Goal: Task Accomplishment & Management: Use online tool/utility

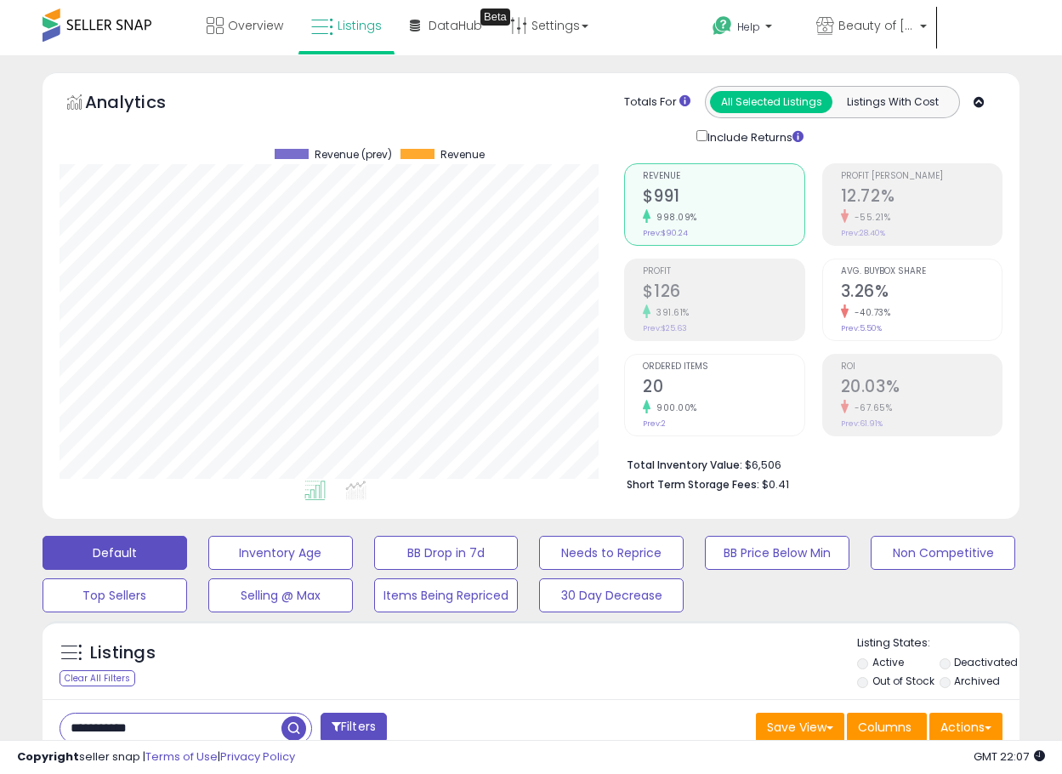
select select "**"
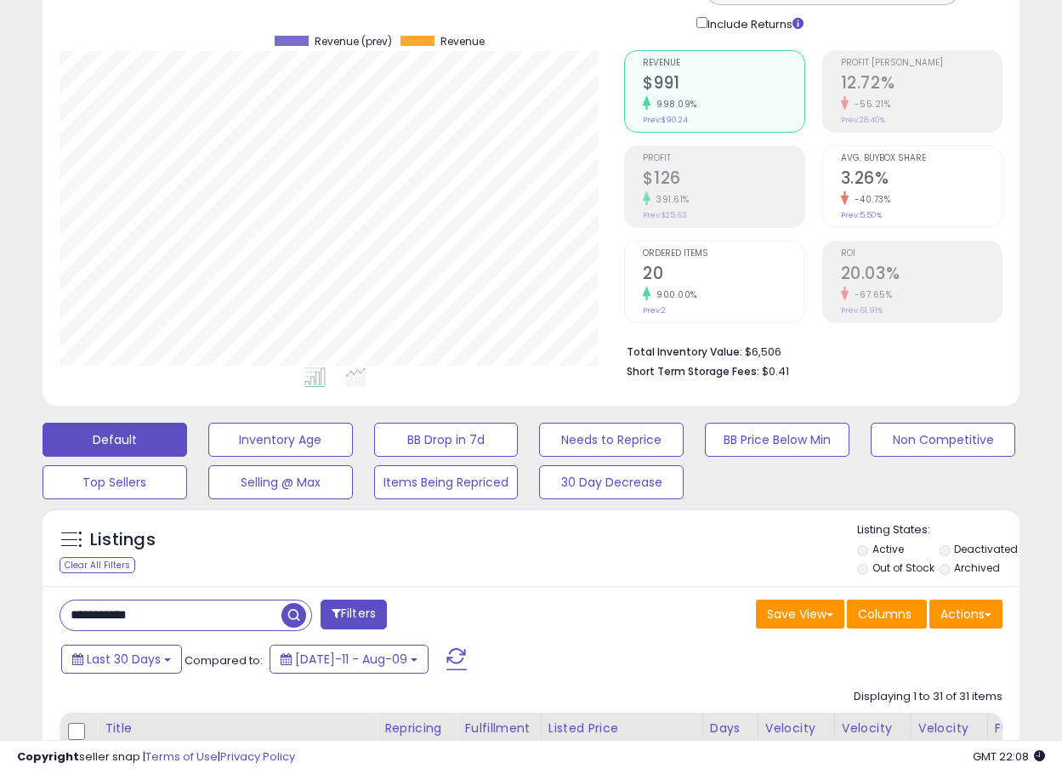
click at [185, 617] on input "**********" at bounding box center [170, 615] width 221 height 30
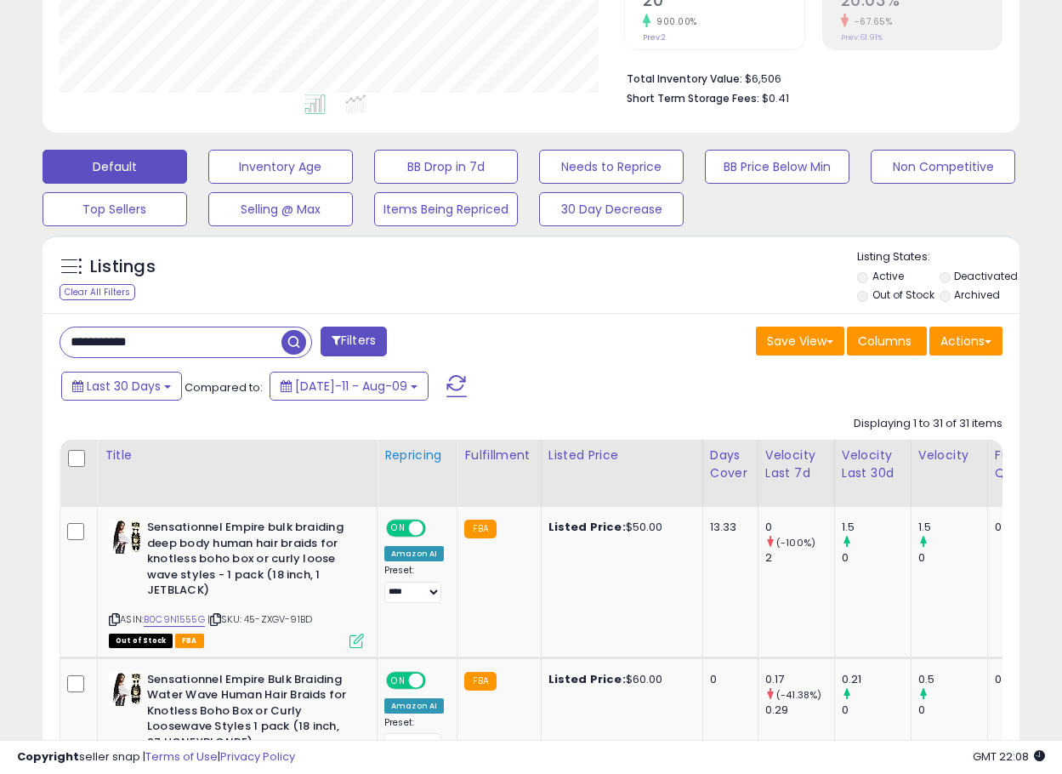
scroll to position [453, 0]
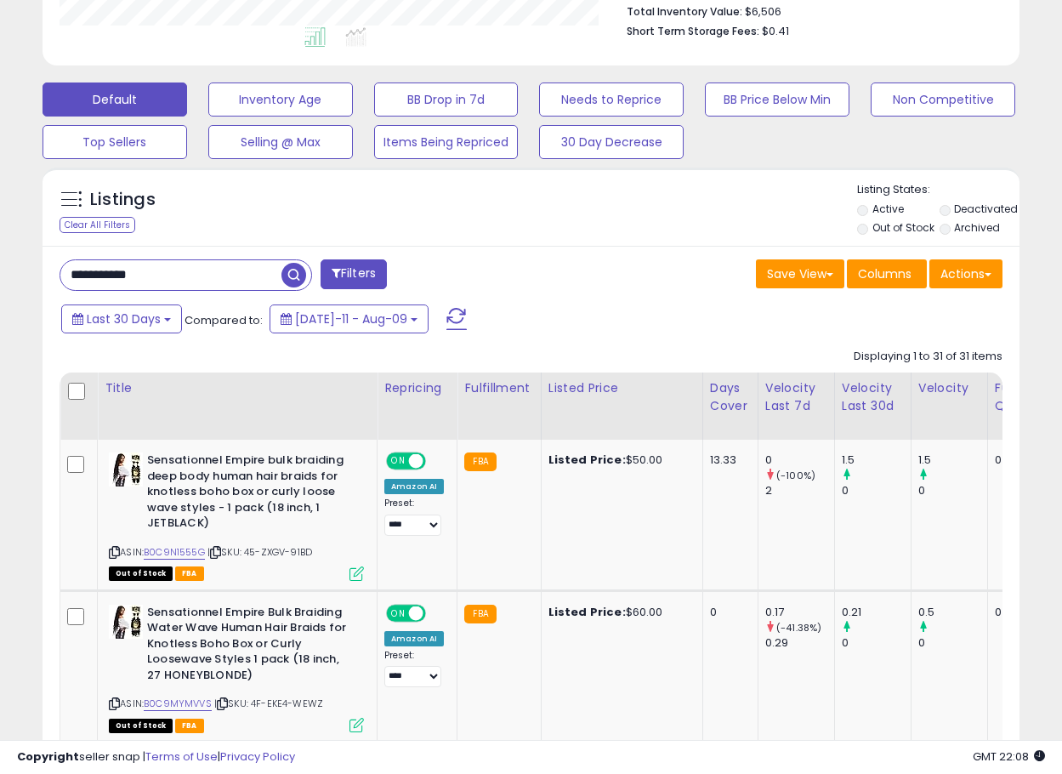
click at [200, 286] on input "**********" at bounding box center [170, 275] width 221 height 30
click at [185, 265] on input "**********" at bounding box center [170, 275] width 221 height 30
paste input "text"
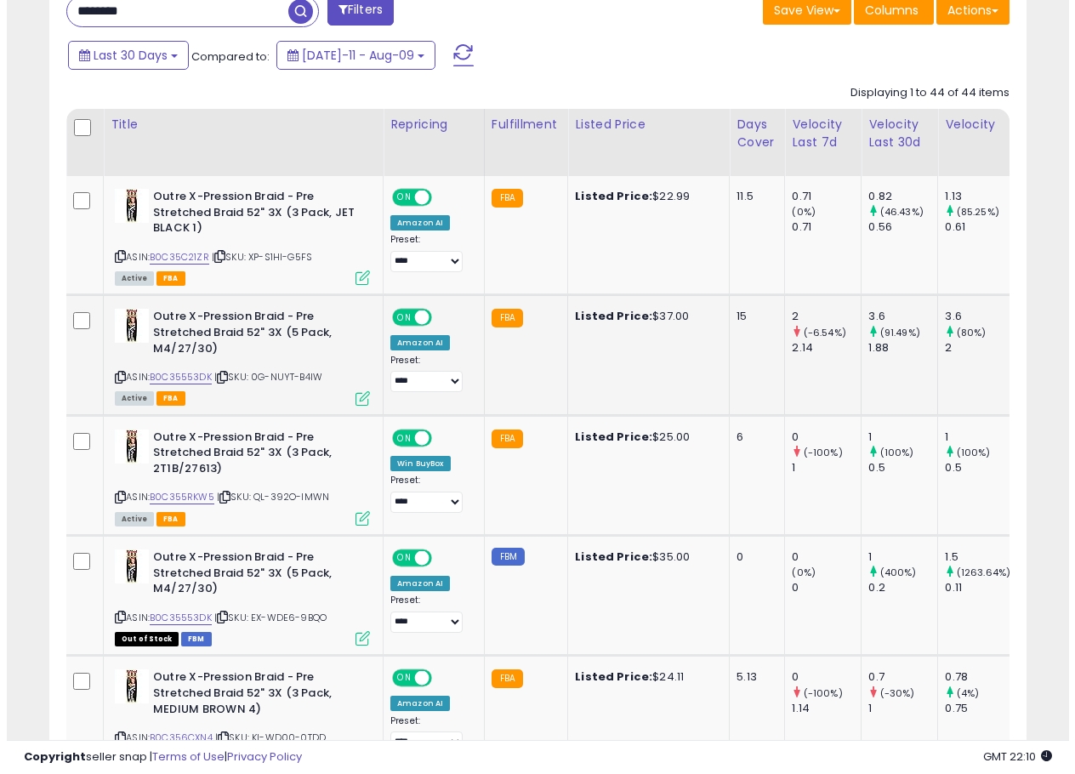
scroll to position [0, 0]
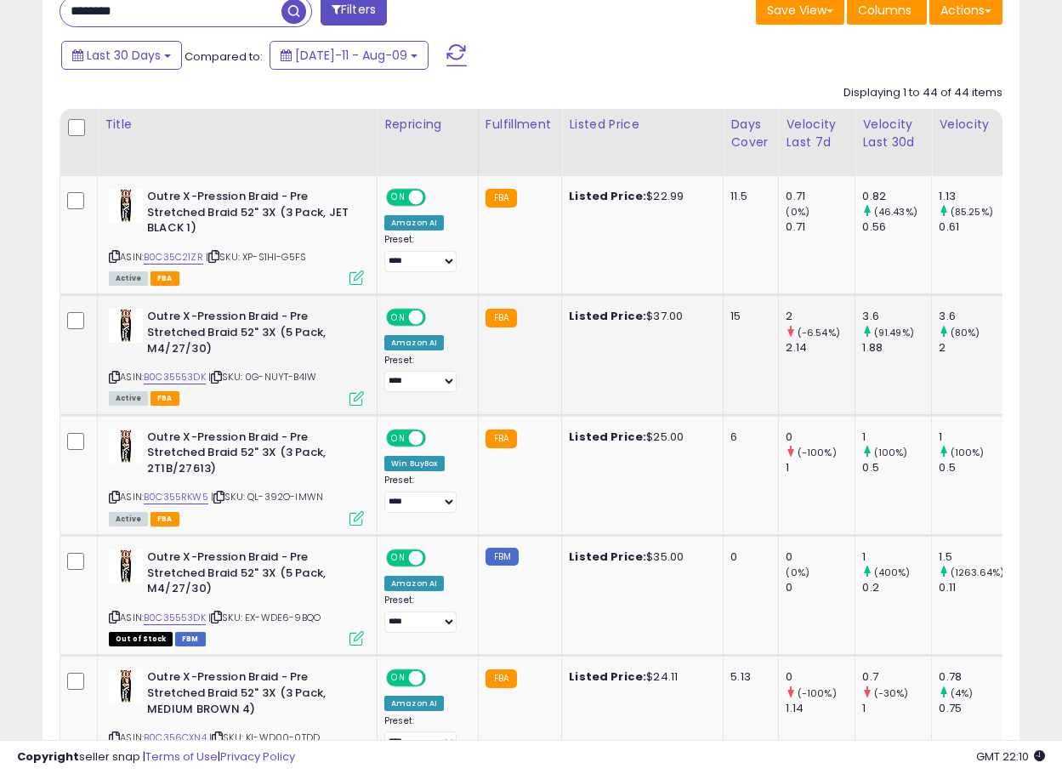
click at [356, 401] on icon at bounding box center [357, 398] width 14 height 14
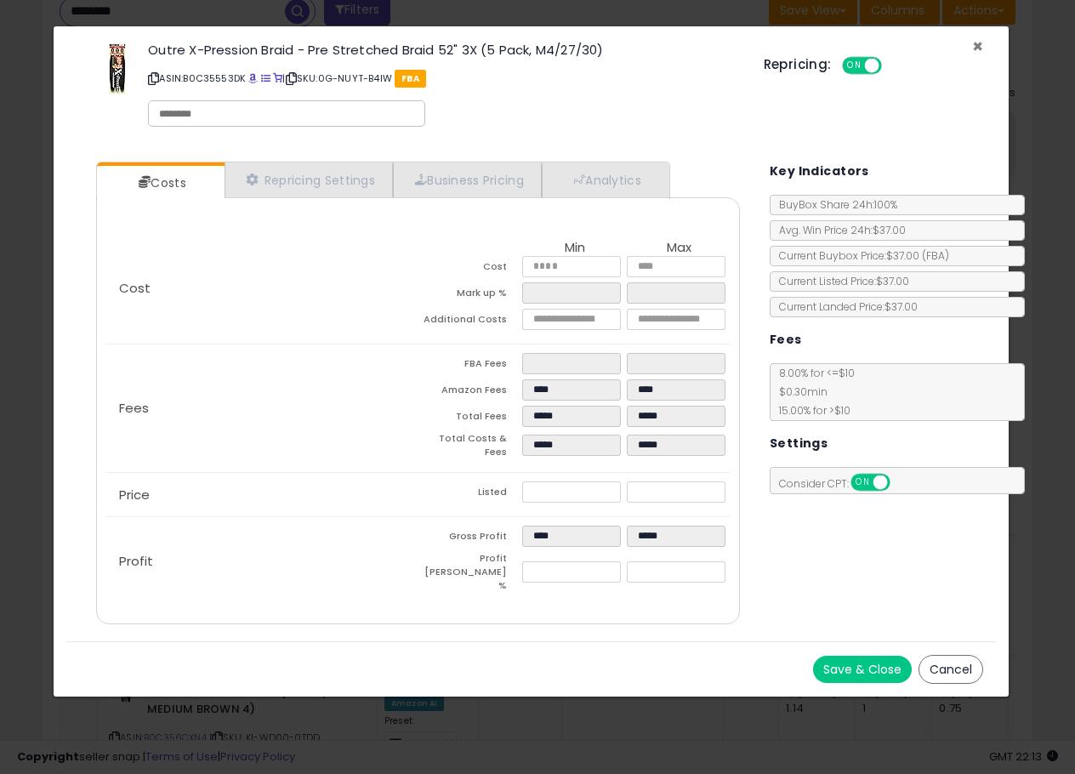
click at [980, 44] on span "×" at bounding box center [977, 46] width 11 height 25
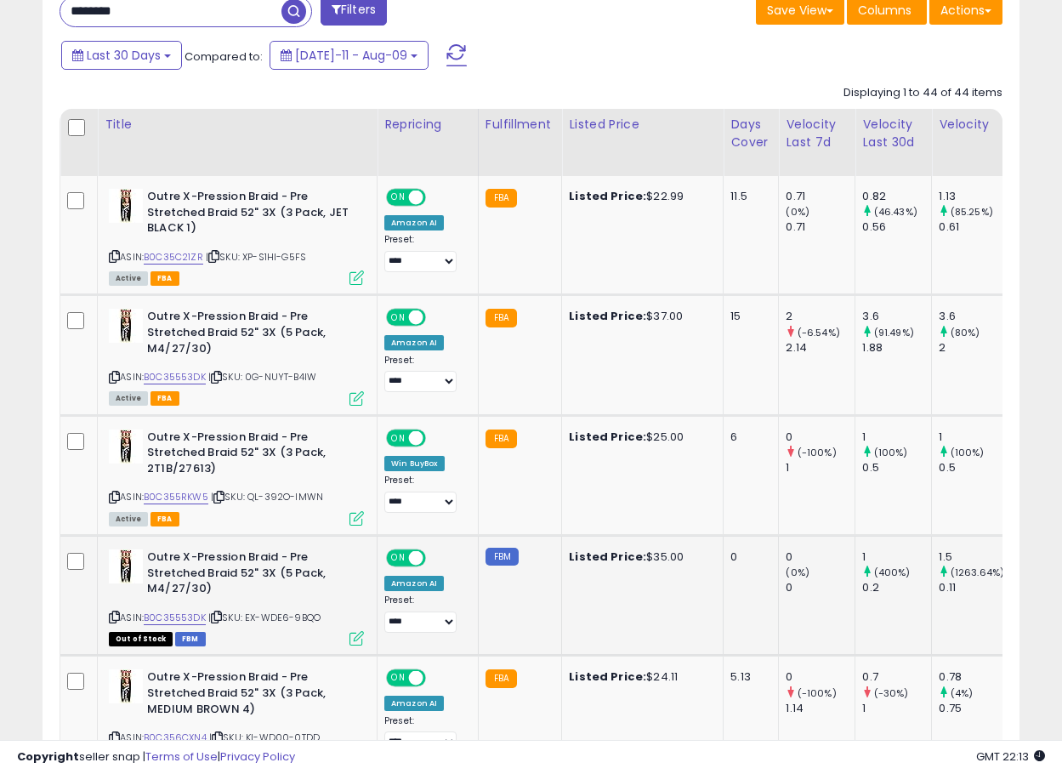
scroll to position [850153, 849937]
click at [111, 377] on icon at bounding box center [114, 377] width 11 height 9
drag, startPoint x: 148, startPoint y: 350, endPoint x: 206, endPoint y: 351, distance: 57.8
click at [206, 351] on b "Outre X-Pression Braid - Pre Stretched Braid 52" 3X (5 Pack, M4/27/30)" at bounding box center [250, 335] width 207 height 52
copy b "M4/27/30"
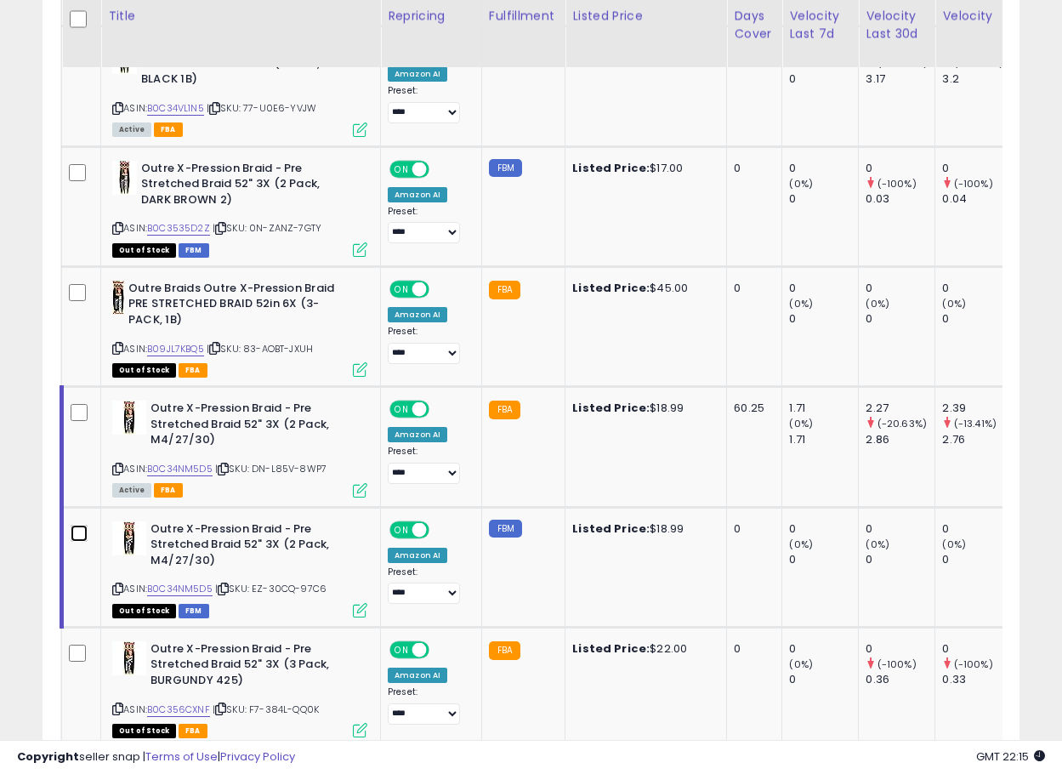
scroll to position [4405, 0]
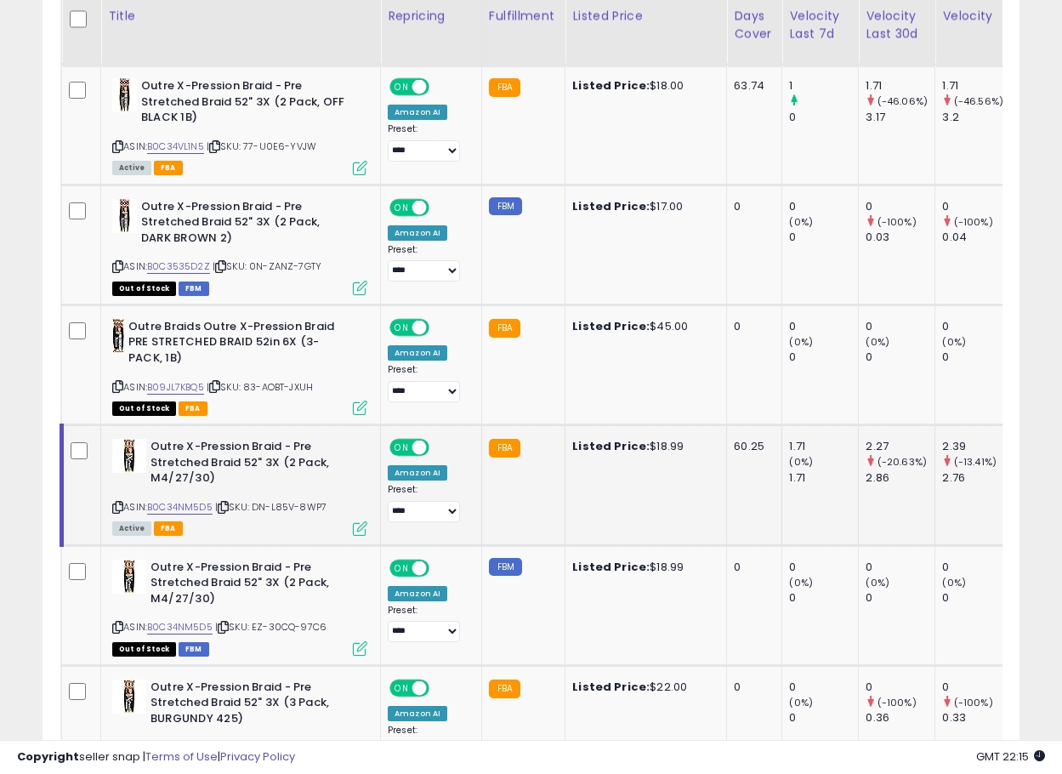
click at [117, 509] on icon at bounding box center [117, 507] width 11 height 9
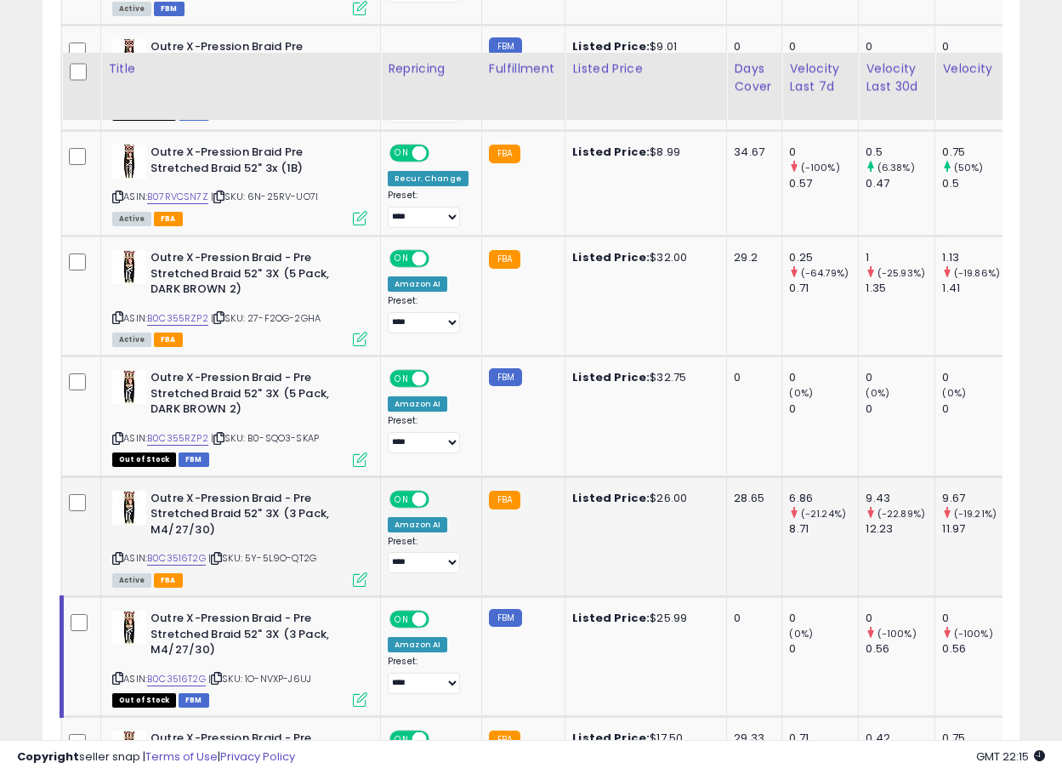
scroll to position [2364, 0]
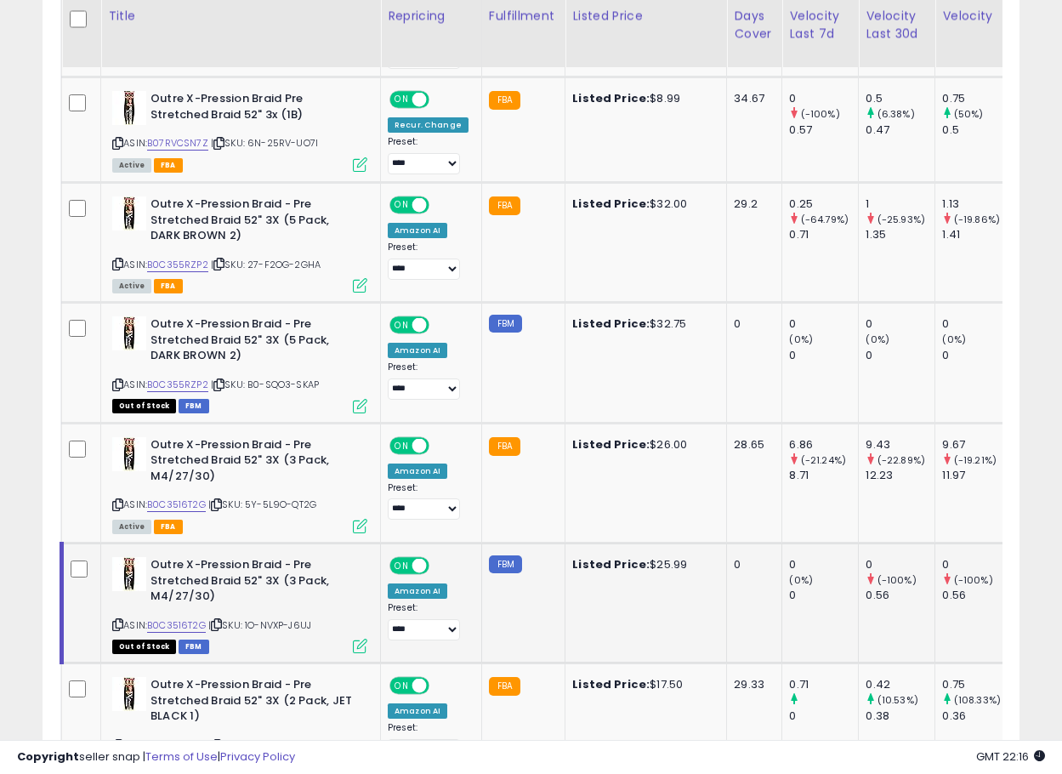
click at [119, 624] on icon at bounding box center [117, 624] width 11 height 9
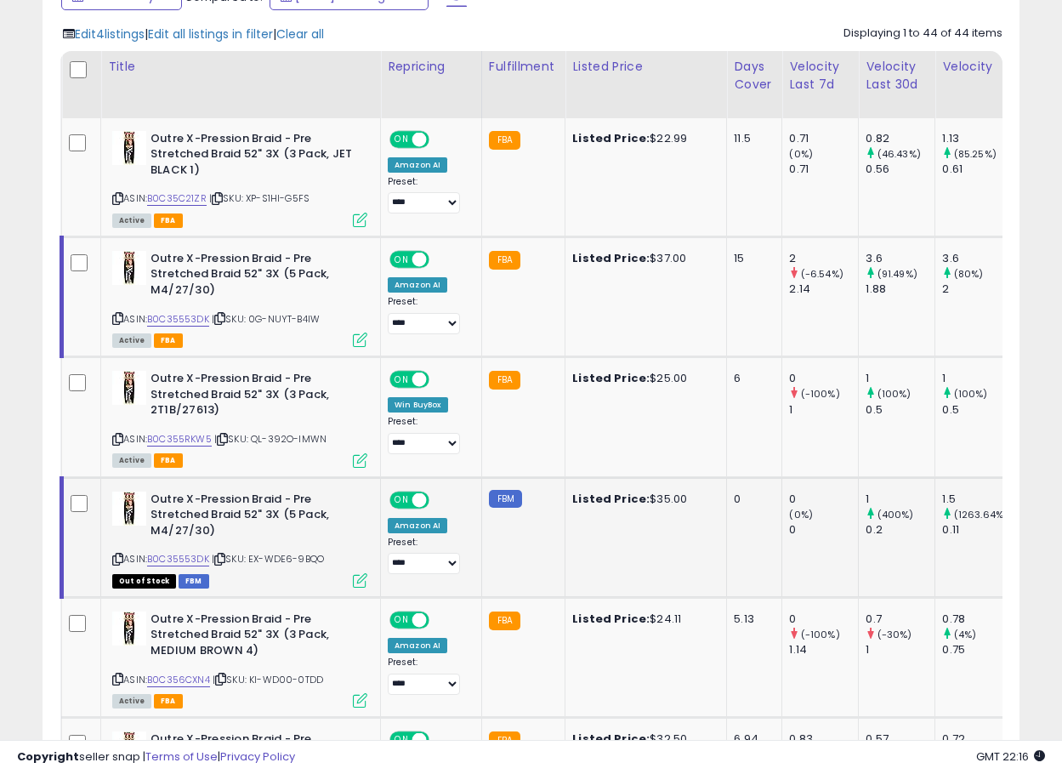
scroll to position [776, 0]
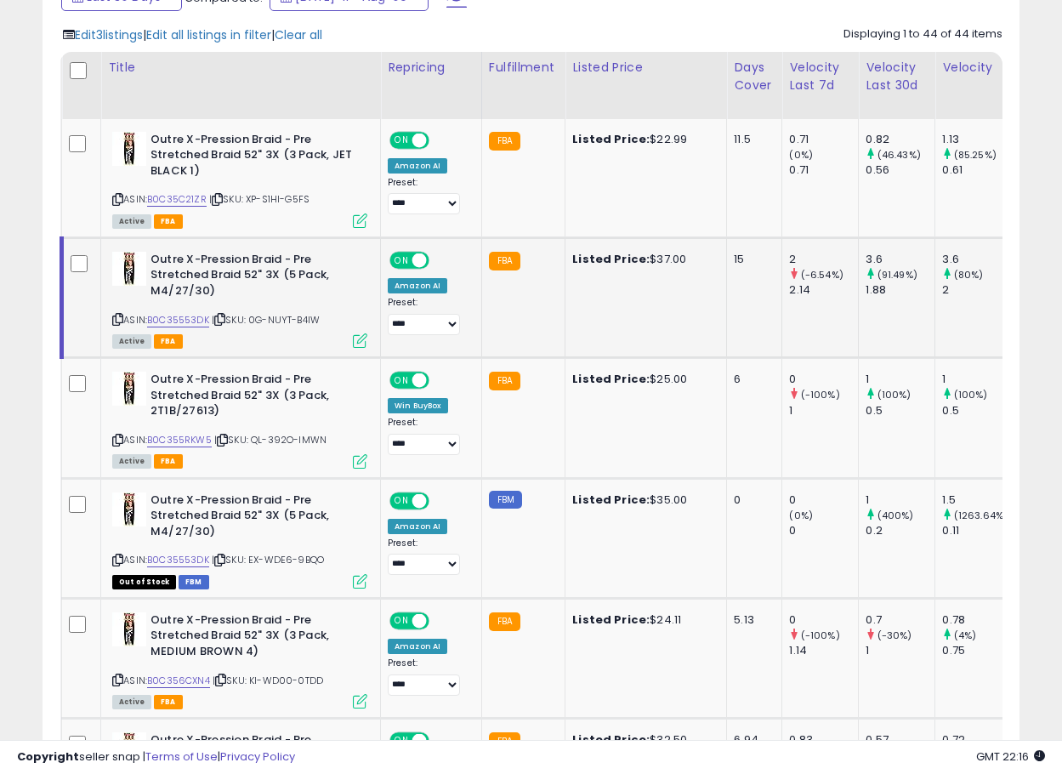
click at [119, 317] on icon at bounding box center [117, 319] width 11 height 9
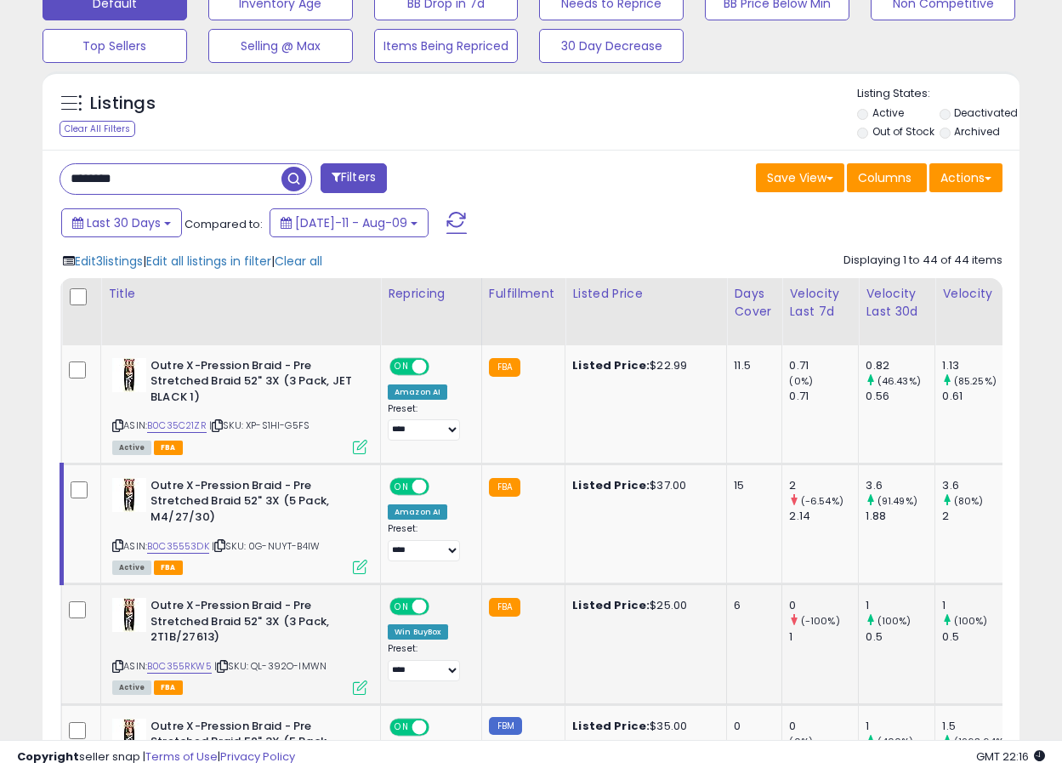
scroll to position [435, 0]
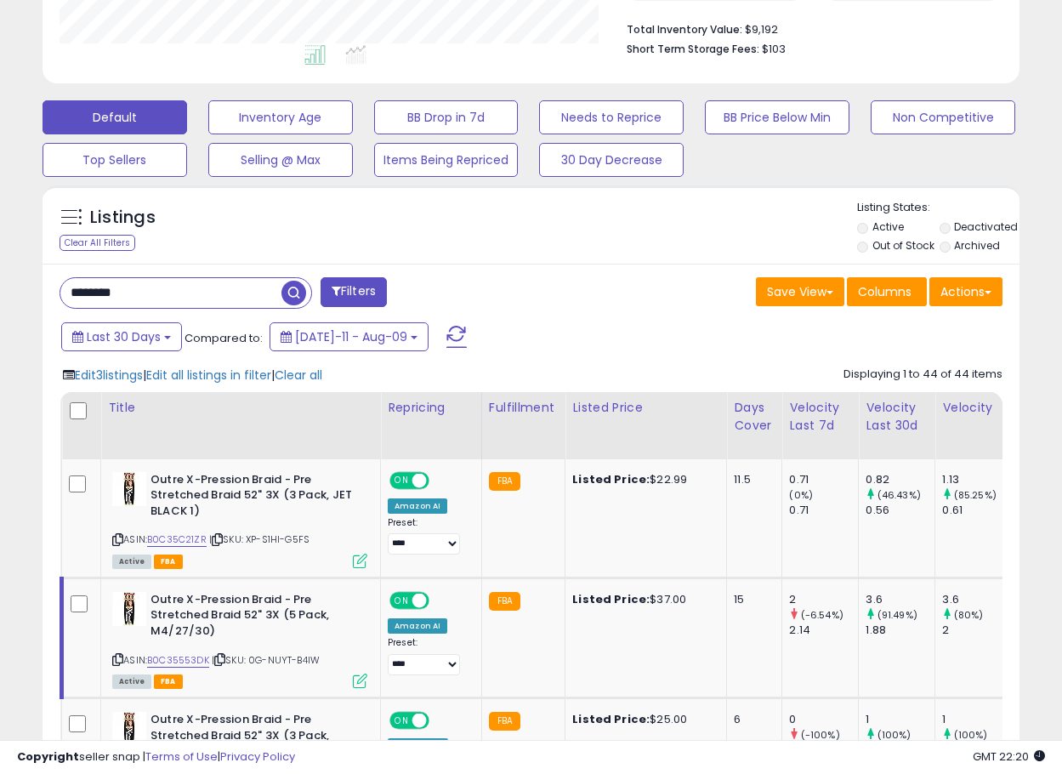
click at [144, 310] on div "******** Filters" at bounding box center [289, 294] width 485 height 34
click at [155, 298] on input "********" at bounding box center [170, 293] width 221 height 30
paste input "****"
click at [288, 295] on span "button" at bounding box center [294, 293] width 25 height 25
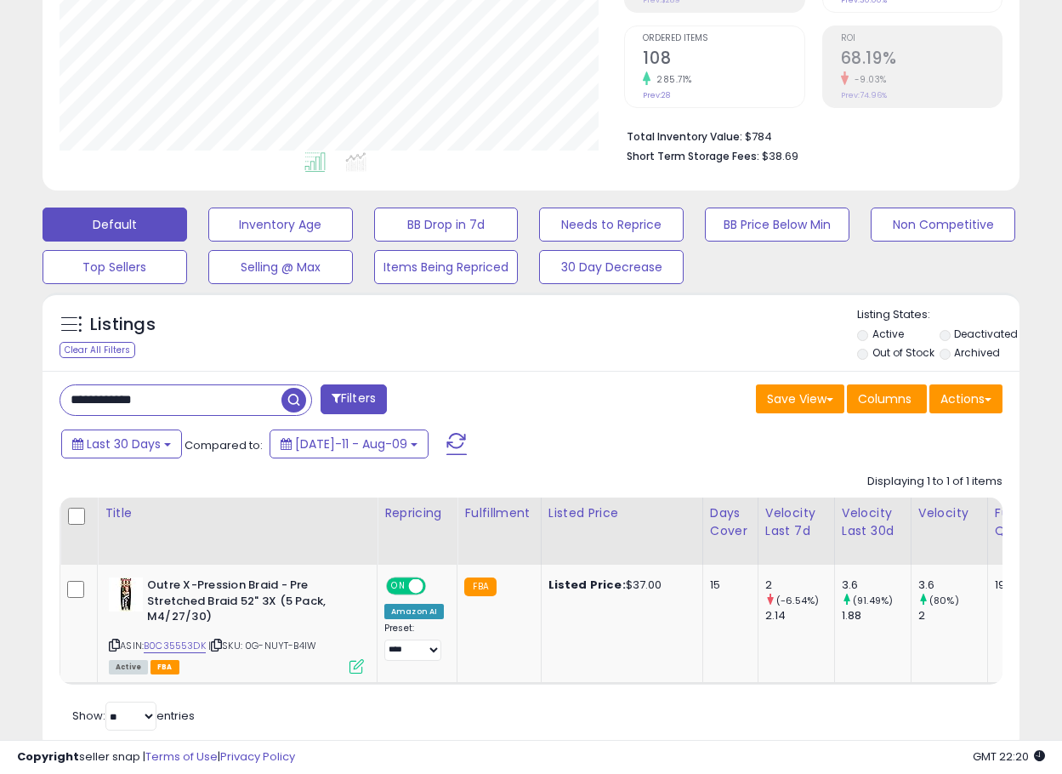
scroll to position [383, 0]
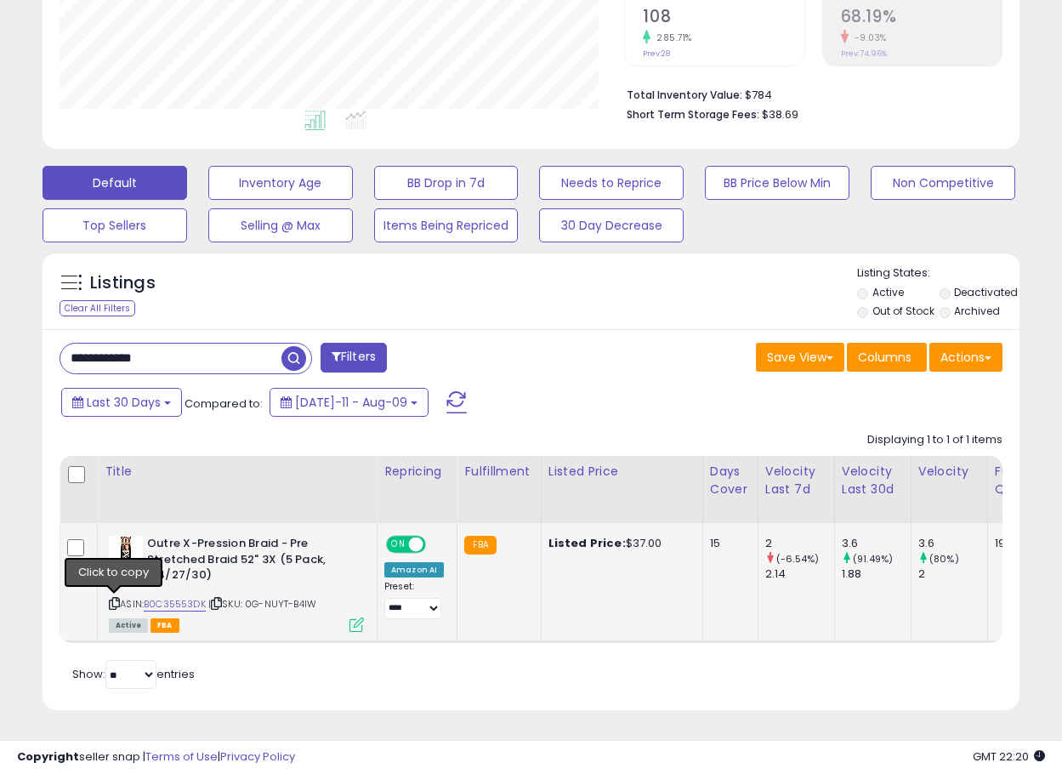
click at [114, 599] on icon at bounding box center [114, 603] width 11 height 9
click at [208, 350] on input "**********" at bounding box center [170, 359] width 221 height 30
paste input "text"
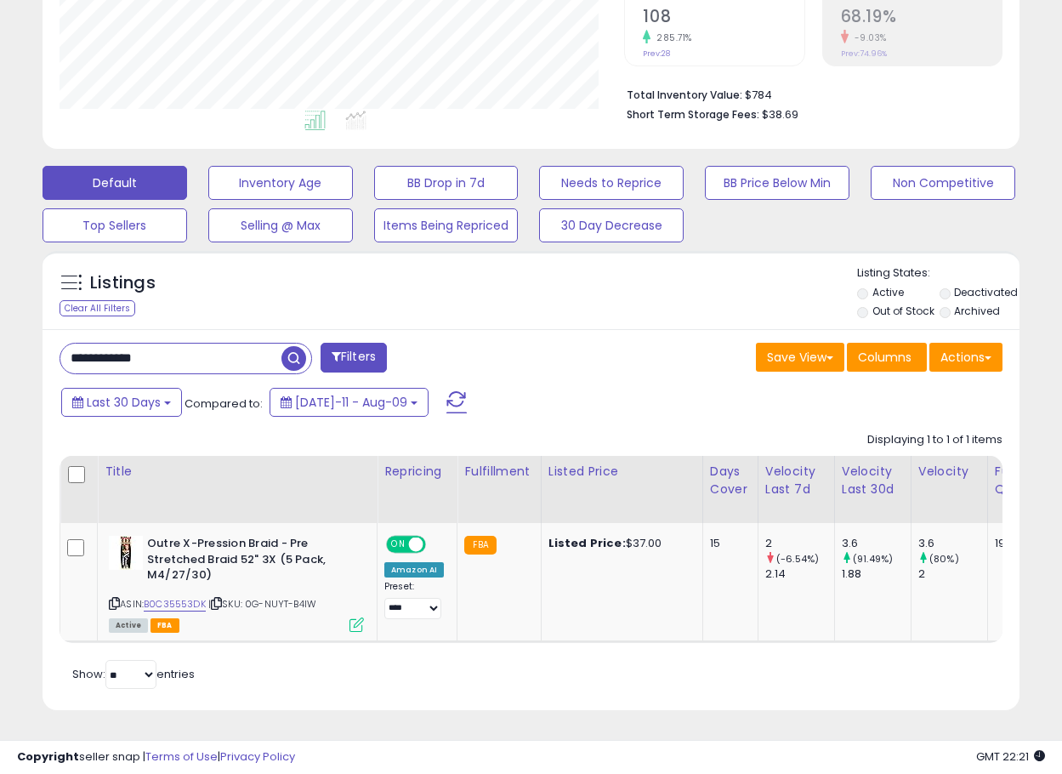
click at [295, 349] on span "button" at bounding box center [294, 358] width 25 height 25
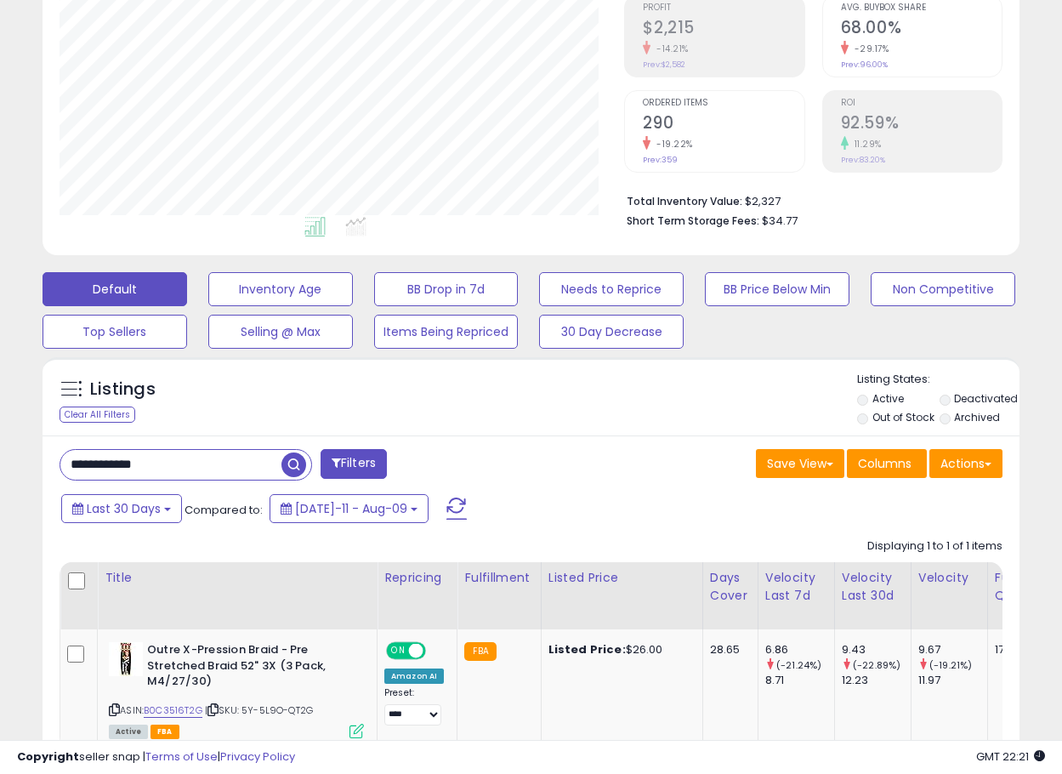
scroll to position [349, 566]
click at [244, 470] on input "**********" at bounding box center [170, 465] width 221 height 30
click at [300, 471] on span "button" at bounding box center [294, 464] width 25 height 25
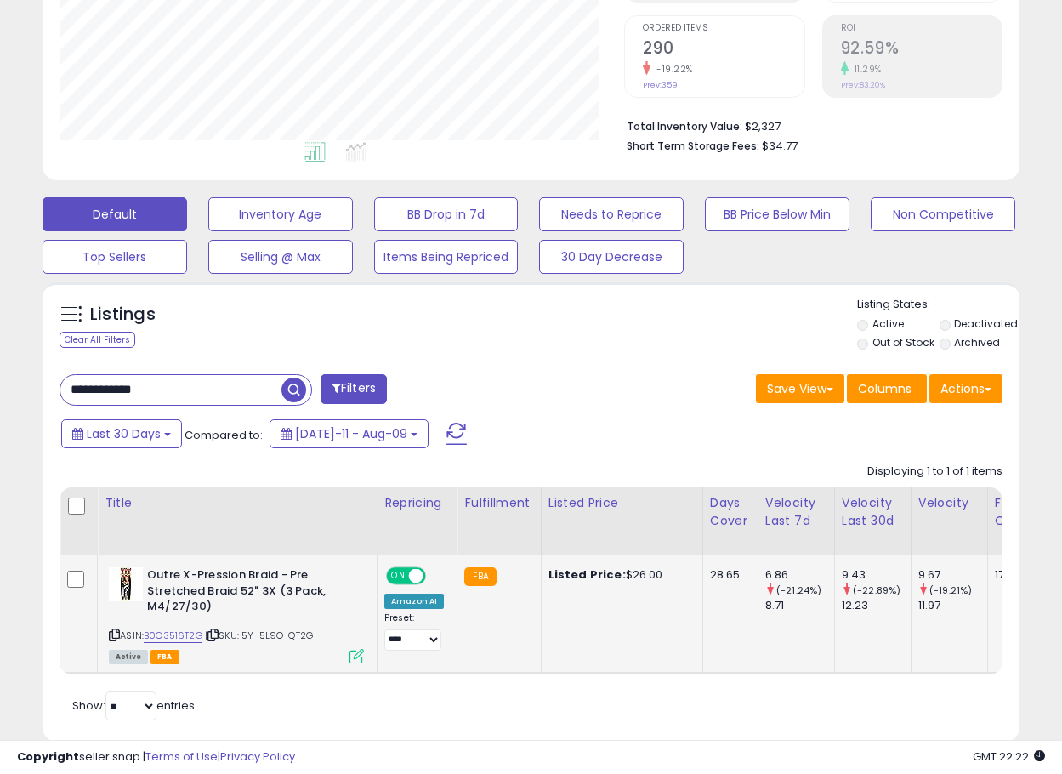
scroll to position [377, 0]
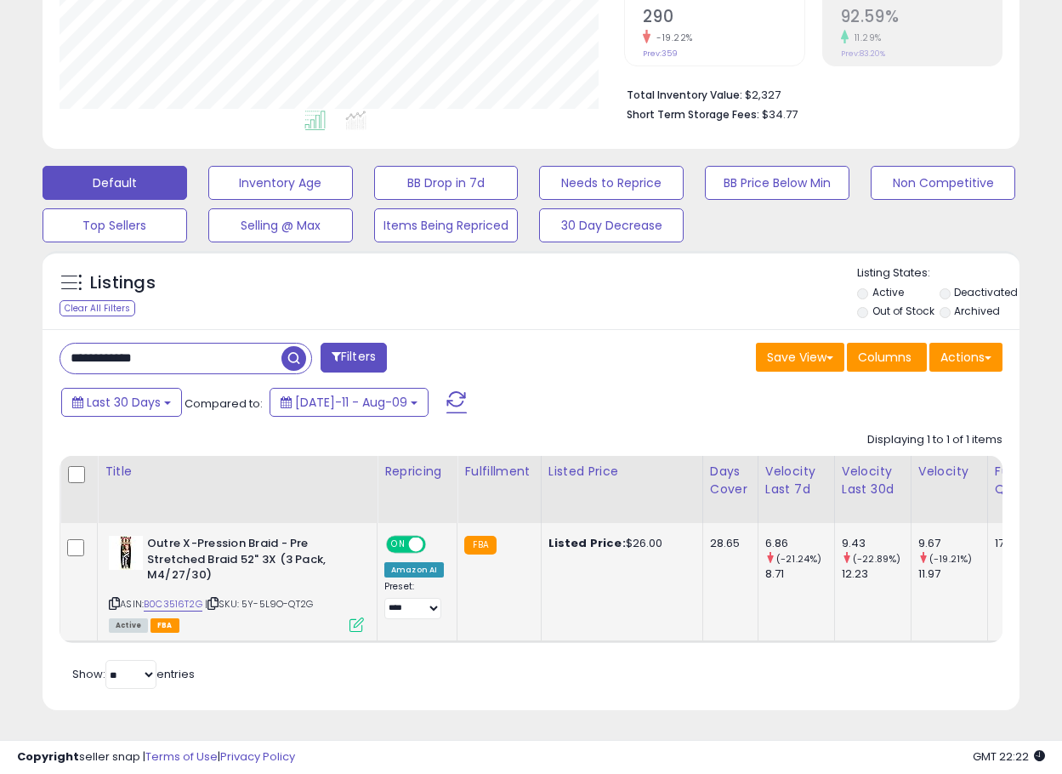
click at [116, 599] on icon at bounding box center [114, 603] width 11 height 9
click at [230, 361] on input "**********" at bounding box center [170, 359] width 221 height 30
paste input "text"
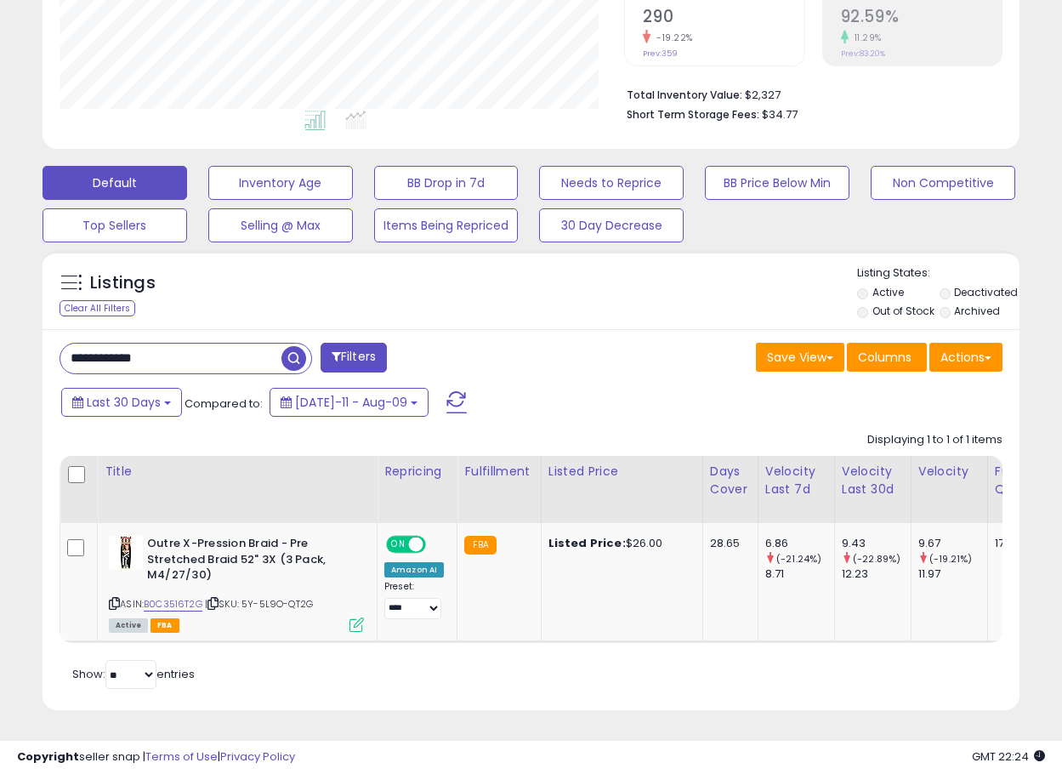
click at [294, 348] on span "button" at bounding box center [294, 358] width 25 height 25
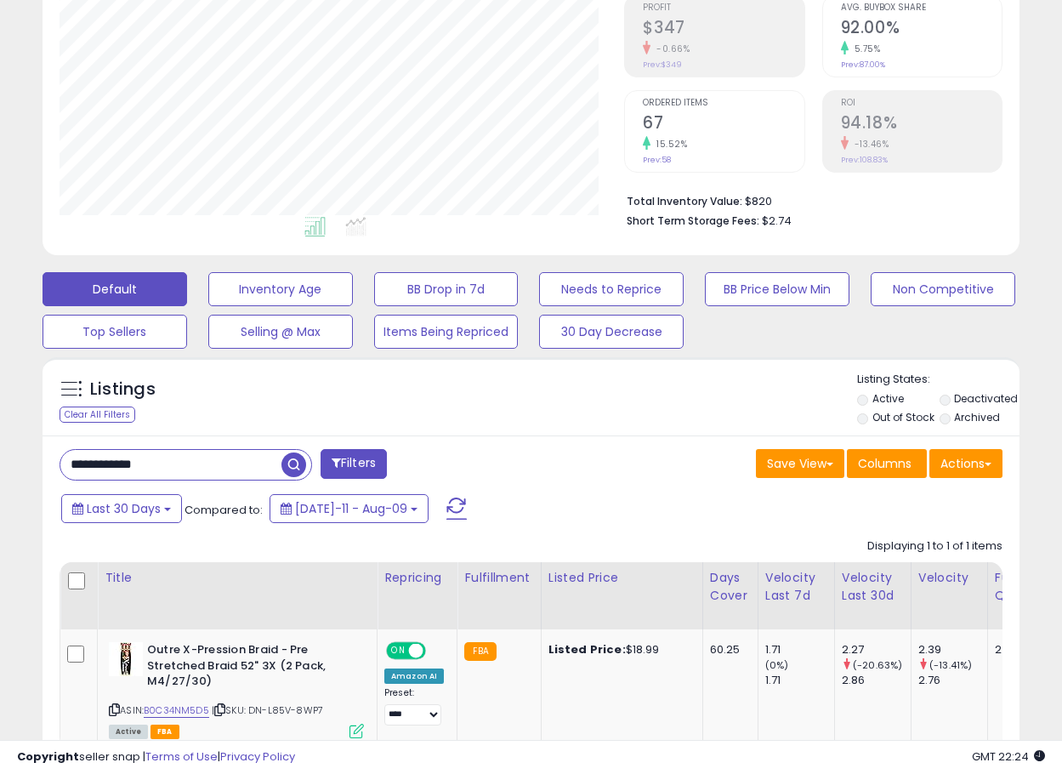
scroll to position [349, 566]
click at [113, 709] on icon at bounding box center [114, 709] width 11 height 9
drag, startPoint x: 174, startPoint y: 464, endPoint x: 16, endPoint y: 478, distance: 158.9
click at [0, 478] on html "Unable to login Retrieving listings data.. has not yet accepted the Terms of Us…" at bounding box center [531, 123] width 1062 height 774
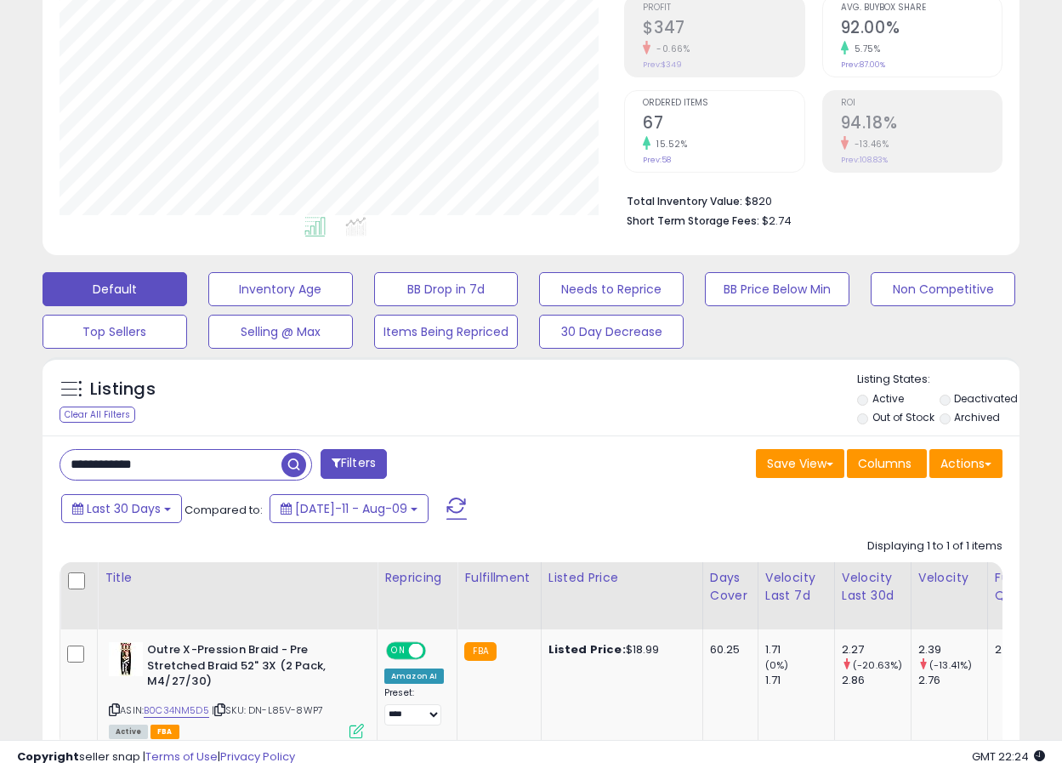
paste input "text"
click at [297, 462] on span "button" at bounding box center [294, 464] width 25 height 25
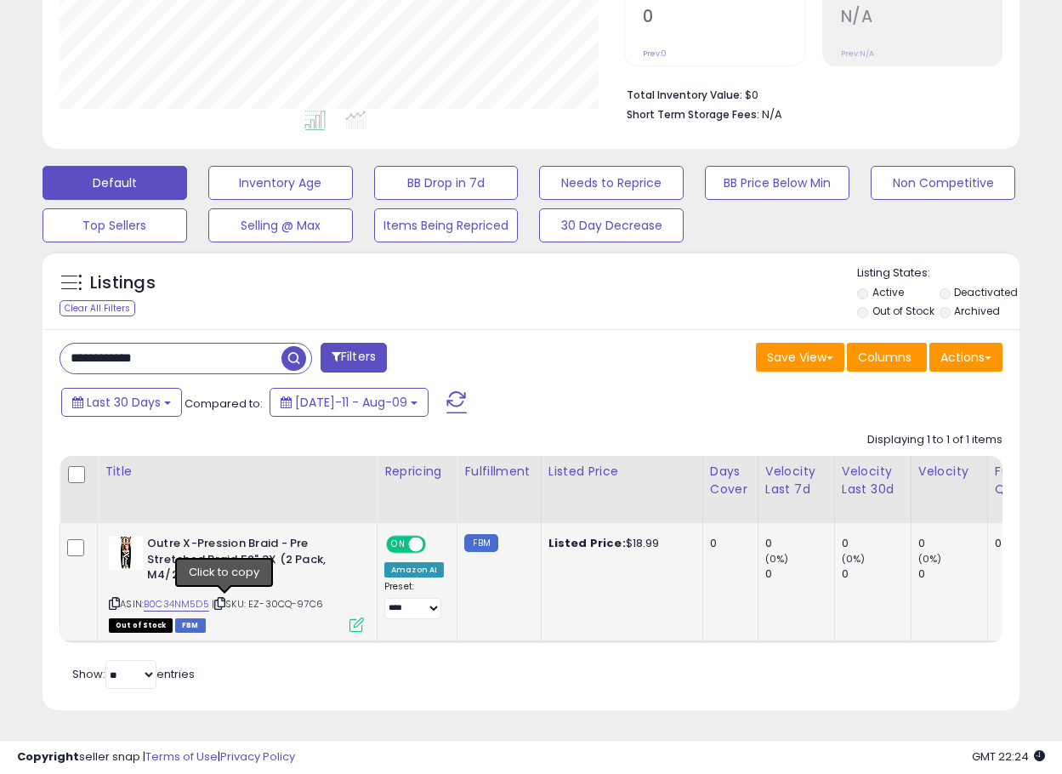
click at [225, 599] on icon at bounding box center [219, 603] width 11 height 9
click at [106, 589] on div "Outre X-Pression Braid - Pre Stretched Braid 52" 3X (2 Pack, M4/27/30) ASIN: B0…" at bounding box center [234, 583] width 259 height 94
drag, startPoint x: 235, startPoint y: 340, endPoint x: 3, endPoint y: 344, distance: 231.4
click at [14, 344] on div "**********" at bounding box center [531, 216] width 1045 height 1029
paste input "text"
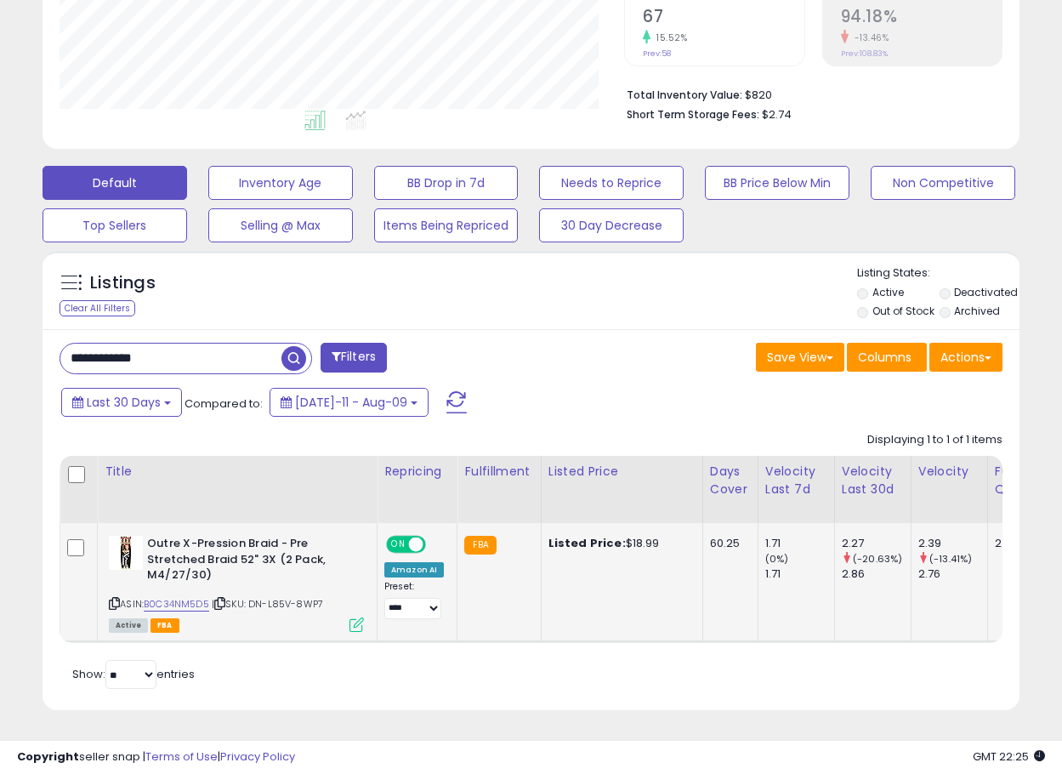
scroll to position [383, 0]
drag, startPoint x: 176, startPoint y: 339, endPoint x: -109, endPoint y: 345, distance: 285.0
click at [0, 345] on html "Unable to login Retrieving listings data.. has not yet accepted the Terms of Us…" at bounding box center [531, 17] width 1062 height 774
paste input "text"
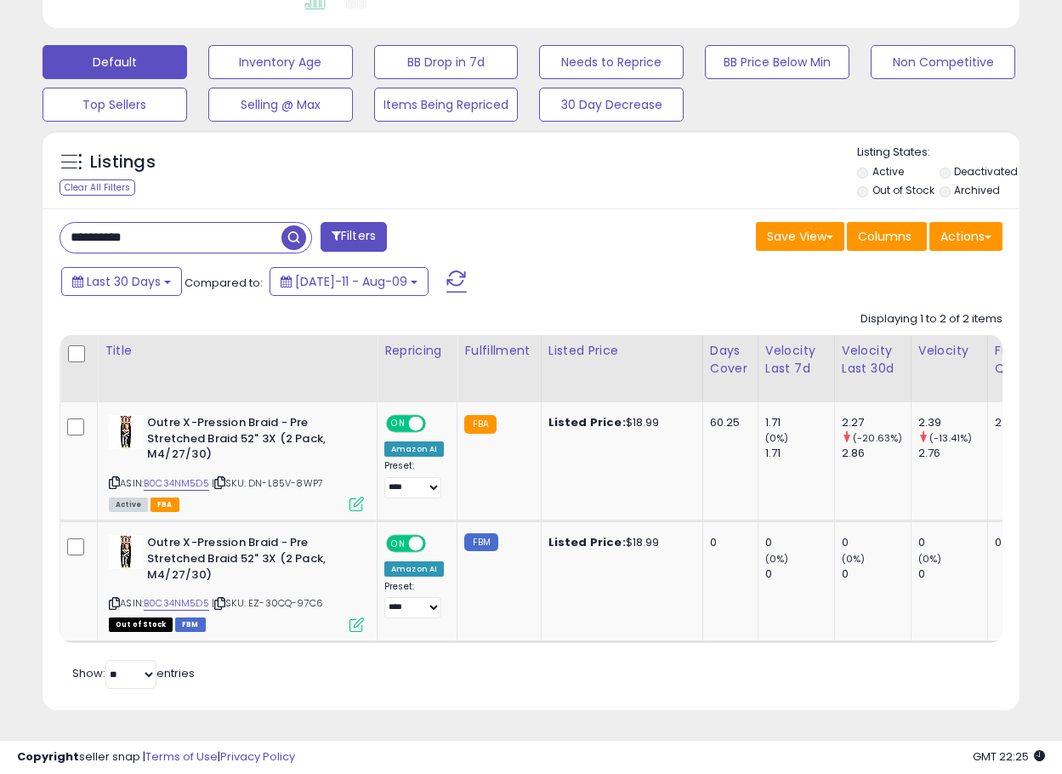
scroll to position [349, 566]
drag, startPoint x: 128, startPoint y: 230, endPoint x: -1, endPoint y: 241, distance: 128.8
paste input "**"
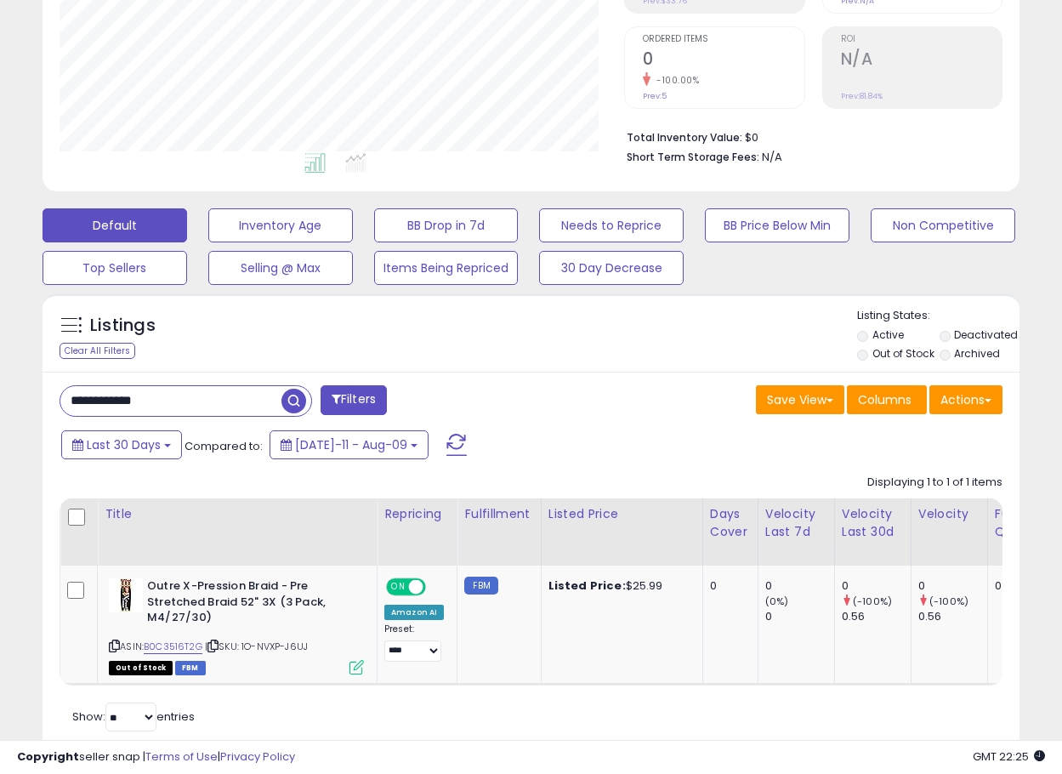
scroll to position [383, 0]
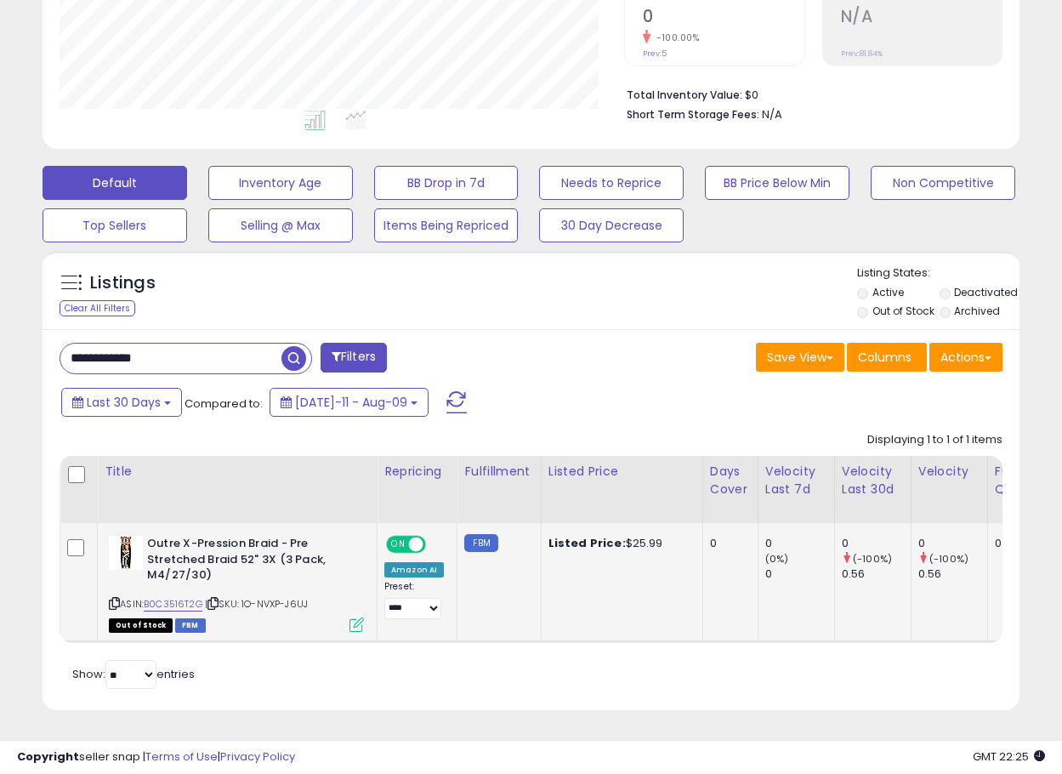
click at [114, 599] on icon at bounding box center [114, 603] width 11 height 9
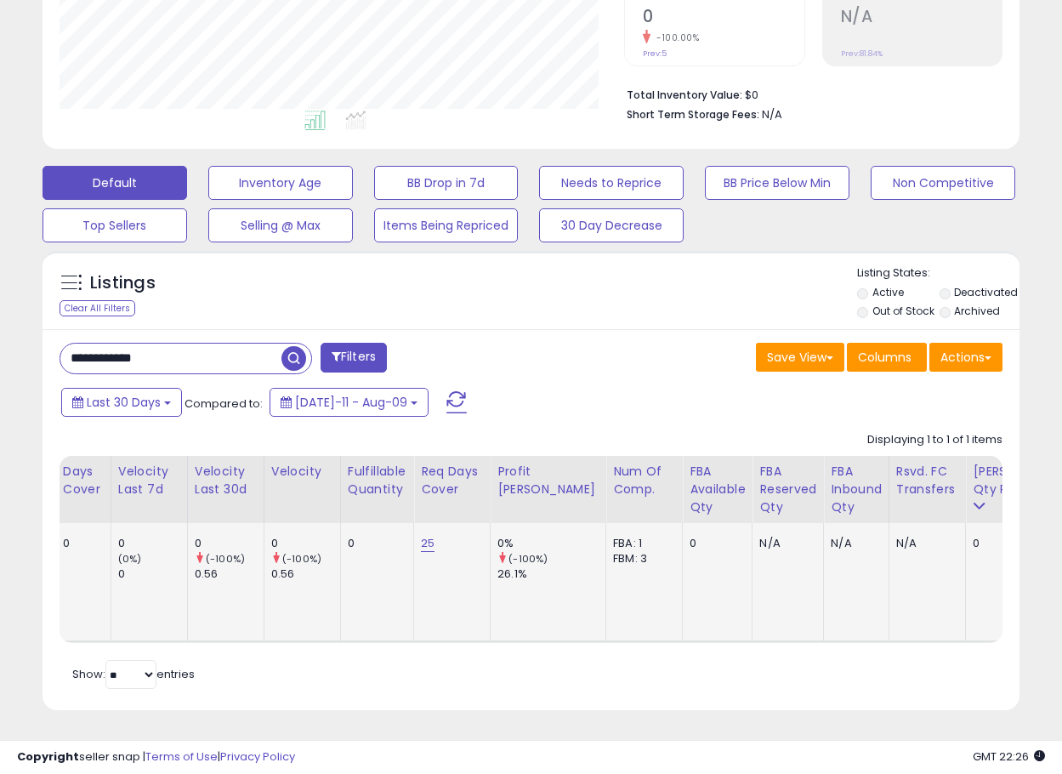
scroll to position [0, 0]
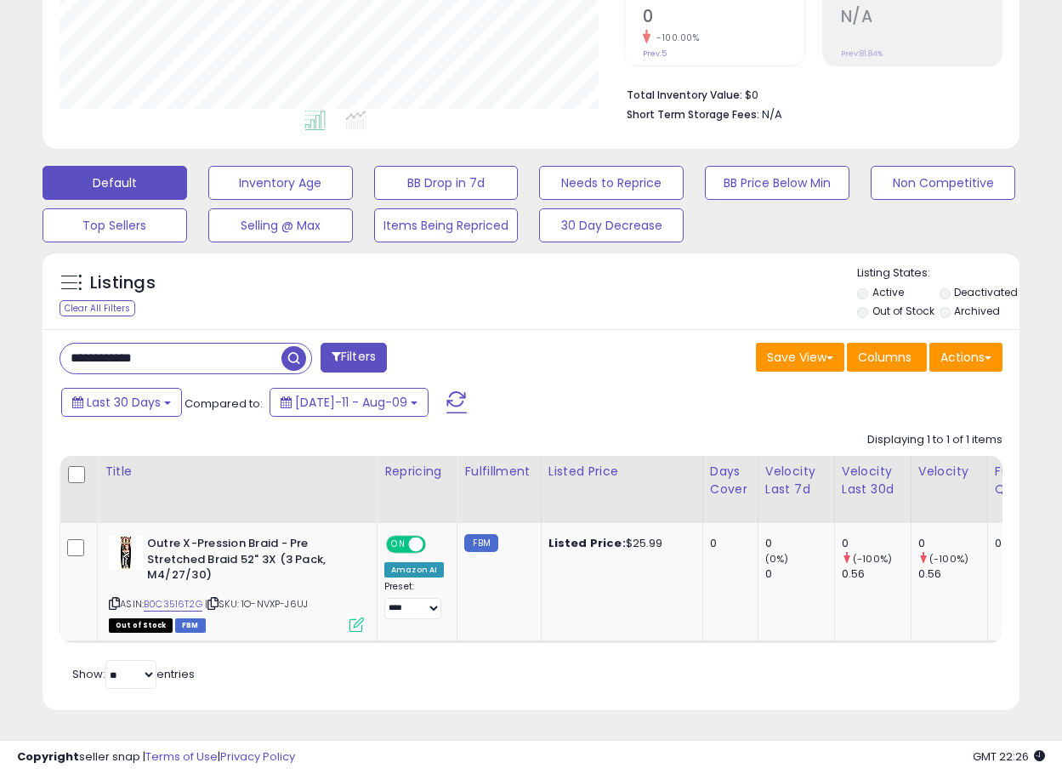
drag, startPoint x: 203, startPoint y: 345, endPoint x: -172, endPoint y: 356, distance: 375.2
click at [0, 356] on html "Unable to login Retrieving listings data.. has not yet accepted the Terms of Us…" at bounding box center [531, 17] width 1062 height 774
paste input "text"
click at [112, 599] on icon at bounding box center [114, 603] width 11 height 9
drag, startPoint x: 242, startPoint y: 356, endPoint x: -105, endPoint y: 363, distance: 347.1
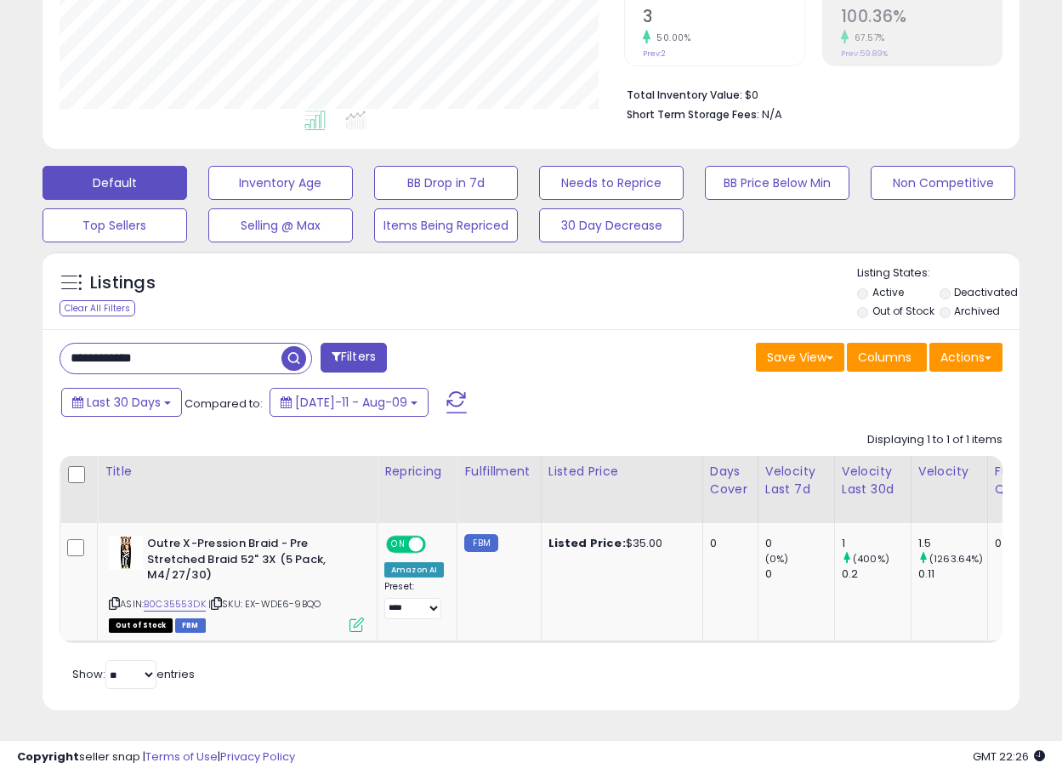
click at [0, 363] on html "Unable to login Retrieving listings data.. has not yet accepted the Terms of Us…" at bounding box center [531, 17] width 1062 height 774
paste input "text"
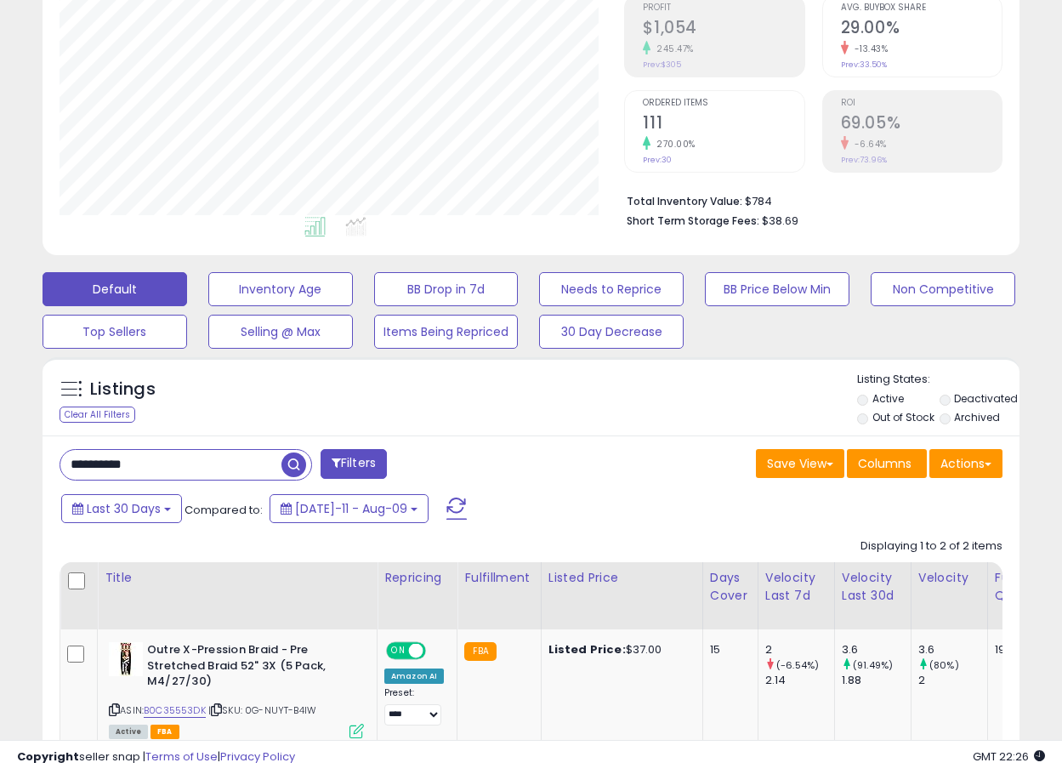
scroll to position [349, 566]
drag, startPoint x: 236, startPoint y: 471, endPoint x: 6, endPoint y: 475, distance: 230.5
click at [6, 475] on div "**********" at bounding box center [531, 396] width 1062 height 1209
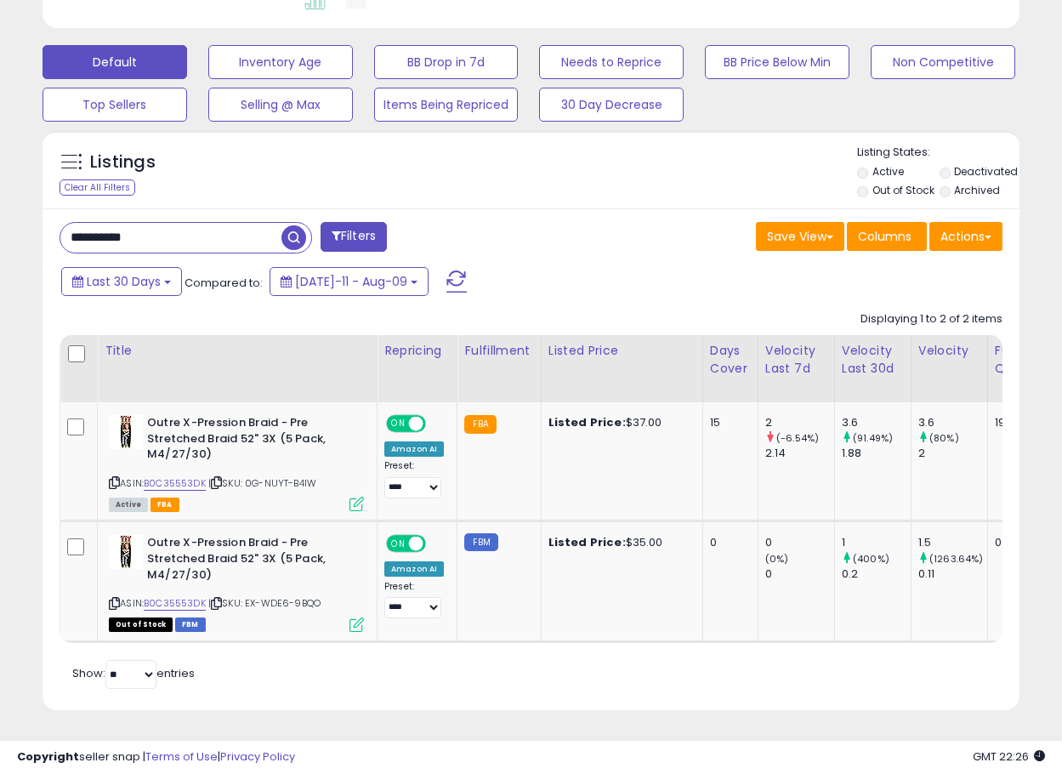
paste input "text"
click at [296, 225] on span "button" at bounding box center [294, 237] width 25 height 25
drag, startPoint x: 228, startPoint y: 226, endPoint x: 21, endPoint y: 239, distance: 207.1
click at [18, 240] on div "**********" at bounding box center [531, 157] width 1045 height 1150
paste input "text"
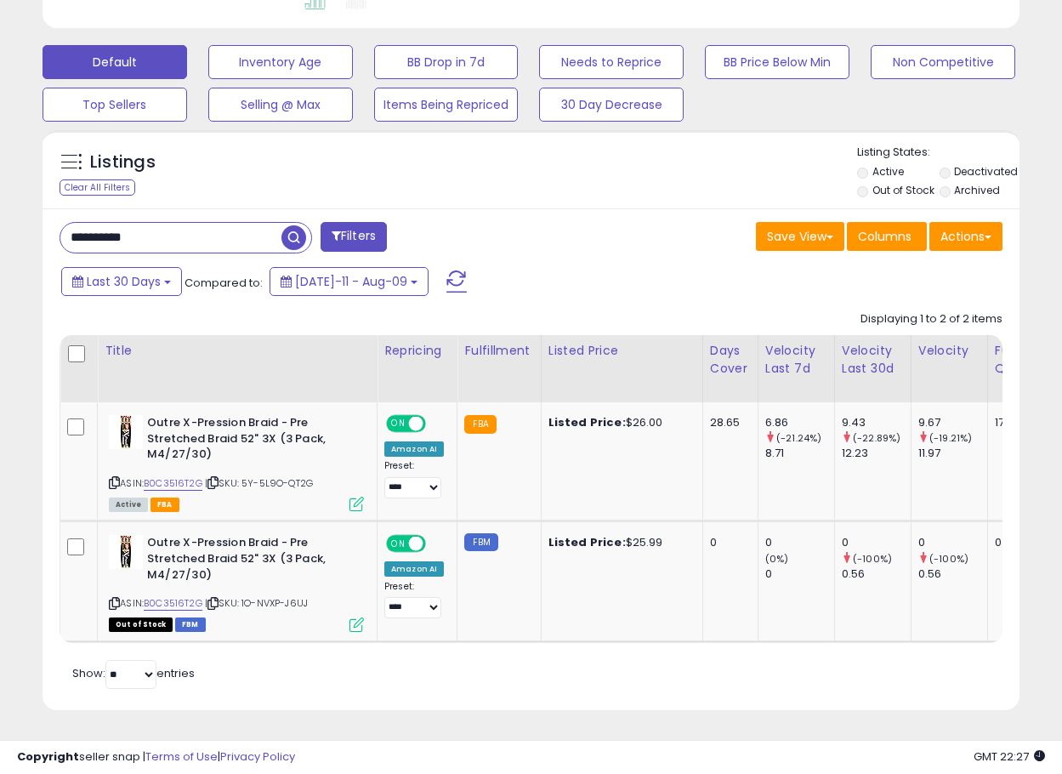
click at [297, 225] on span "button" at bounding box center [294, 237] width 25 height 25
drag, startPoint x: 196, startPoint y: 225, endPoint x: 0, endPoint y: 242, distance: 197.3
click at [306, 235] on button "button" at bounding box center [296, 236] width 31 height 26
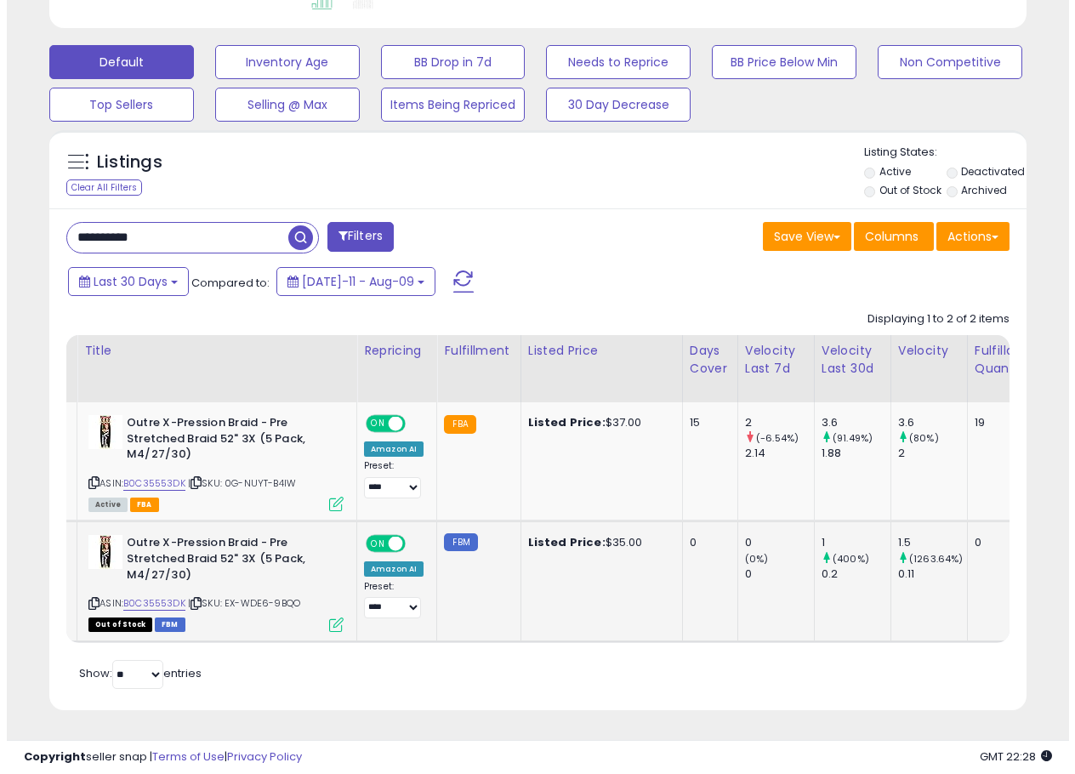
scroll to position [0, 0]
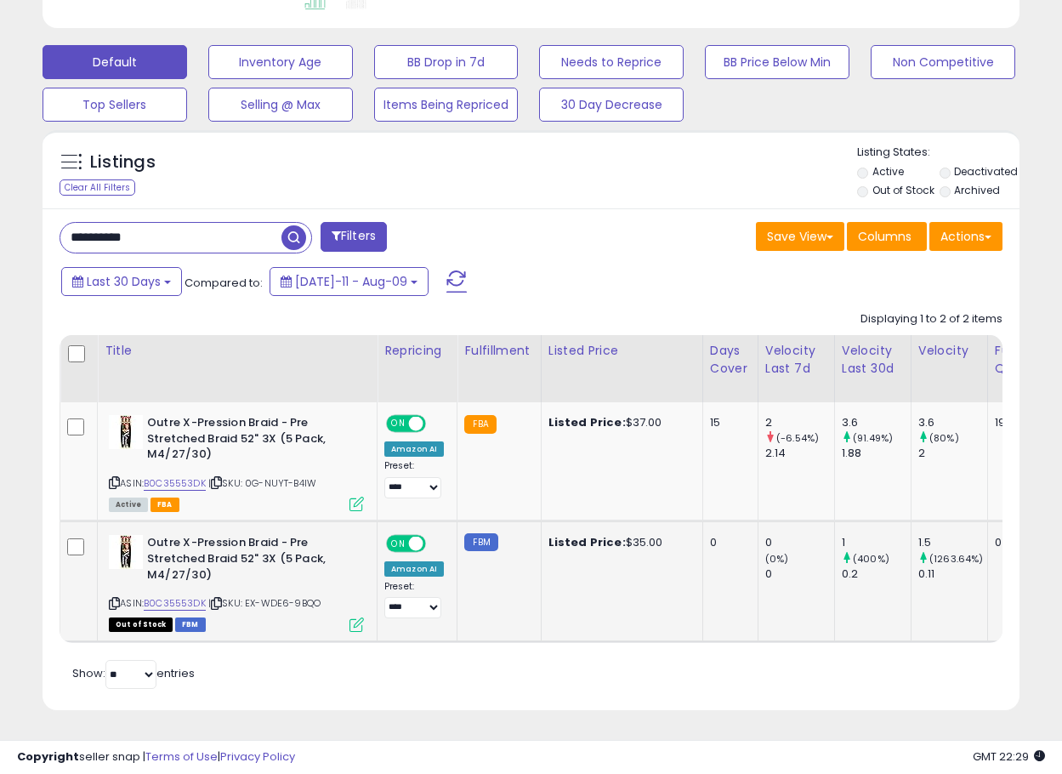
click at [222, 599] on icon at bounding box center [216, 603] width 11 height 9
click at [354, 617] on icon at bounding box center [357, 624] width 14 height 14
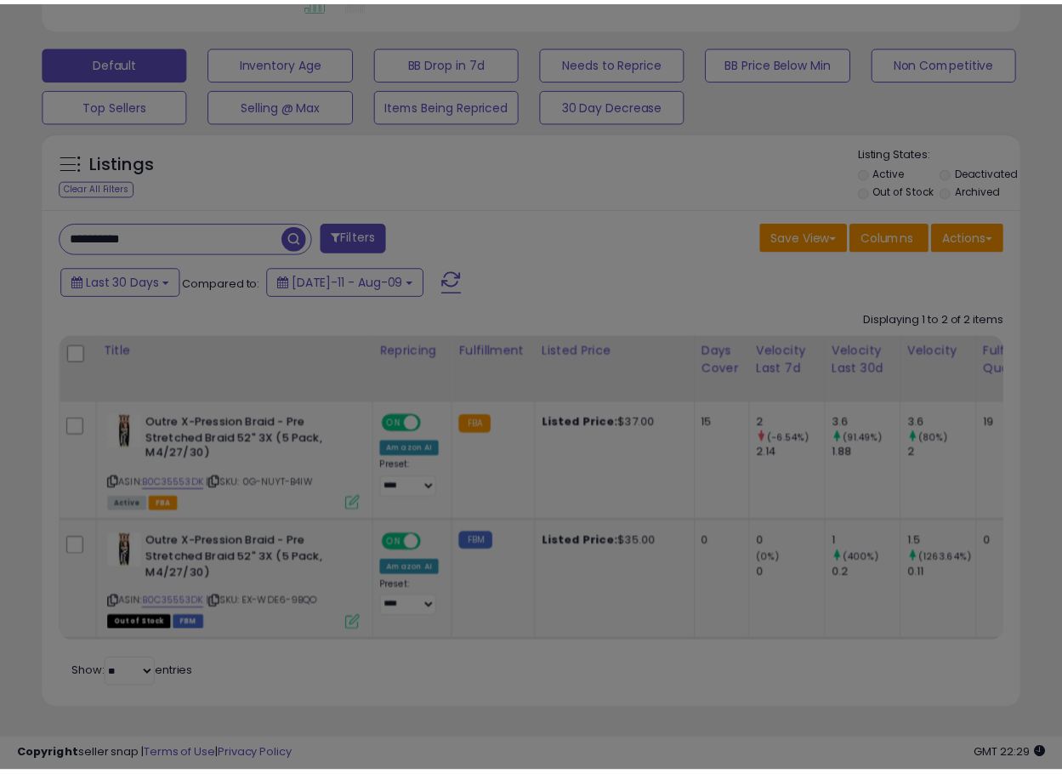
scroll to position [349, 572]
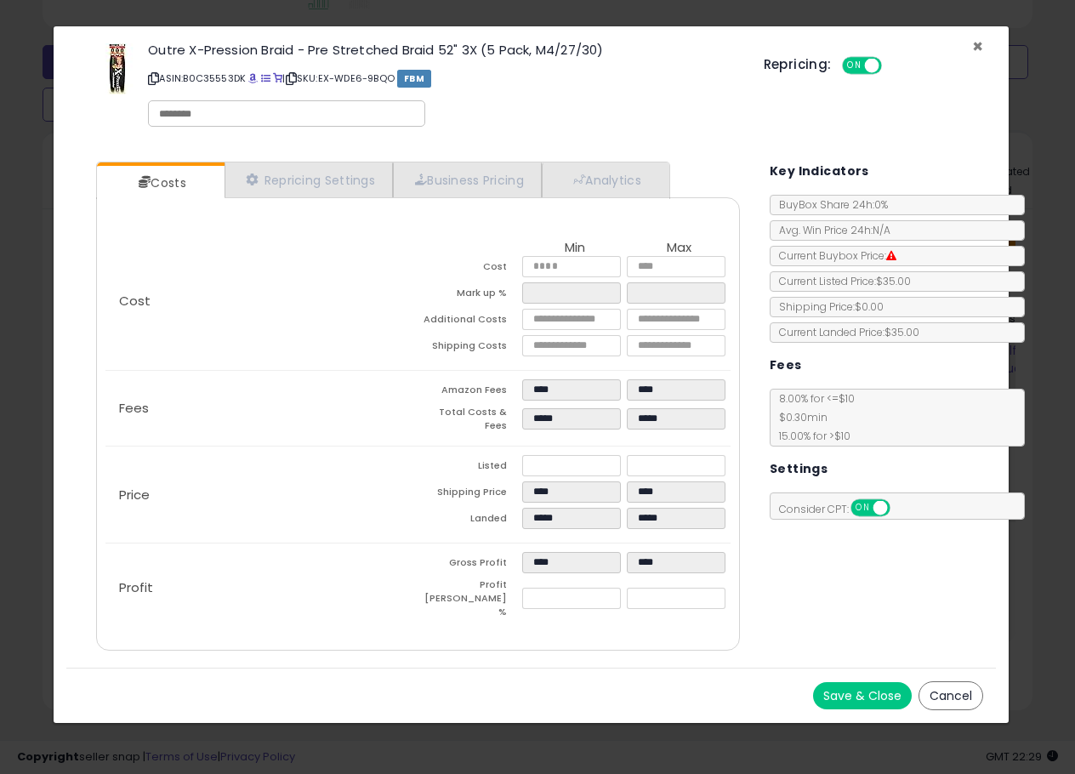
click at [975, 44] on span "×" at bounding box center [977, 46] width 11 height 25
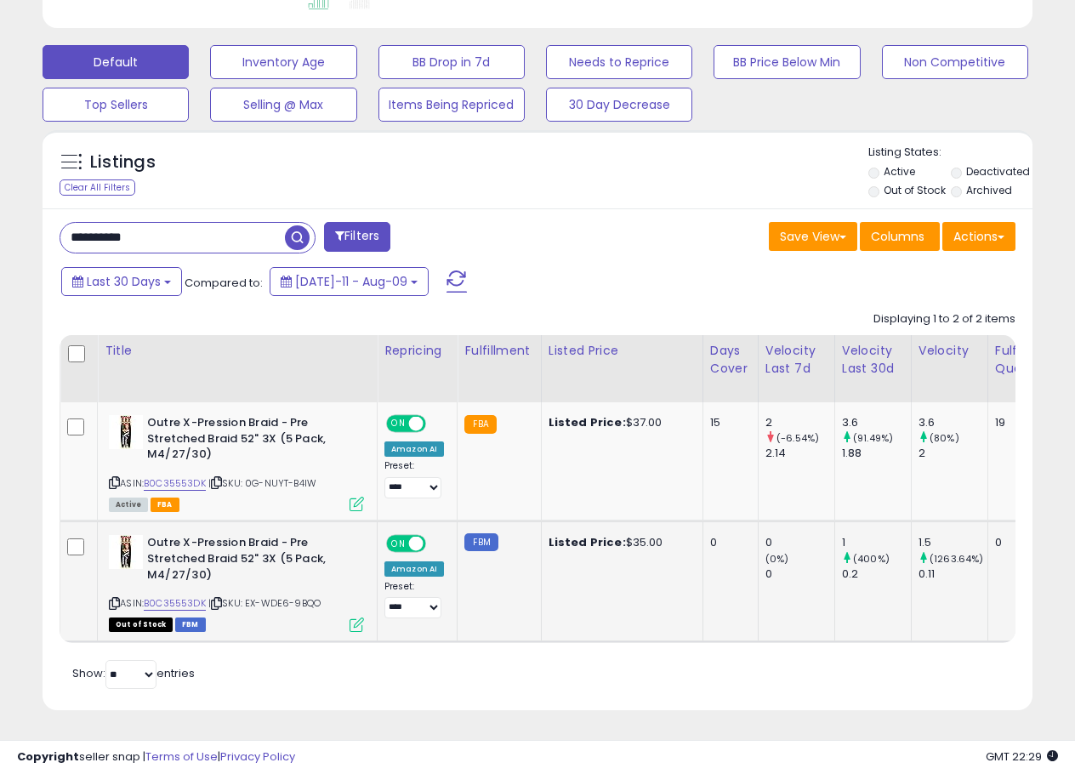
scroll to position [850153, 849937]
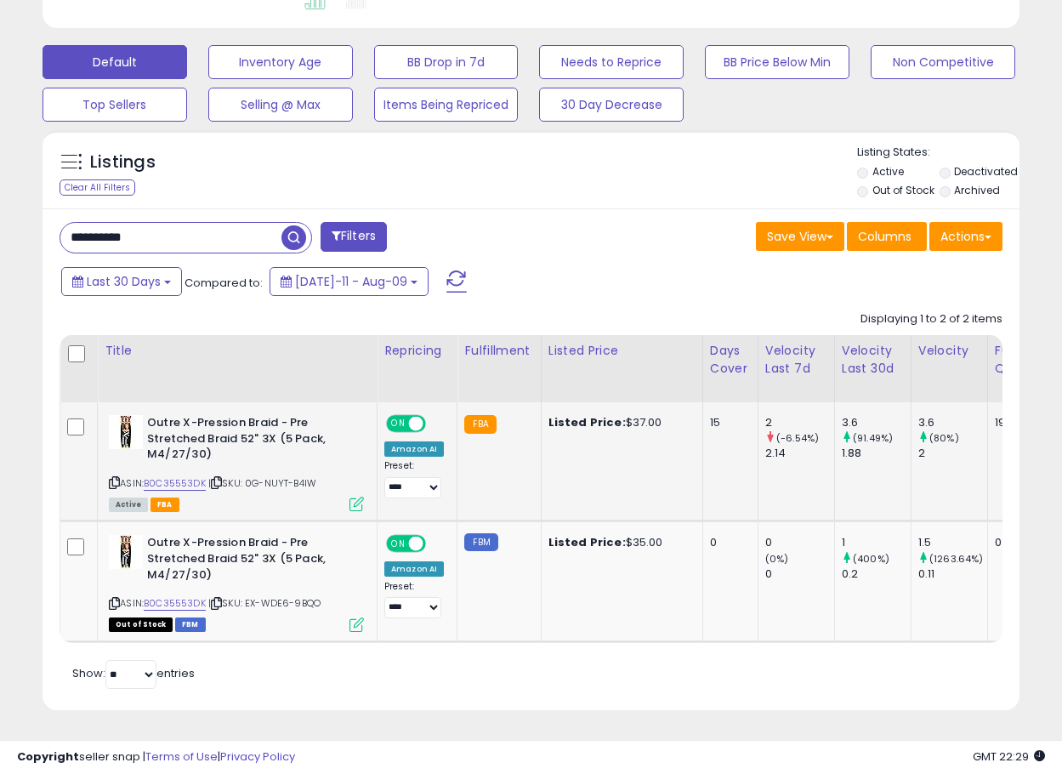
click at [352, 497] on icon at bounding box center [357, 504] width 14 height 14
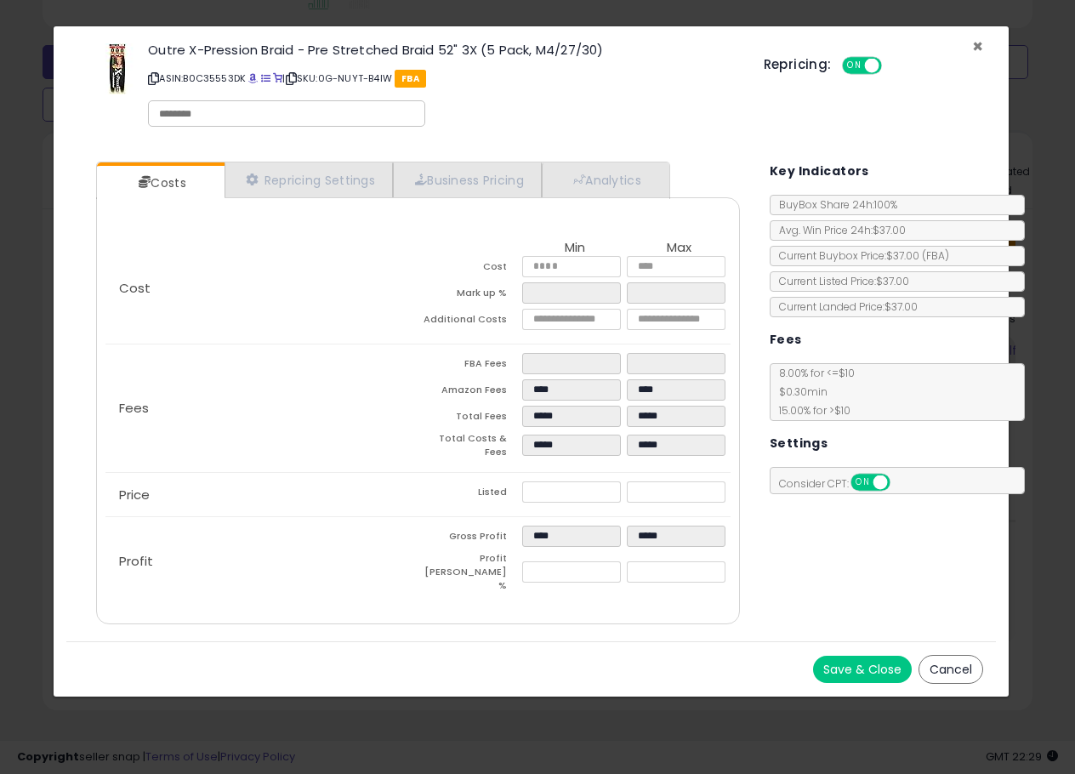
click at [978, 39] on span "×" at bounding box center [977, 46] width 11 height 25
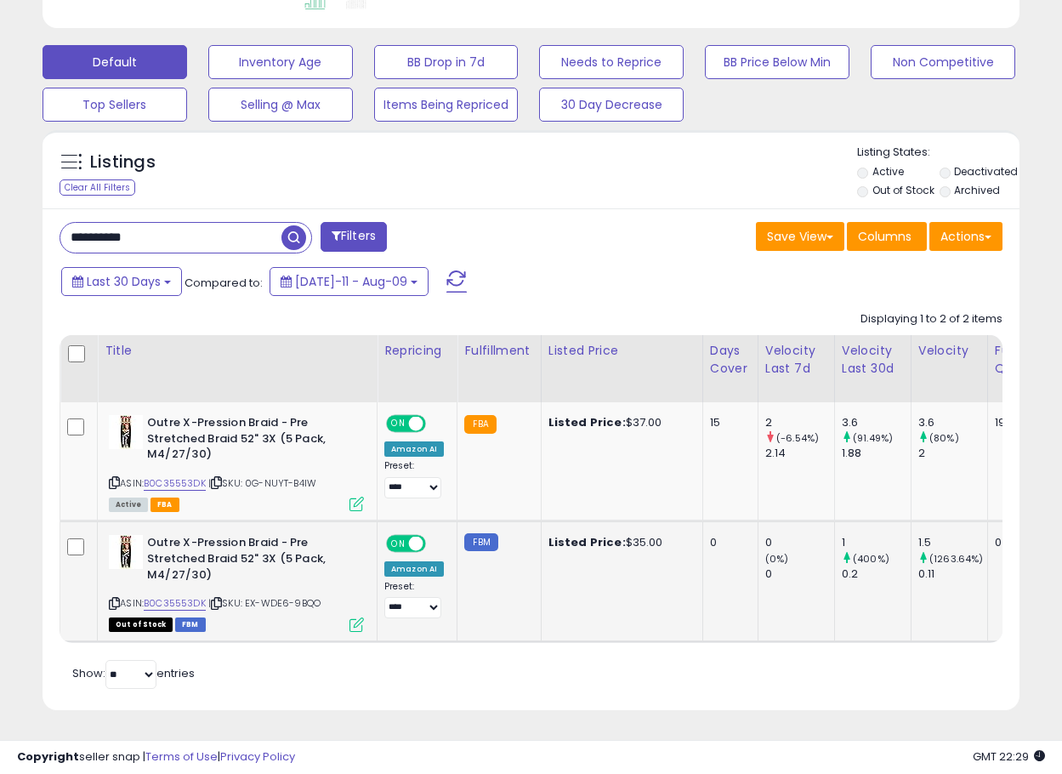
scroll to position [349, 566]
click at [353, 617] on icon at bounding box center [357, 624] width 14 height 14
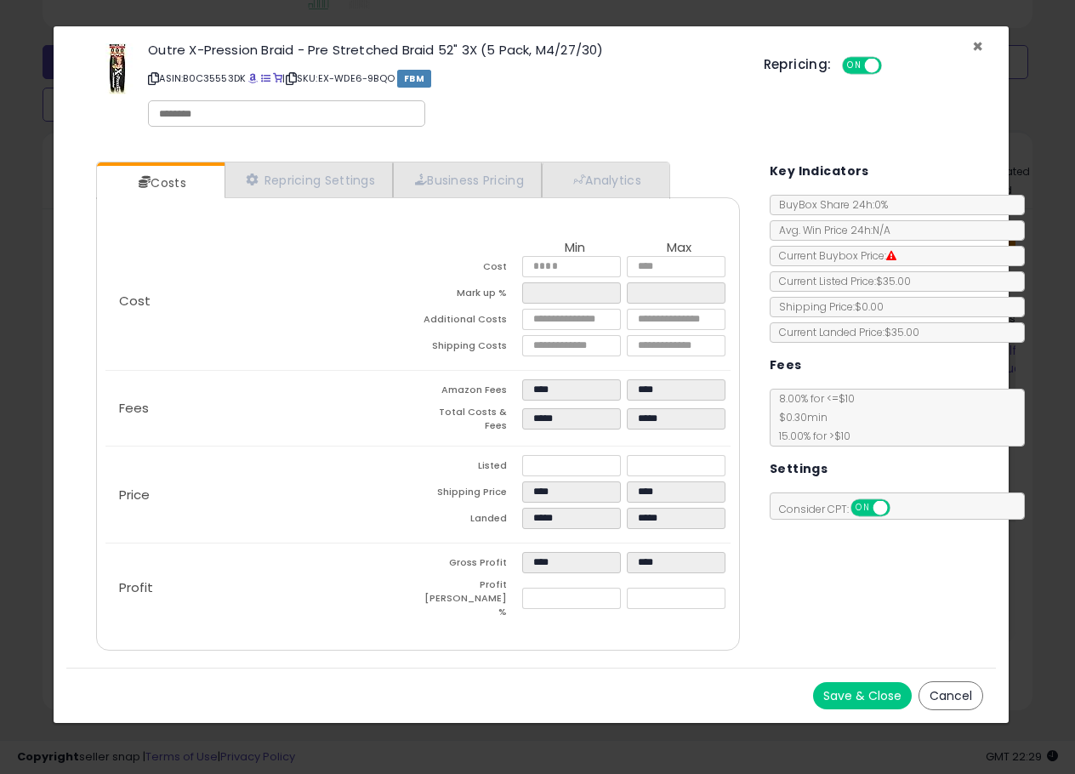
click at [979, 42] on span "×" at bounding box center [977, 46] width 11 height 25
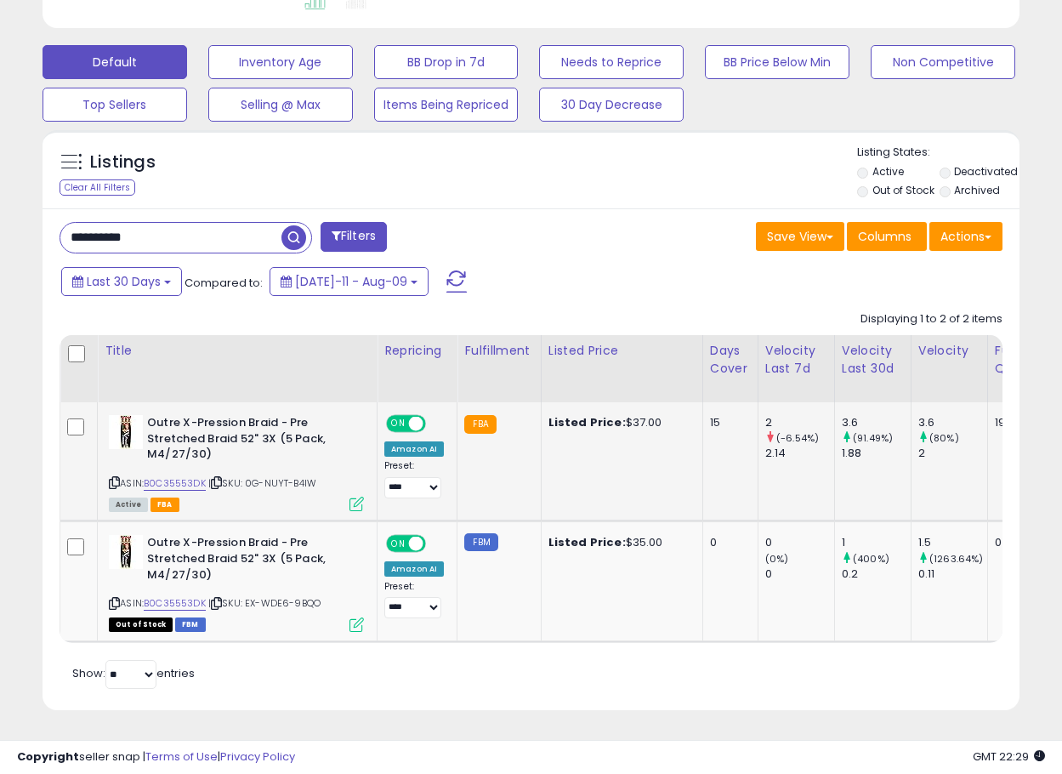
scroll to position [349, 566]
click at [356, 497] on icon at bounding box center [357, 504] width 14 height 14
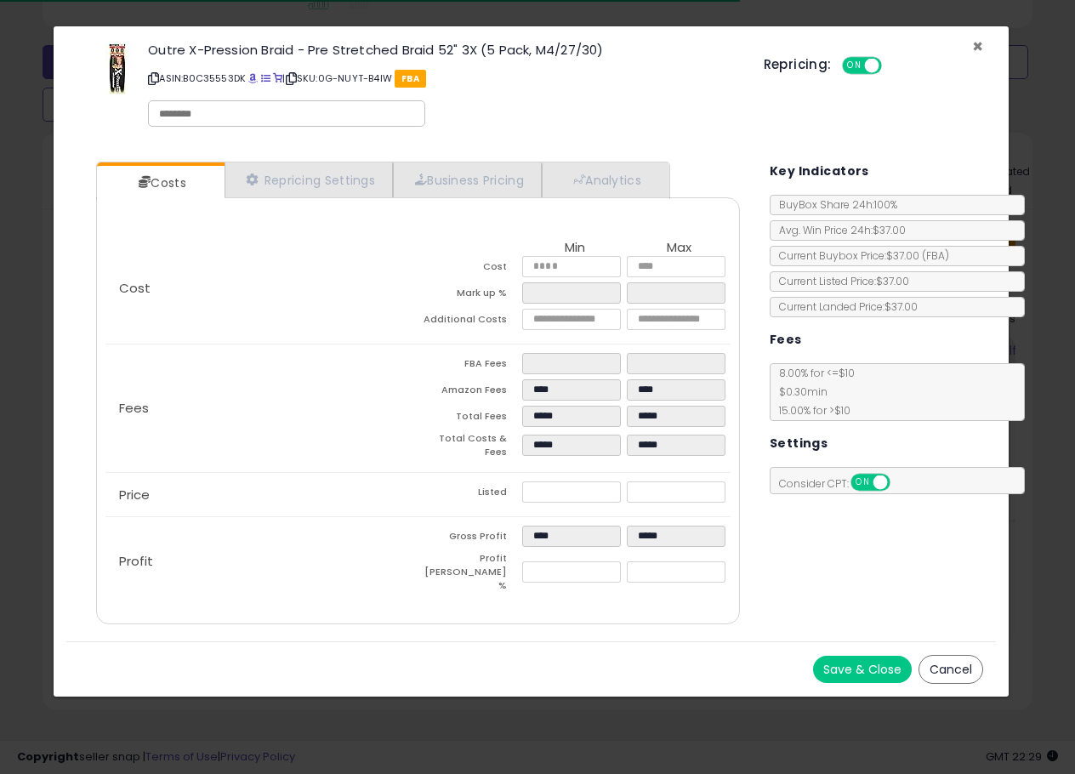
click at [982, 44] on span "×" at bounding box center [977, 46] width 11 height 25
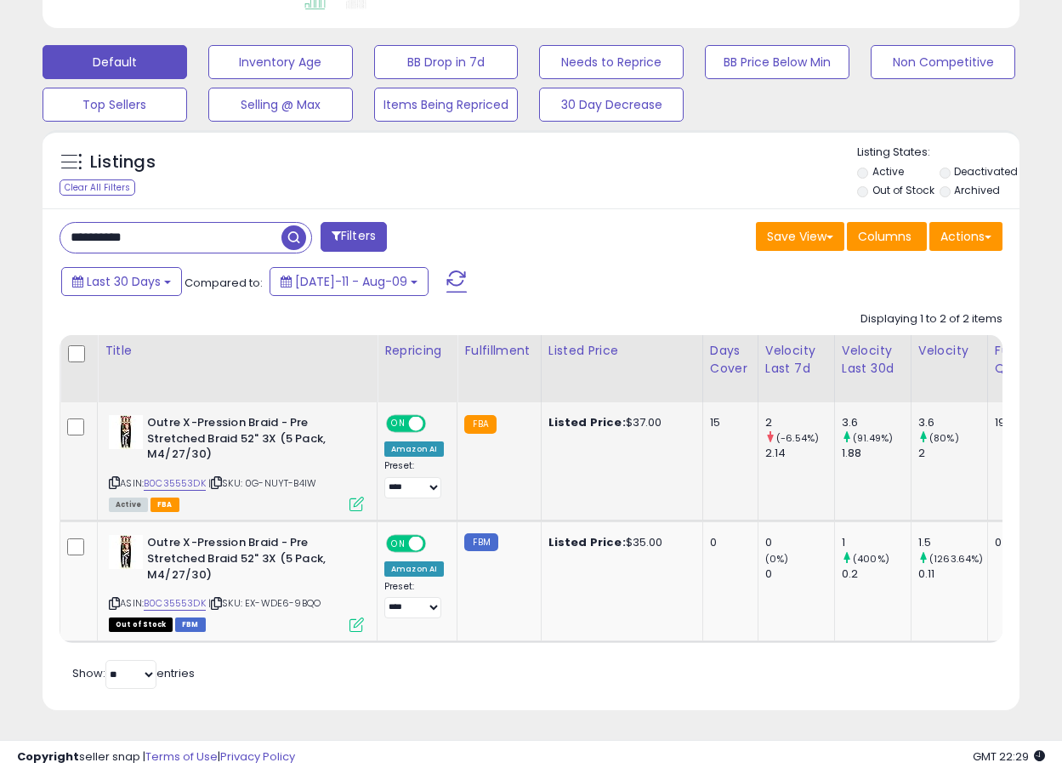
scroll to position [850153, 849937]
click at [222, 478] on icon at bounding box center [216, 482] width 11 height 9
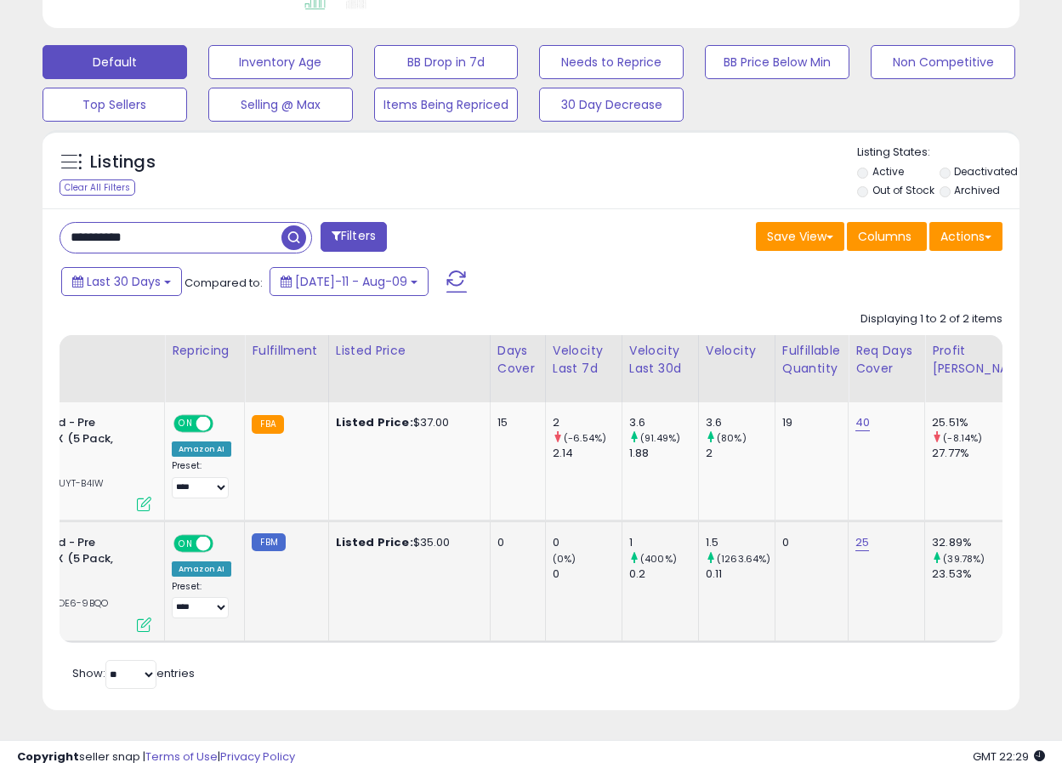
scroll to position [0, 73]
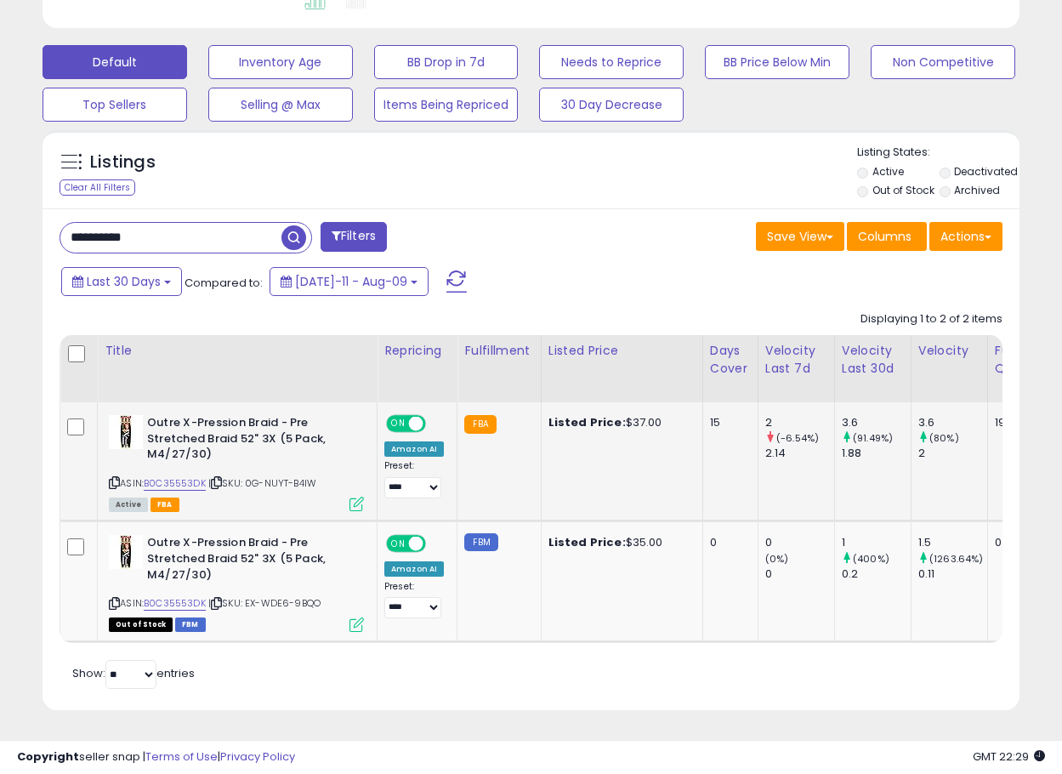
click at [112, 478] on icon at bounding box center [114, 482] width 11 height 9
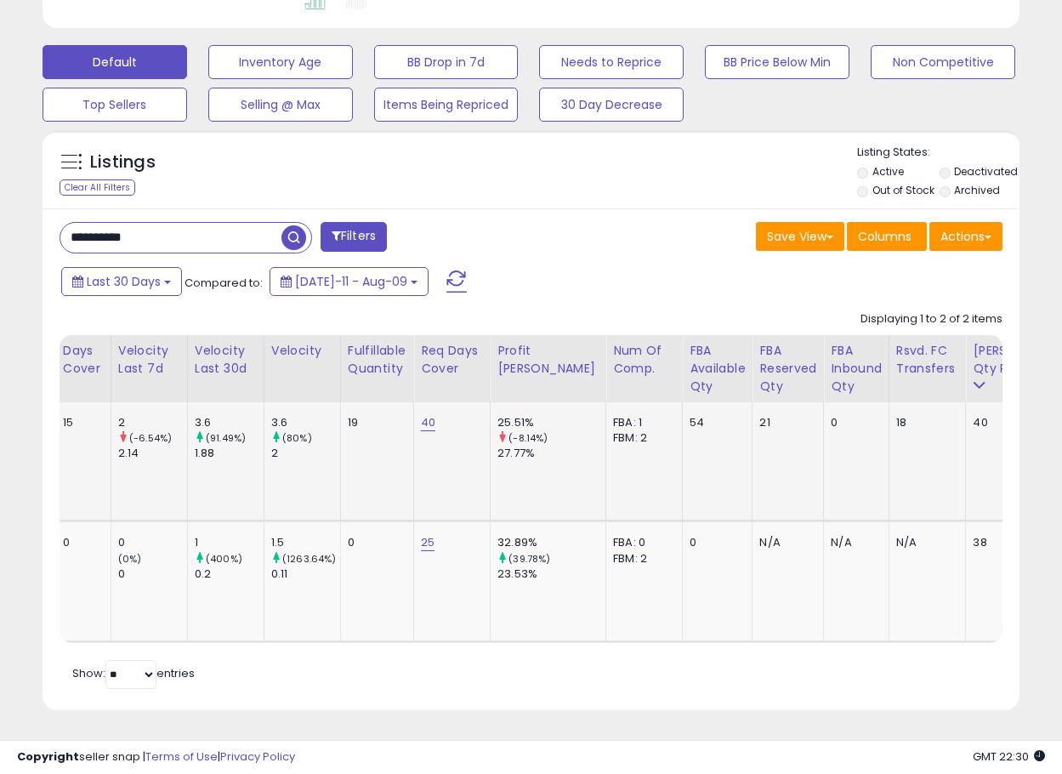
scroll to position [0, 131]
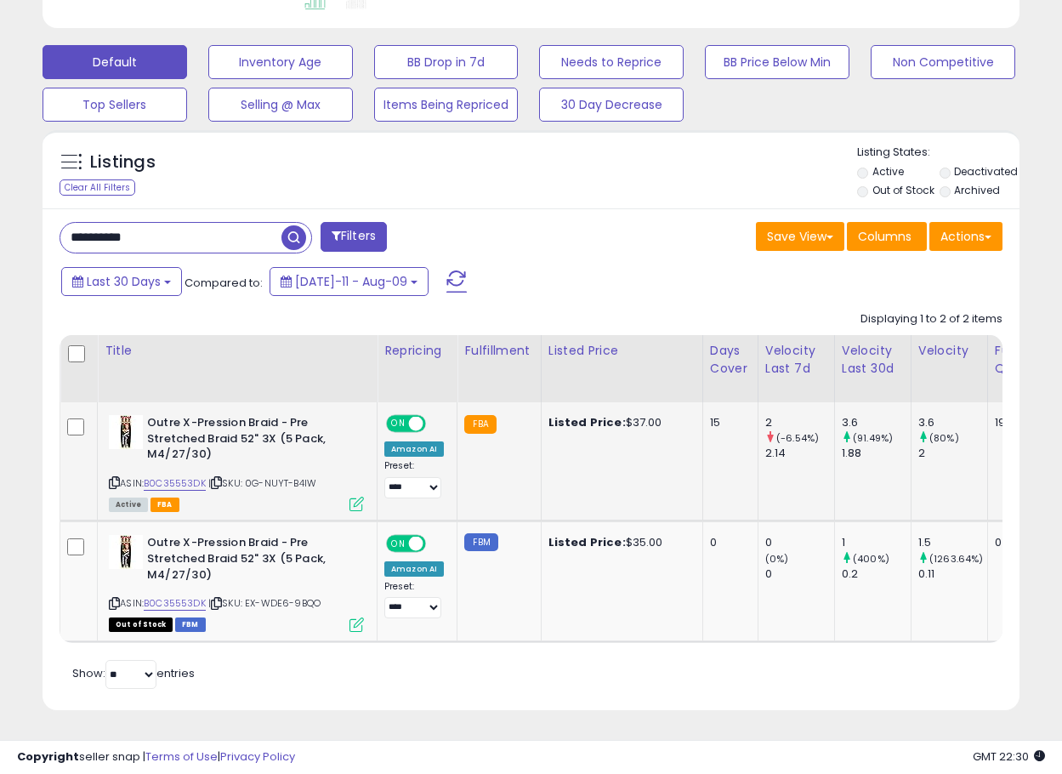
click at [112, 478] on icon at bounding box center [114, 482] width 11 height 9
click at [116, 478] on icon at bounding box center [114, 482] width 11 height 9
click at [281, 423] on b "Outre X-Pression Braid - Pre Stretched Braid 52" 3X (5 Pack, M4/27/30)" at bounding box center [250, 441] width 207 height 52
drag, startPoint x: 160, startPoint y: 223, endPoint x: -35, endPoint y: 236, distance: 195.2
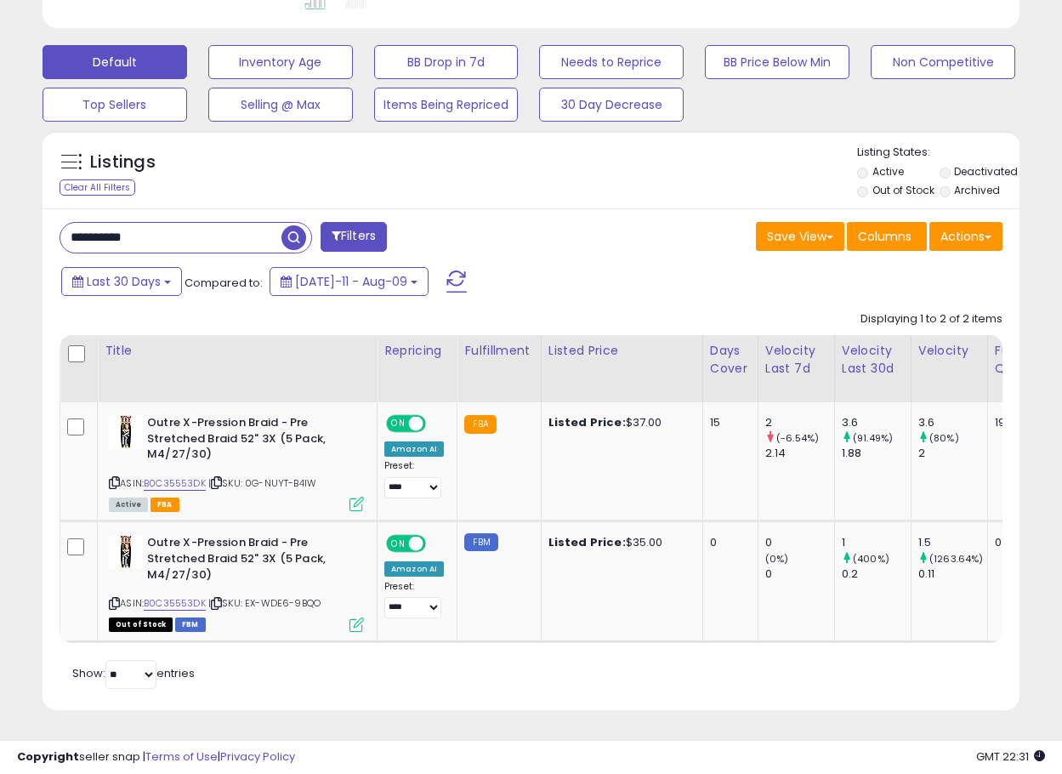
paste input "text"
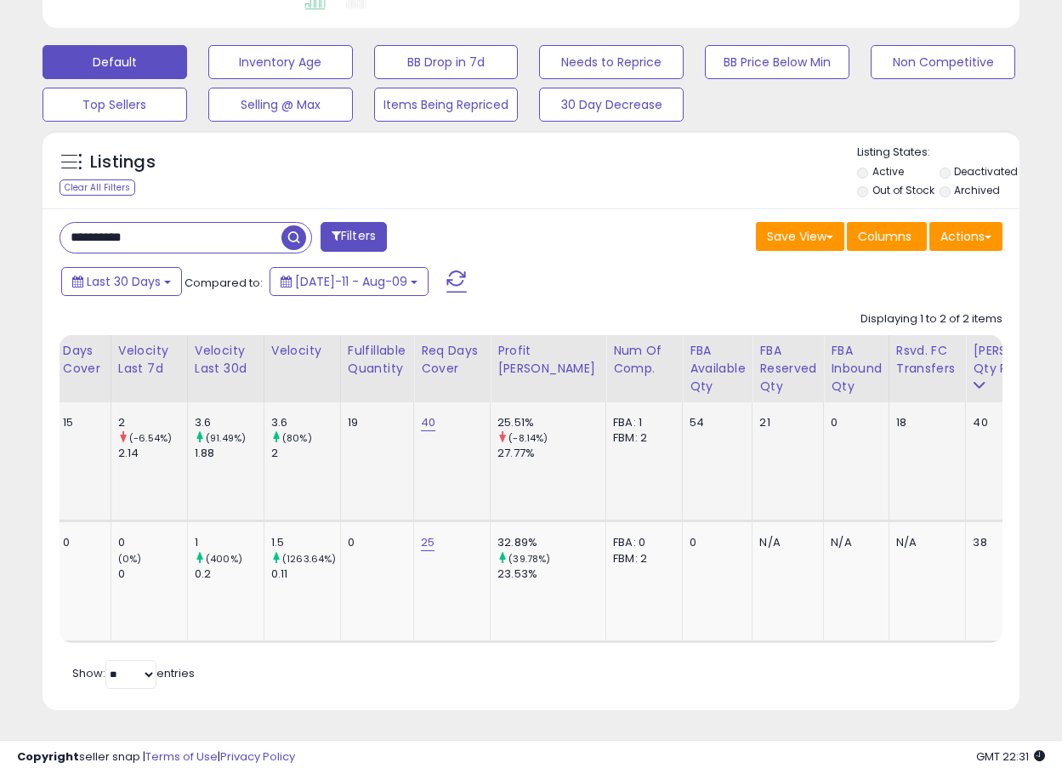
scroll to position [0, 0]
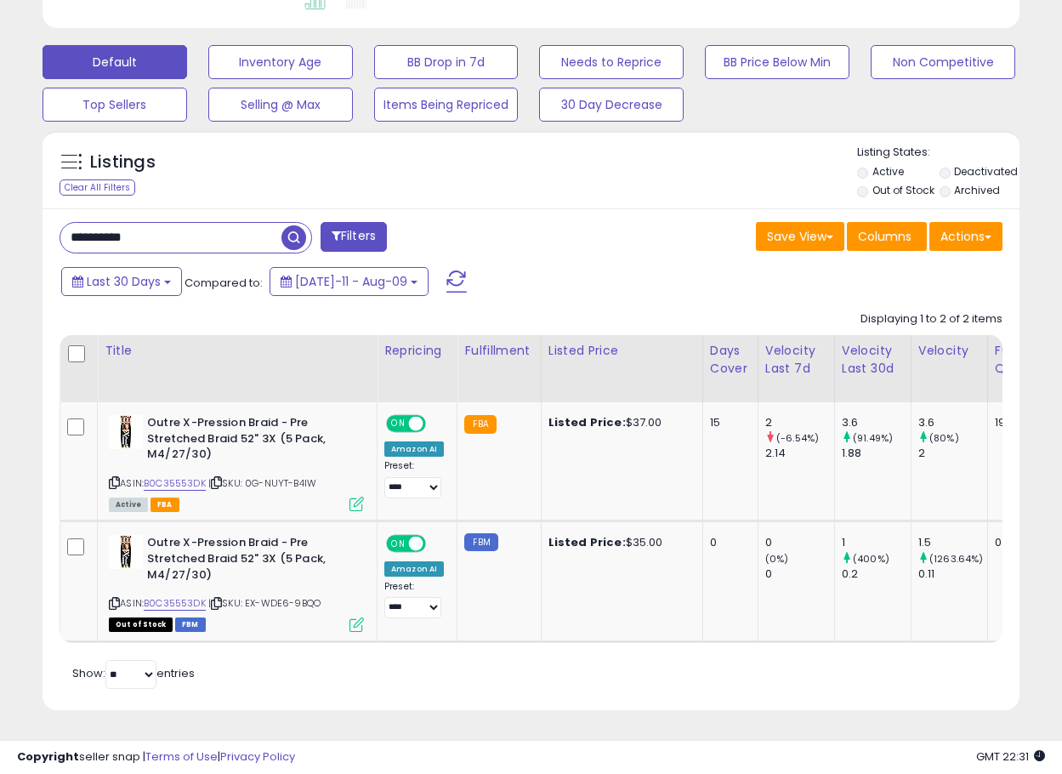
click at [285, 225] on span "button" at bounding box center [294, 237] width 25 height 25
click at [116, 478] on icon at bounding box center [114, 482] width 11 height 9
click at [122, 415] on img at bounding box center [126, 432] width 34 height 34
click at [352, 497] on icon at bounding box center [357, 504] width 14 height 14
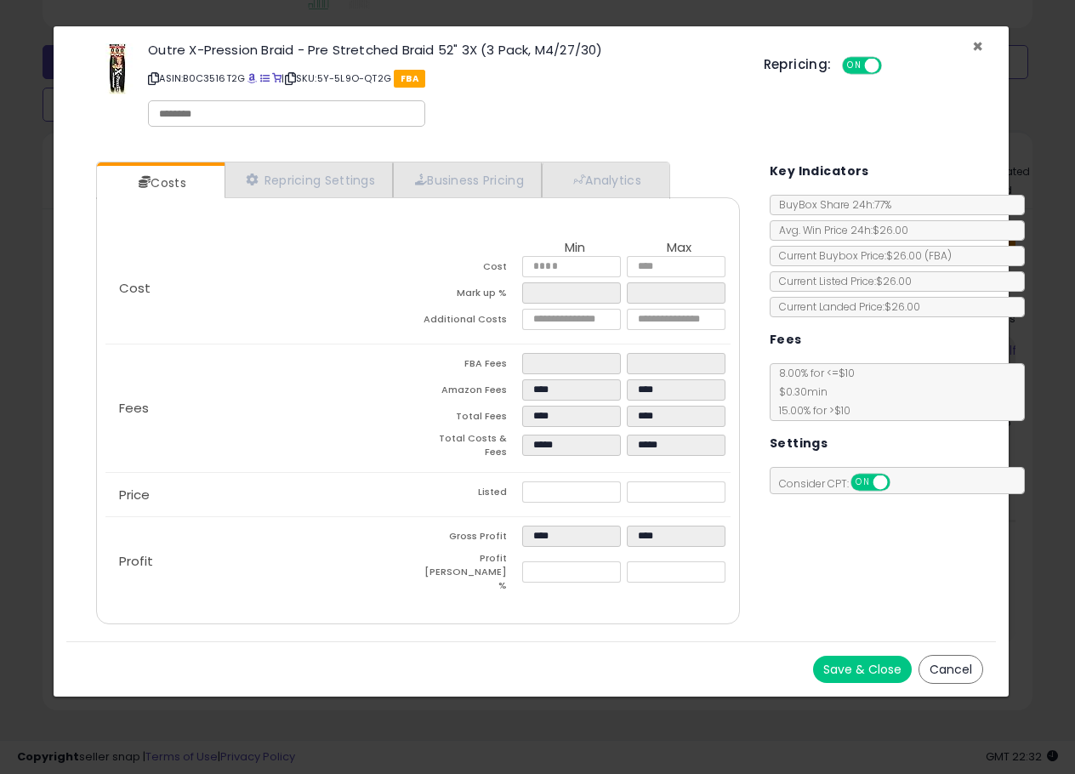
click at [981, 43] on span "×" at bounding box center [977, 46] width 11 height 25
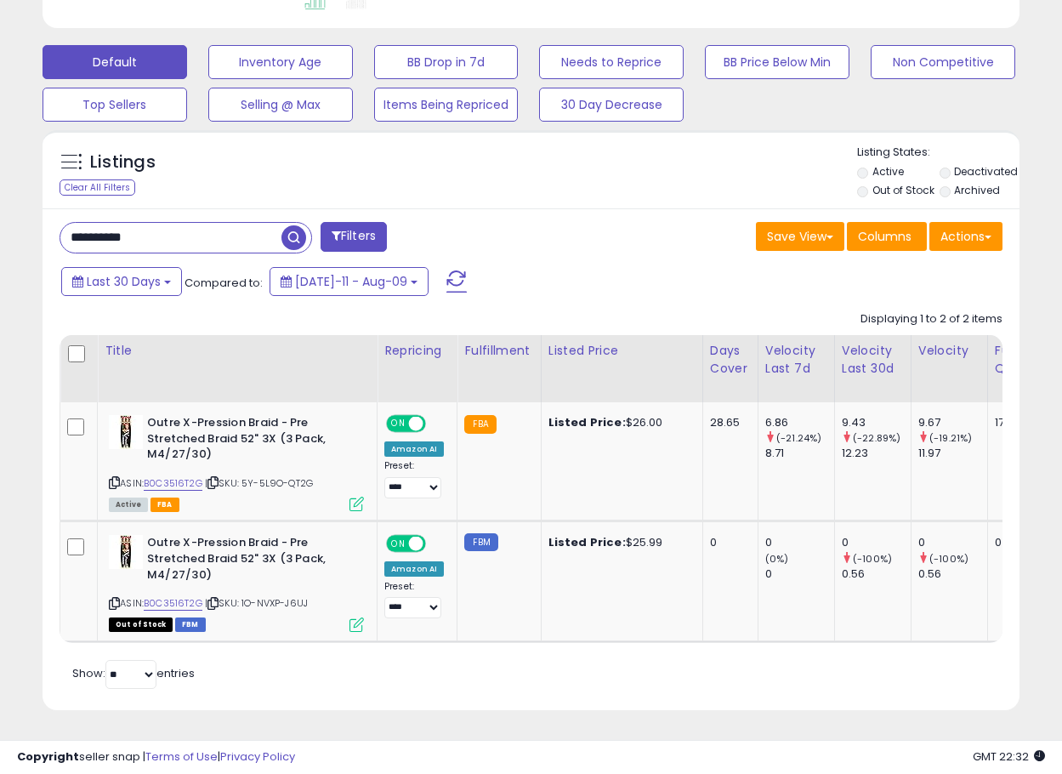
drag, startPoint x: 183, startPoint y: 225, endPoint x: -13, endPoint y: 223, distance: 195.6
paste input "text"
click at [293, 225] on span "button" at bounding box center [294, 237] width 25 height 25
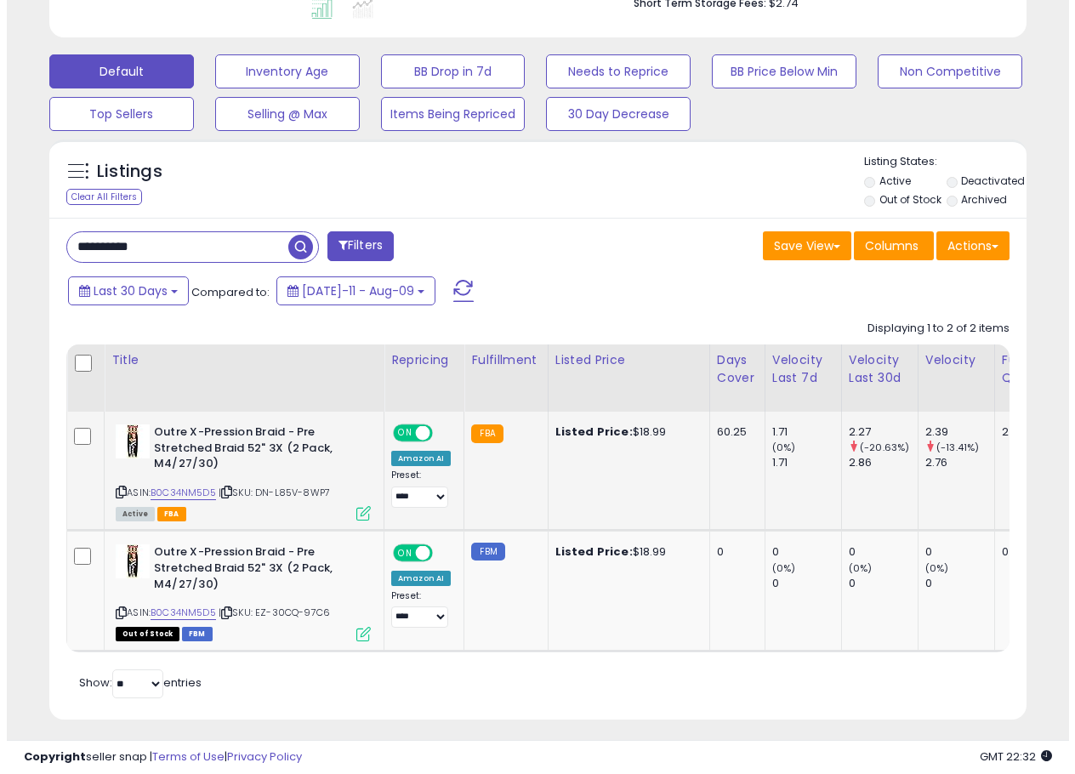
scroll to position [491, 0]
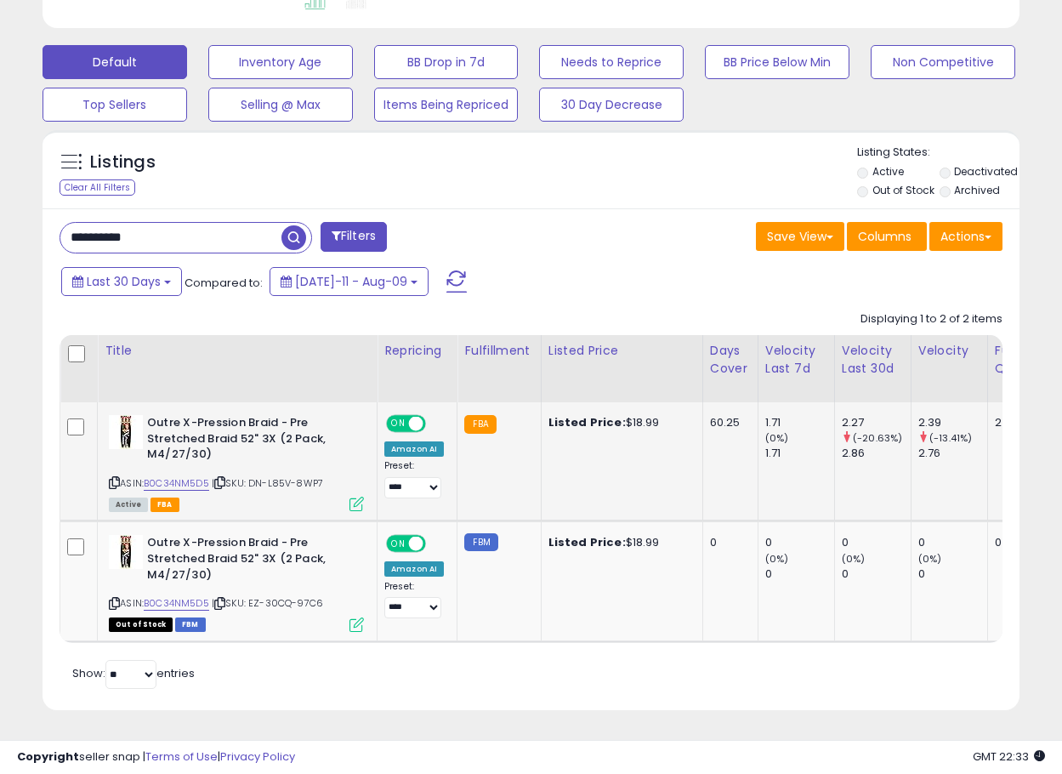
drag, startPoint x: 116, startPoint y: 481, endPoint x: 70, endPoint y: 458, distance: 51.3
click at [116, 481] on icon at bounding box center [114, 482] width 11 height 9
click at [357, 504] on icon at bounding box center [357, 504] width 14 height 14
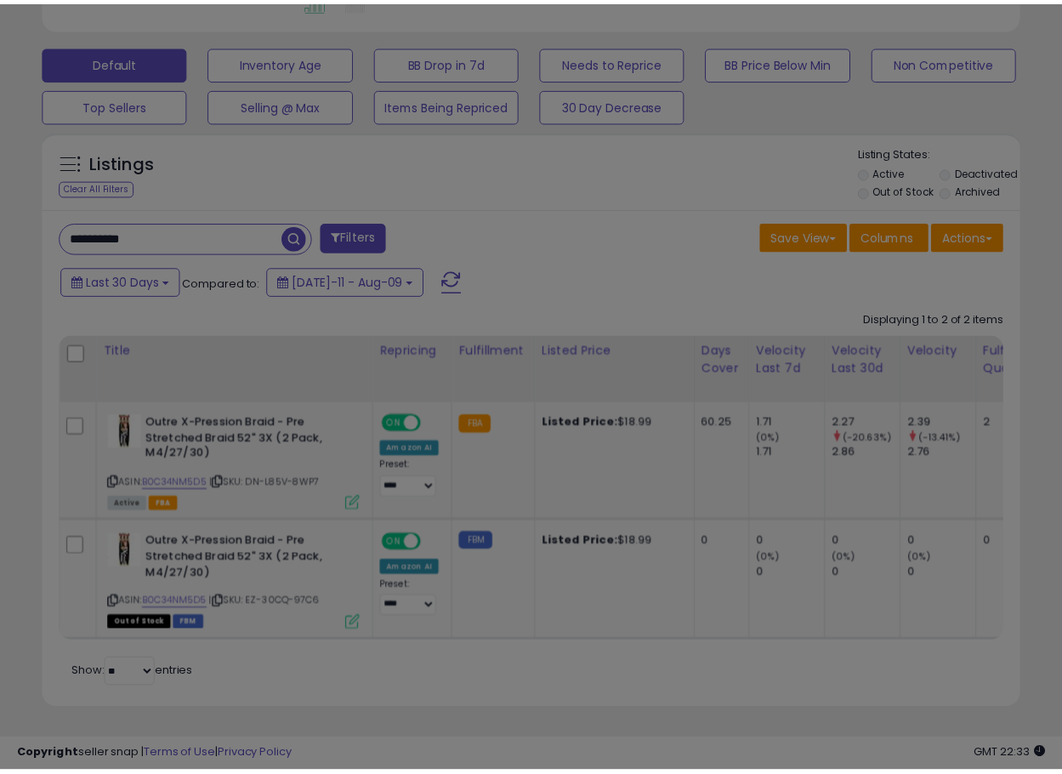
scroll to position [349, 572]
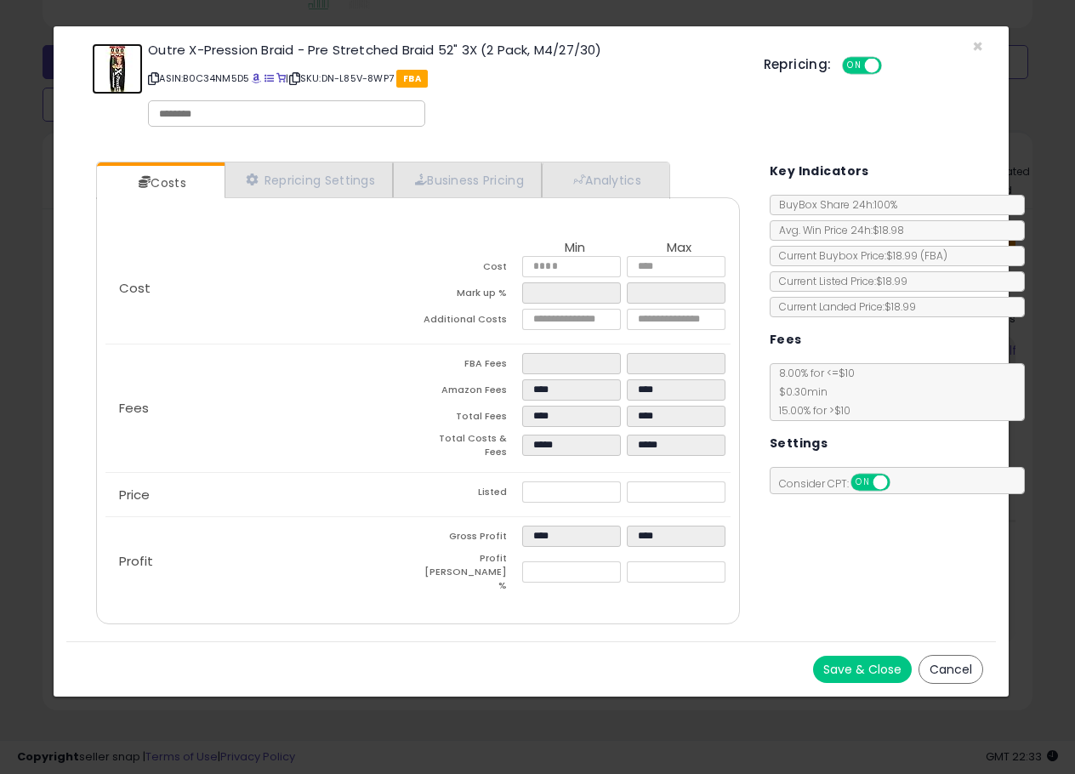
click at [116, 67] on img at bounding box center [117, 68] width 51 height 51
click at [970, 43] on div "Outre X-Pression Braid - Pre Stretched Braid 52" 3X (2 Pack, M4/27/30) ASIN: B0…" at bounding box center [530, 87] width 929 height 97
click at [976, 42] on span "×" at bounding box center [977, 46] width 11 height 25
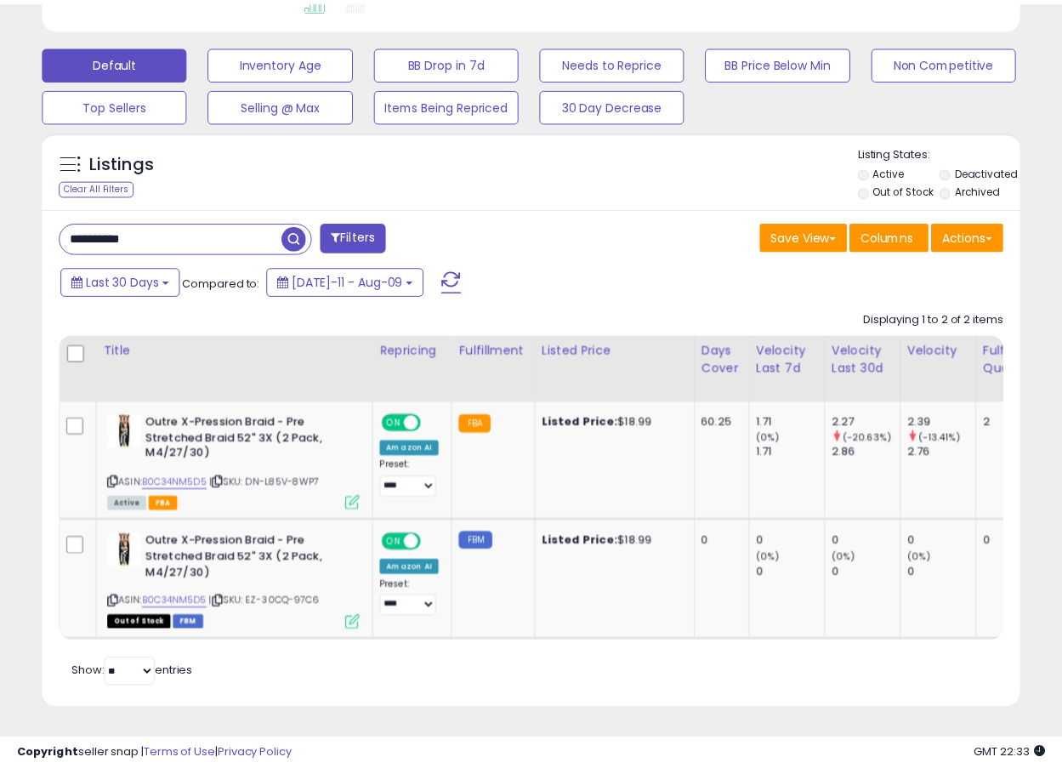
scroll to position [850153, 849937]
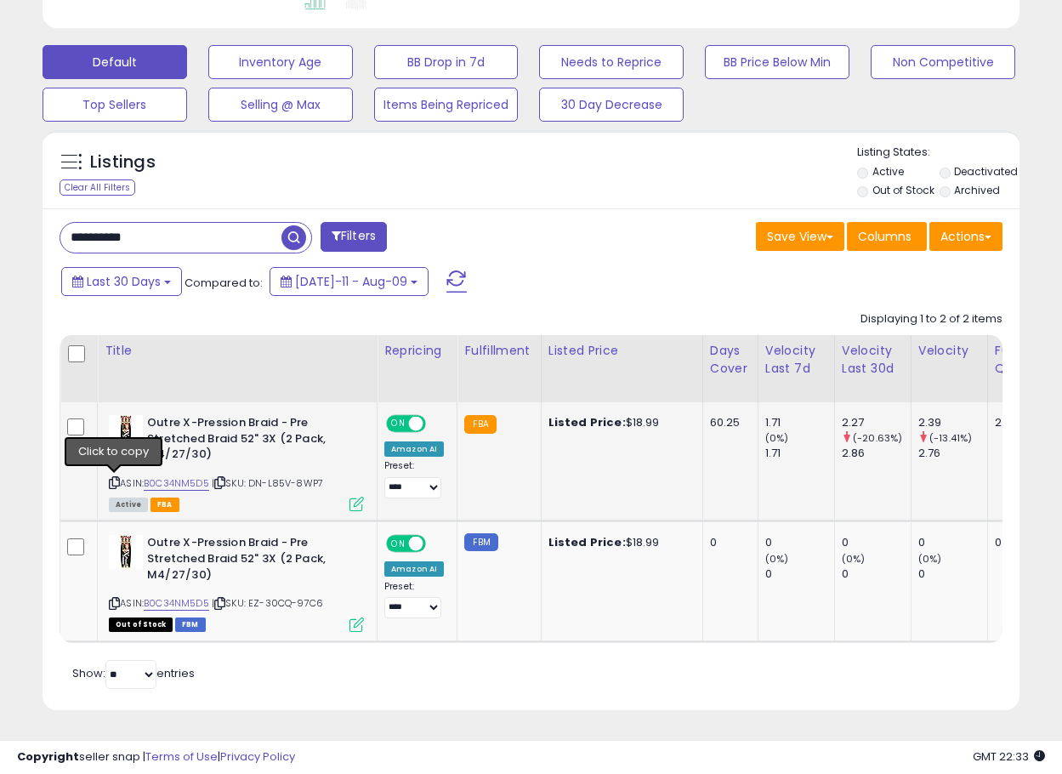
click at [114, 481] on icon at bounding box center [114, 482] width 11 height 9
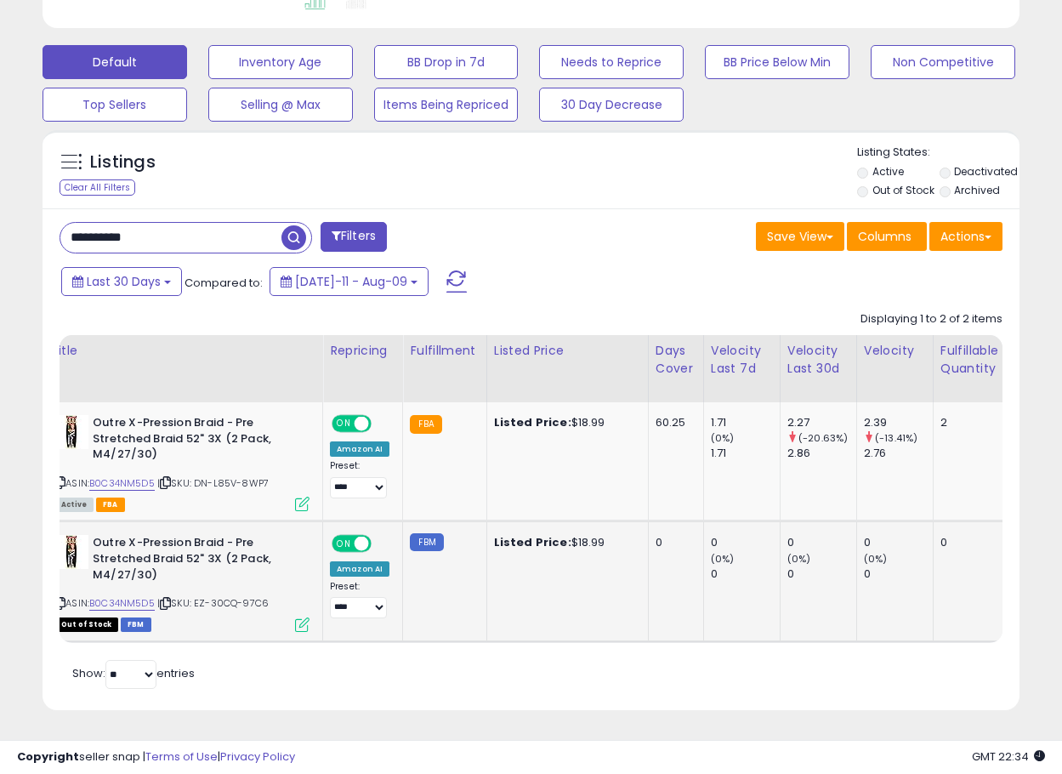
scroll to position [0, 0]
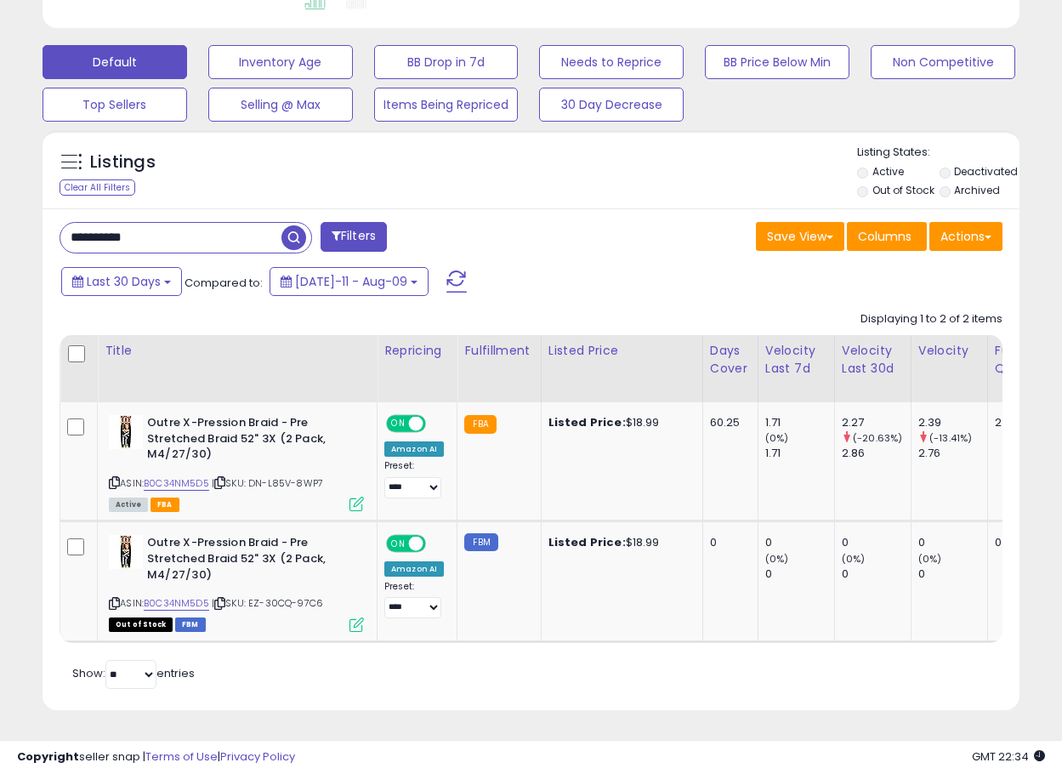
drag, startPoint x: 215, startPoint y: 247, endPoint x: -14, endPoint y: 241, distance: 229.7
paste input "text"
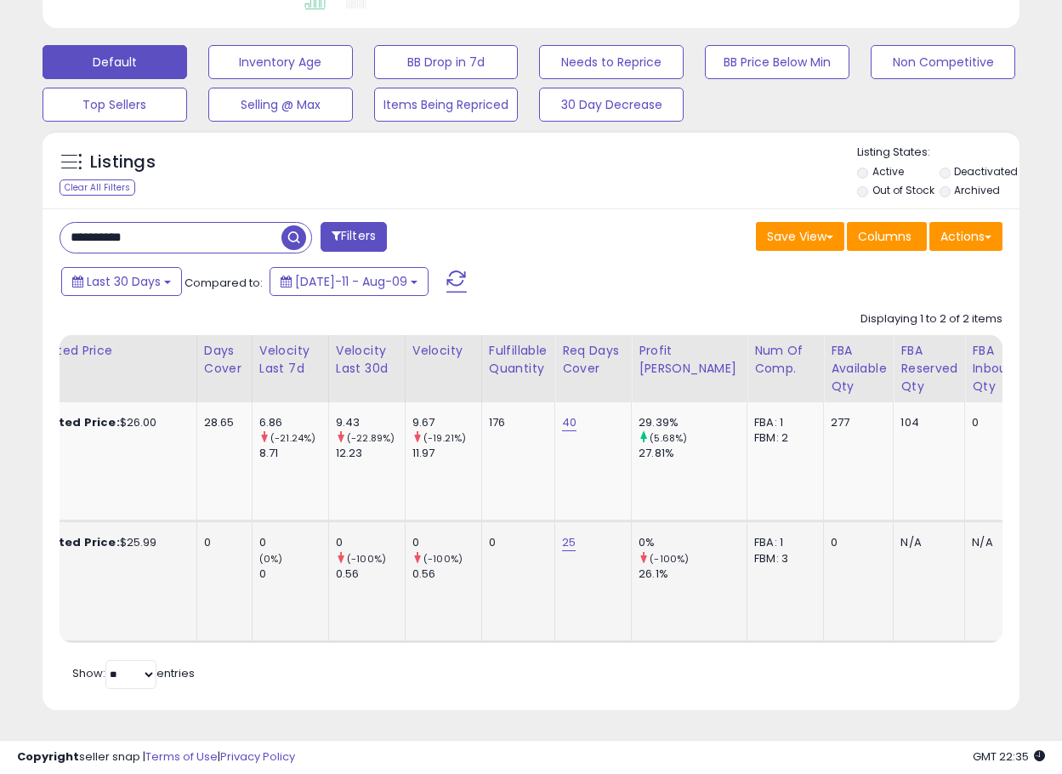
scroll to position [0, 510]
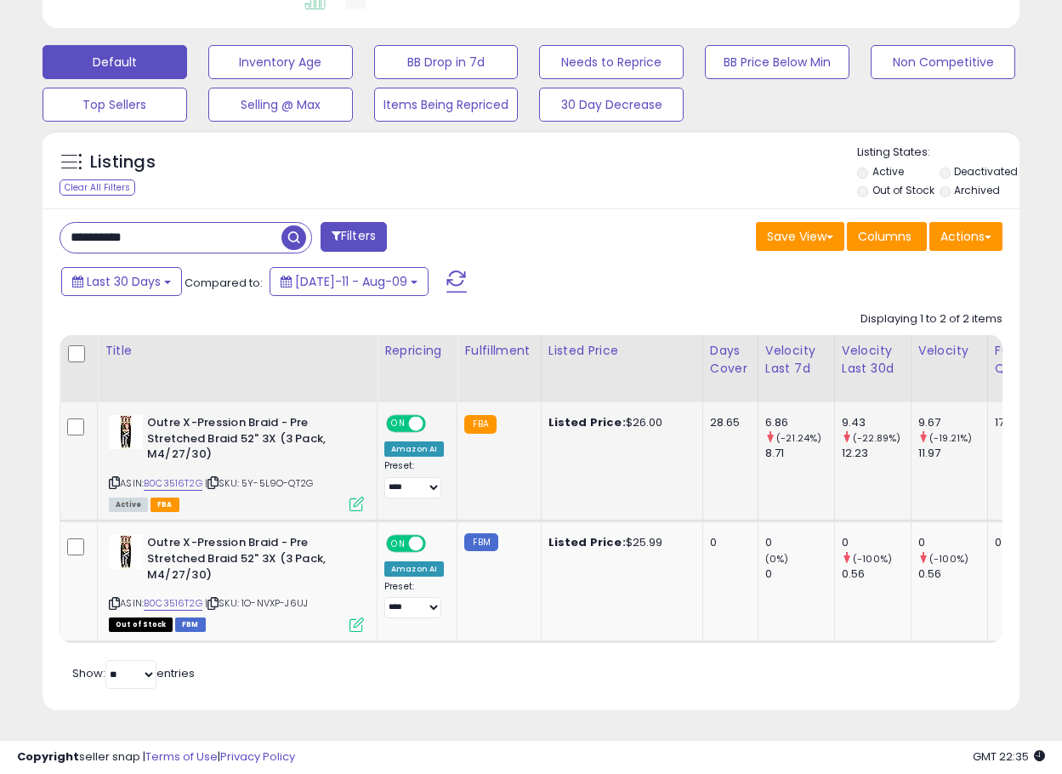
drag, startPoint x: 111, startPoint y: 470, endPoint x: 102, endPoint y: 467, distance: 9.2
click at [111, 478] on icon at bounding box center [114, 482] width 11 height 9
drag, startPoint x: 119, startPoint y: 223, endPoint x: -51, endPoint y: 224, distance: 170.1
paste input "text"
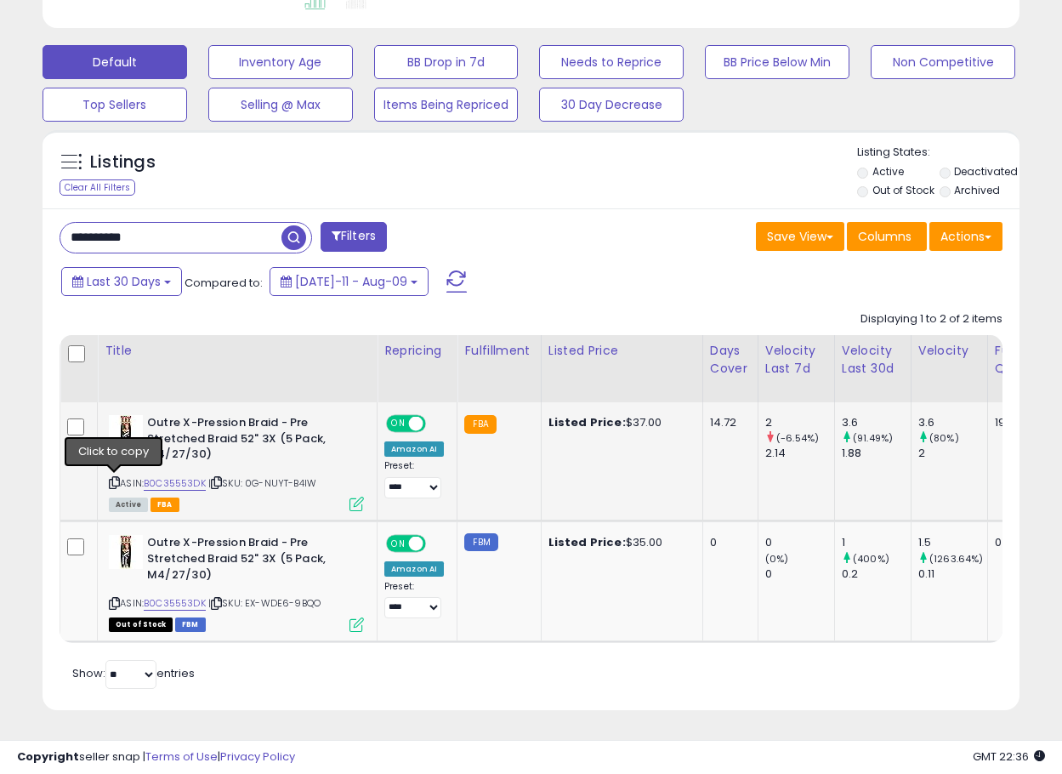
click at [111, 481] on icon at bounding box center [114, 482] width 11 height 9
click at [367, 507] on td "Outre X-Pression Braid - Pre Stretched Braid 52" 3X (5 Pack, M4/27/30) ASIN: B0…" at bounding box center [238, 461] width 280 height 119
click at [352, 499] on icon at bounding box center [357, 504] width 14 height 14
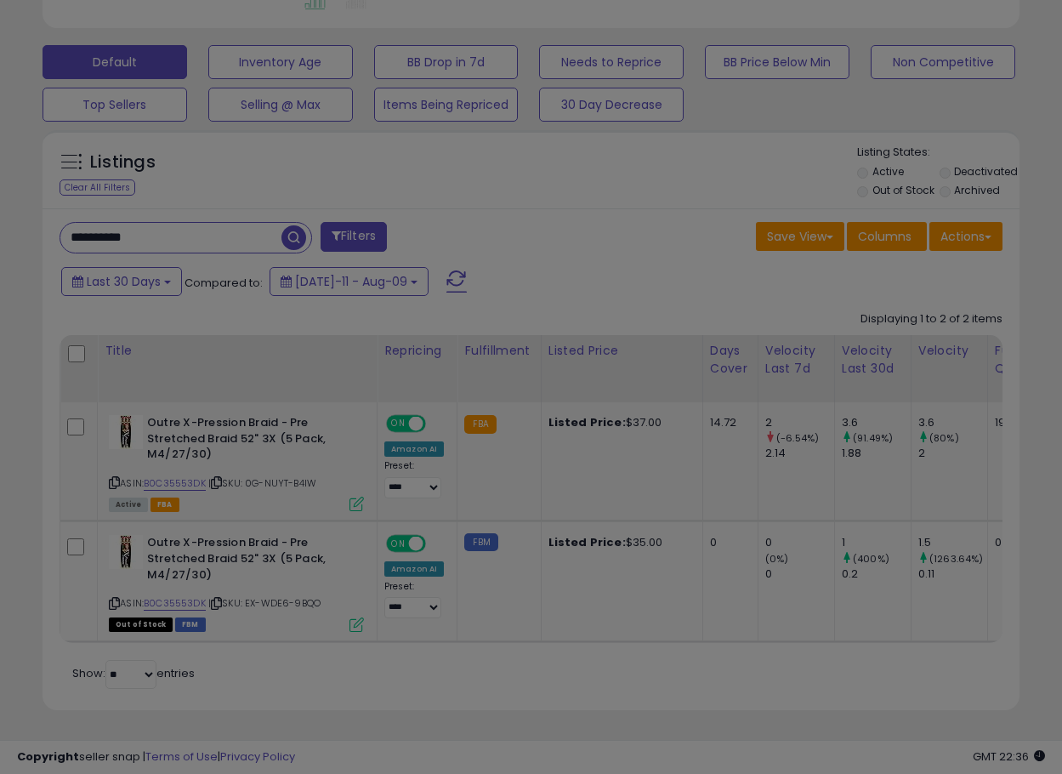
scroll to position [349, 572]
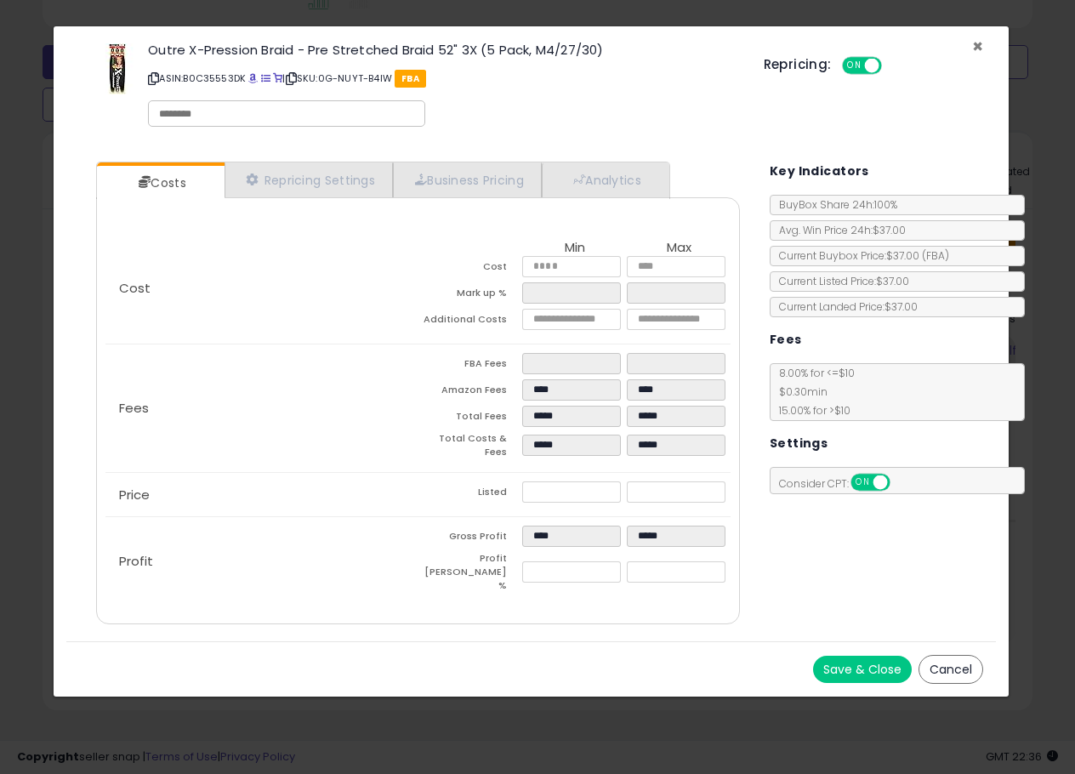
click at [980, 45] on span "×" at bounding box center [977, 46] width 11 height 25
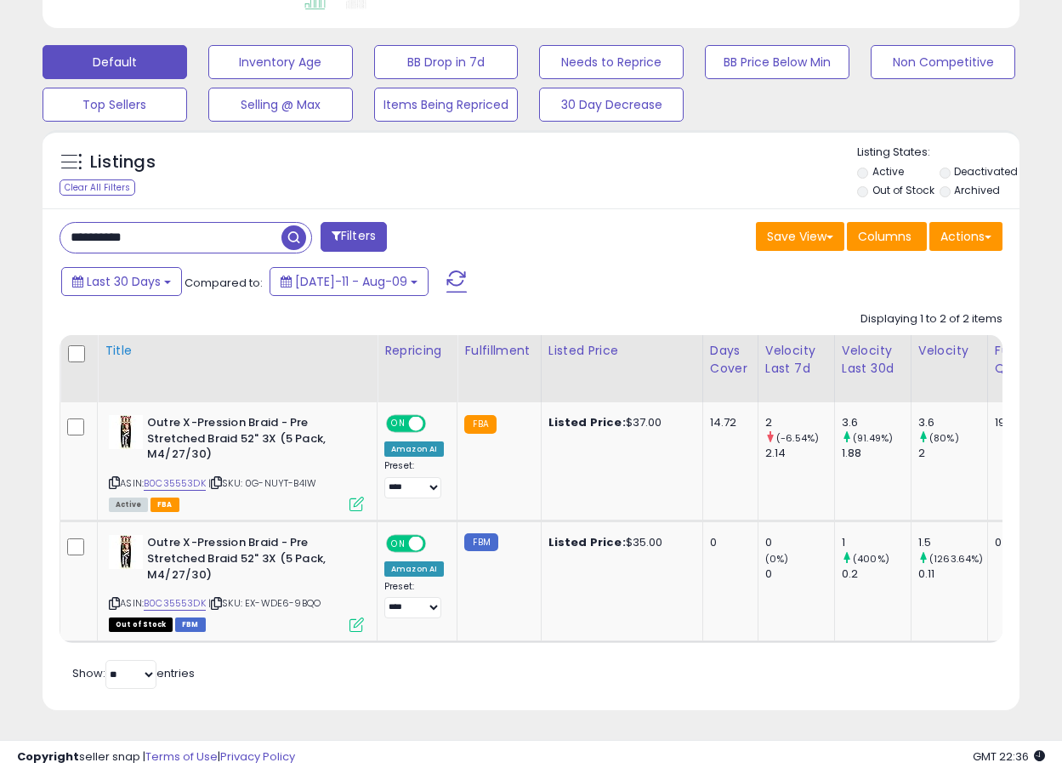
scroll to position [850153, 849937]
click at [139, 438] on img at bounding box center [126, 432] width 34 height 34
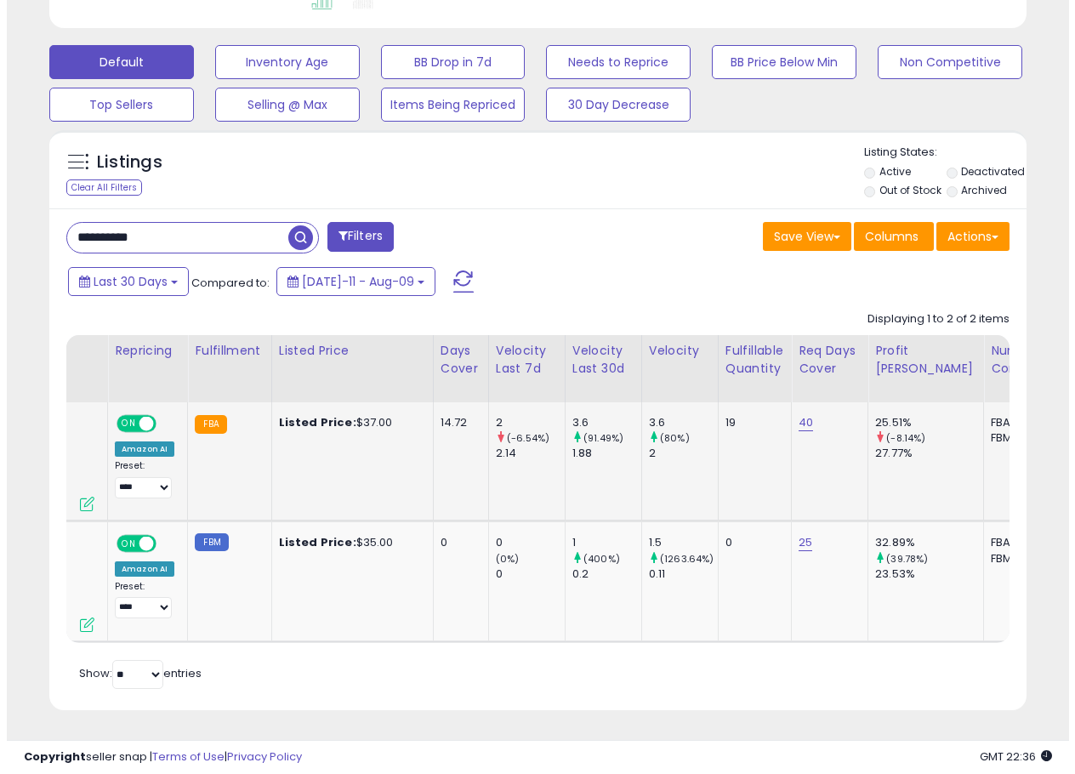
scroll to position [0, 0]
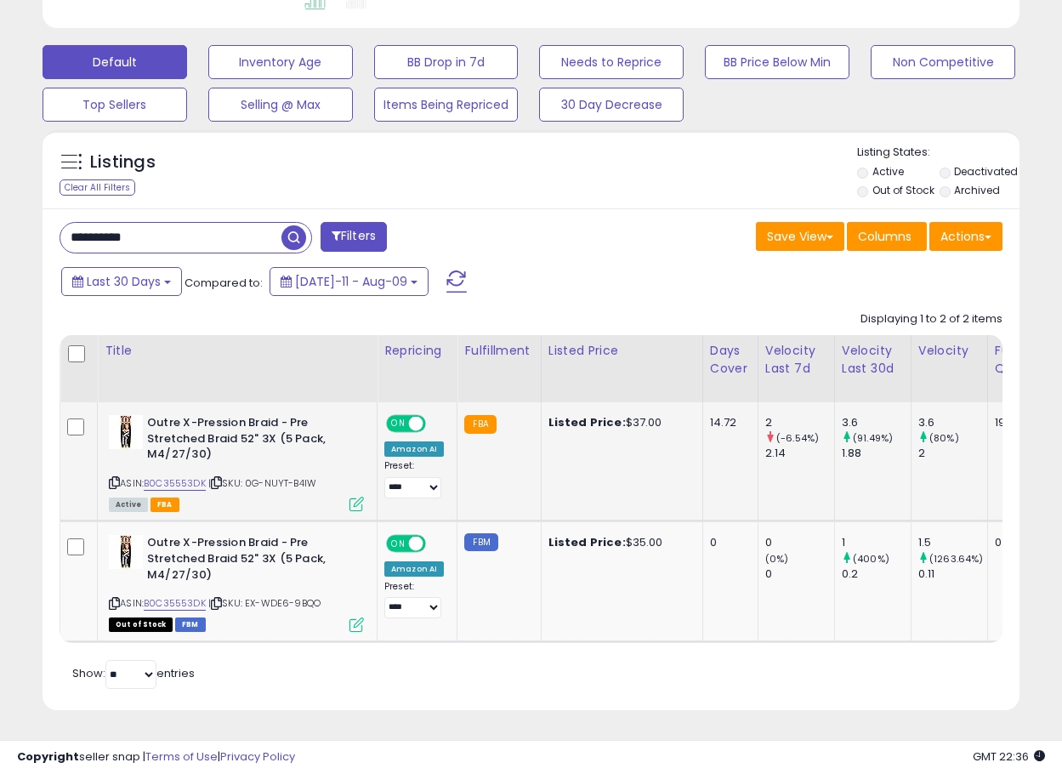
click at [357, 504] on icon at bounding box center [357, 504] width 14 height 14
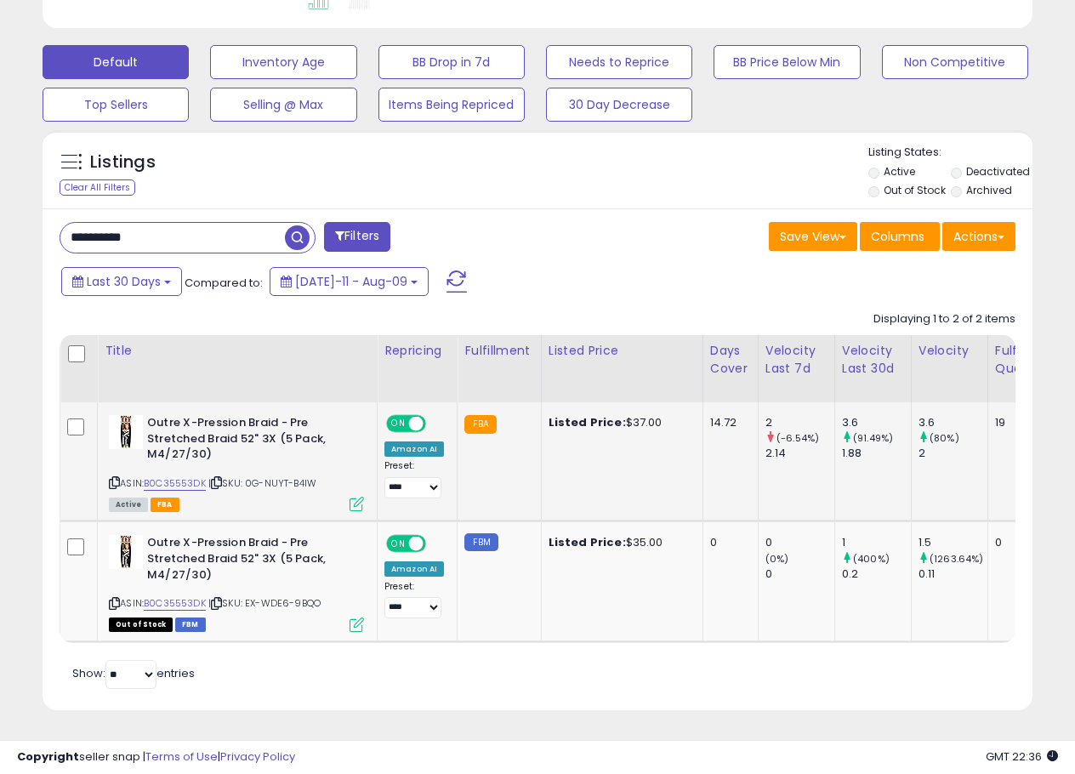
scroll to position [349, 572]
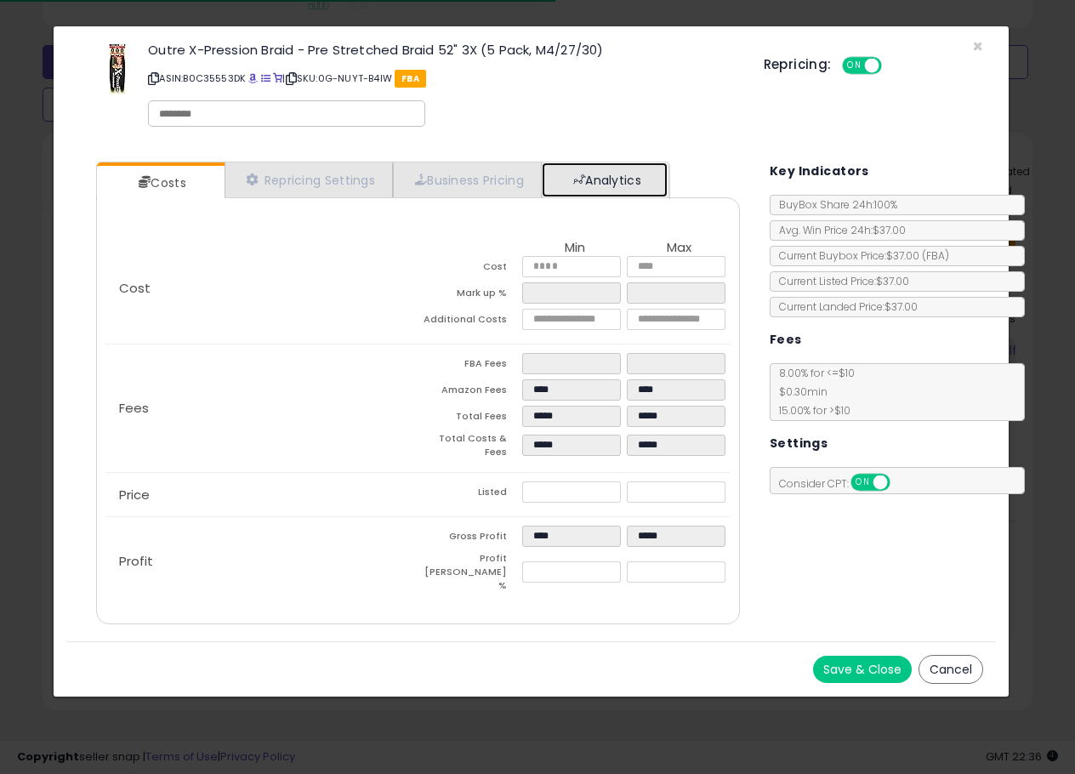
click at [656, 172] on link "Analytics" at bounding box center [605, 179] width 126 height 35
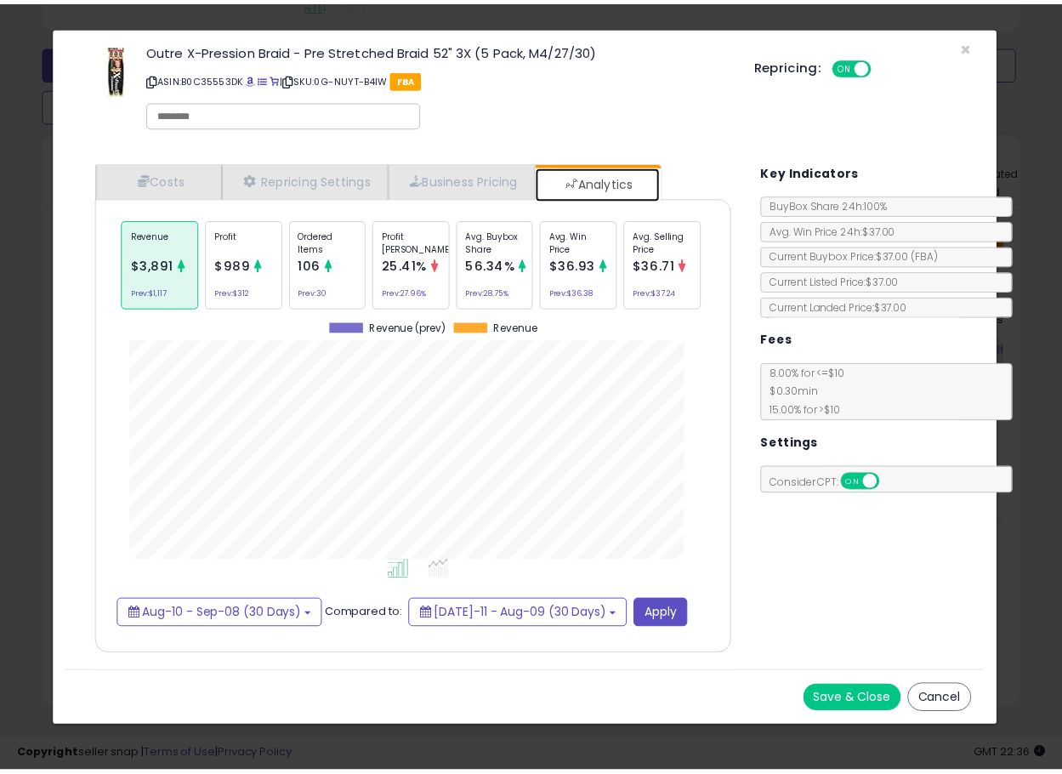
scroll to position [523, 677]
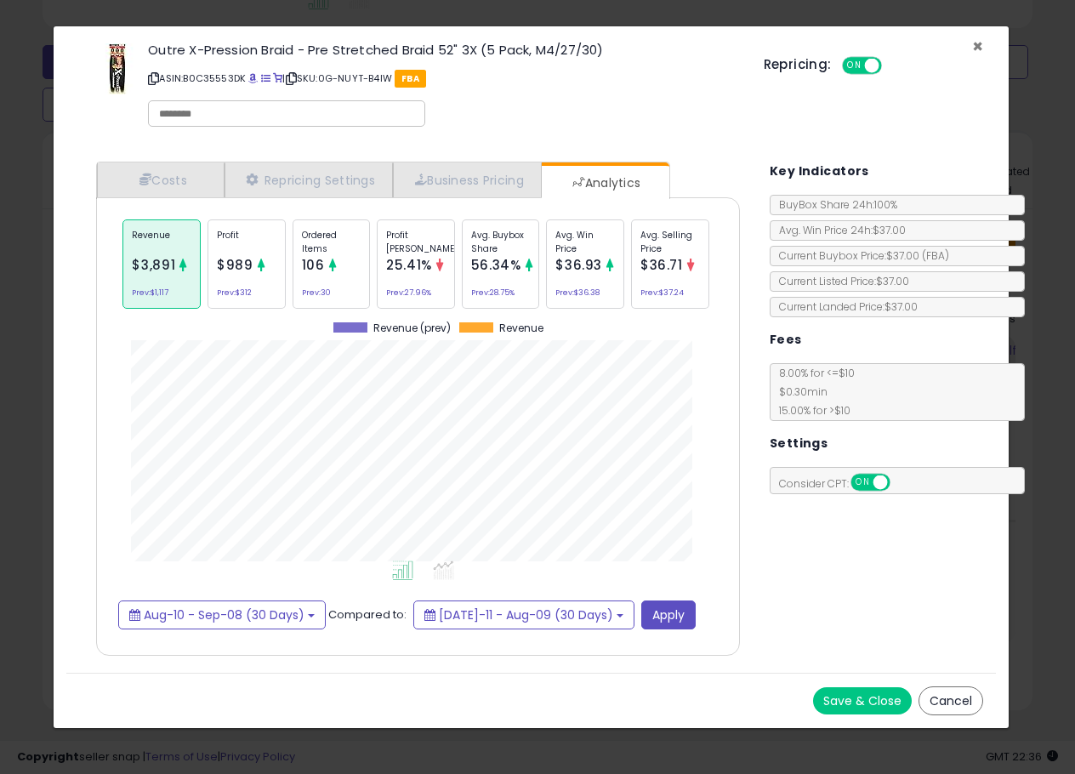
click at [972, 49] on span "×" at bounding box center [977, 46] width 11 height 25
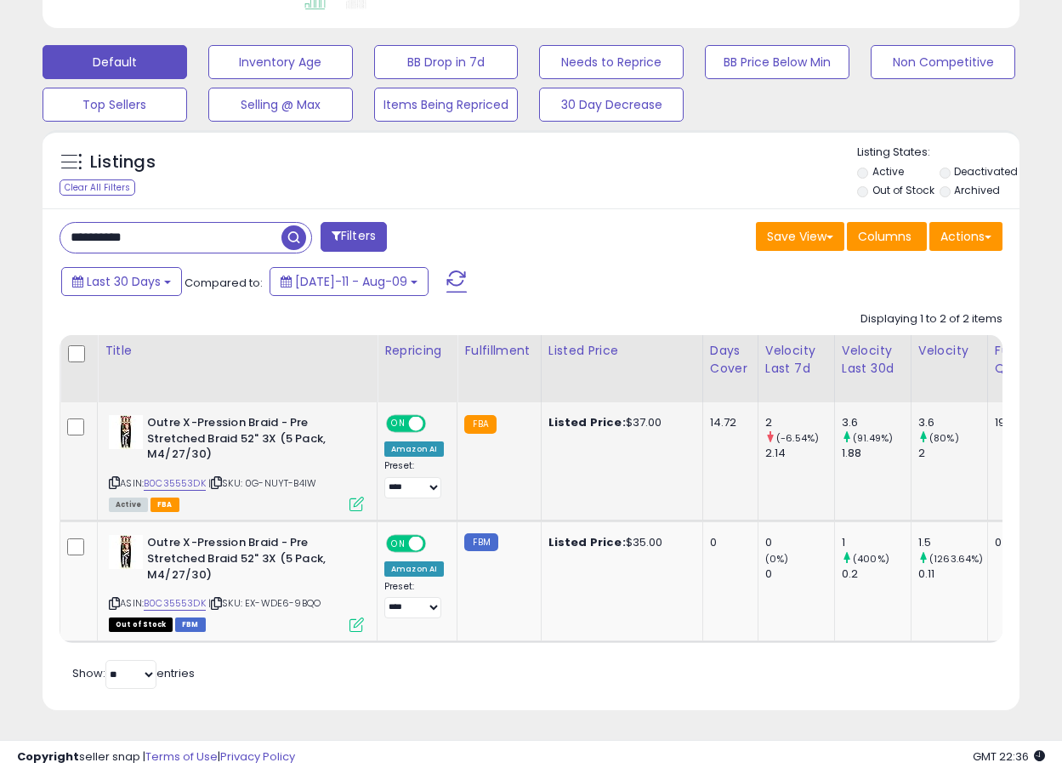
scroll to position [0, 255]
click at [119, 481] on icon at bounding box center [114, 482] width 11 height 9
click at [118, 481] on icon at bounding box center [114, 482] width 11 height 9
click at [360, 508] on icon at bounding box center [357, 504] width 14 height 14
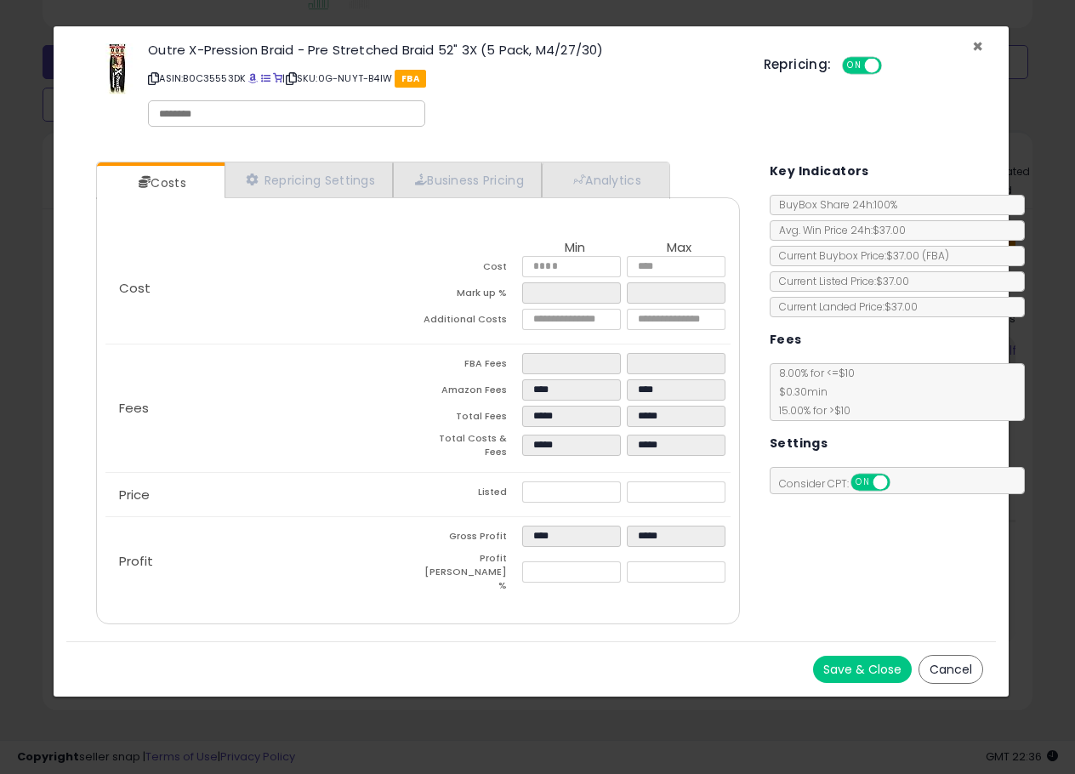
click at [980, 44] on span "×" at bounding box center [977, 46] width 11 height 25
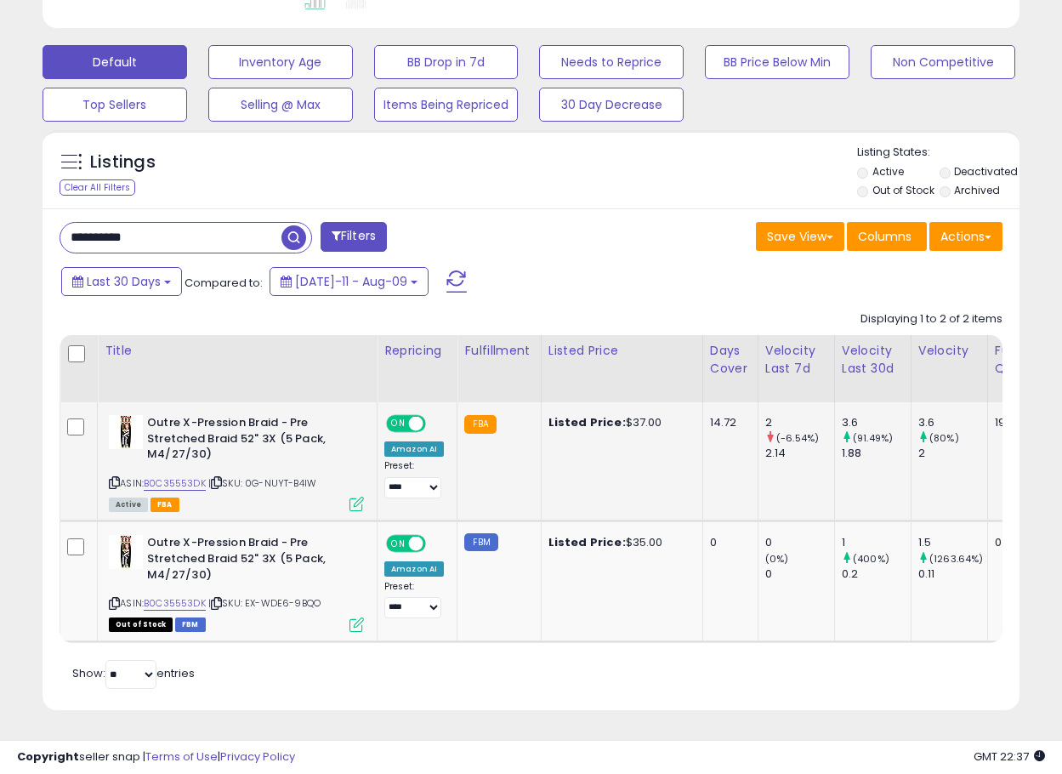
click at [192, 435] on b "Outre X-Pression Braid - Pre Stretched Braid 52" 3X (5 Pack, M4/27/30)" at bounding box center [250, 441] width 207 height 52
drag, startPoint x: 204, startPoint y: 438, endPoint x: 253, endPoint y: 447, distance: 49.2
click at [253, 447] on b "Outre X-Pression Braid - Pre Stretched Braid 52" 3X (5 Pack, M4/27/30)" at bounding box center [250, 441] width 207 height 52
copy b "Braid 52"
drag, startPoint x: 179, startPoint y: 236, endPoint x: 48, endPoint y: 242, distance: 130.3
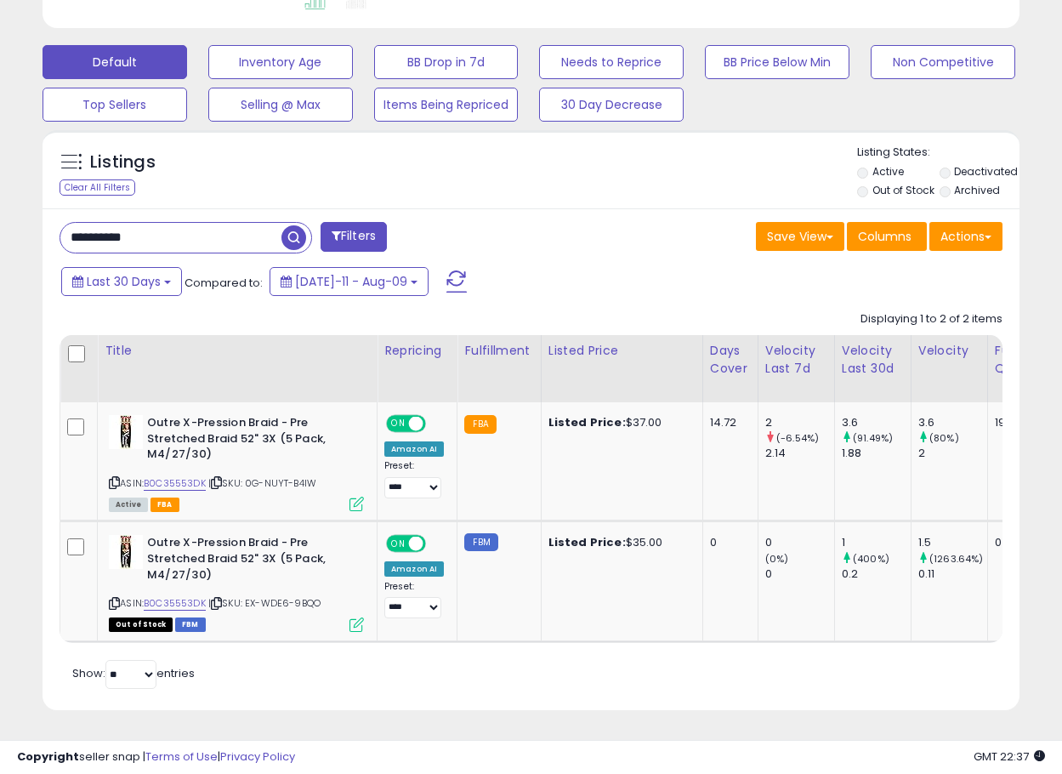
click at [7, 240] on div "**********" at bounding box center [531, 169] width 1062 height 1209
paste input "text"
click at [301, 235] on span "button" at bounding box center [294, 237] width 25 height 25
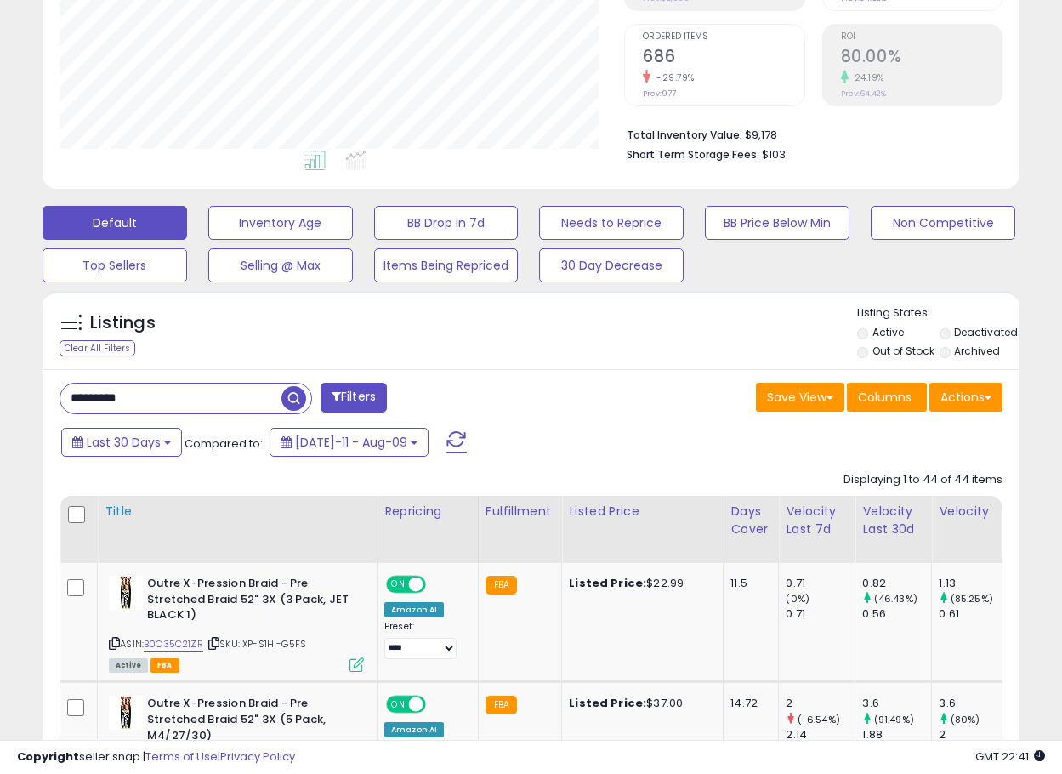
scroll to position [340, 0]
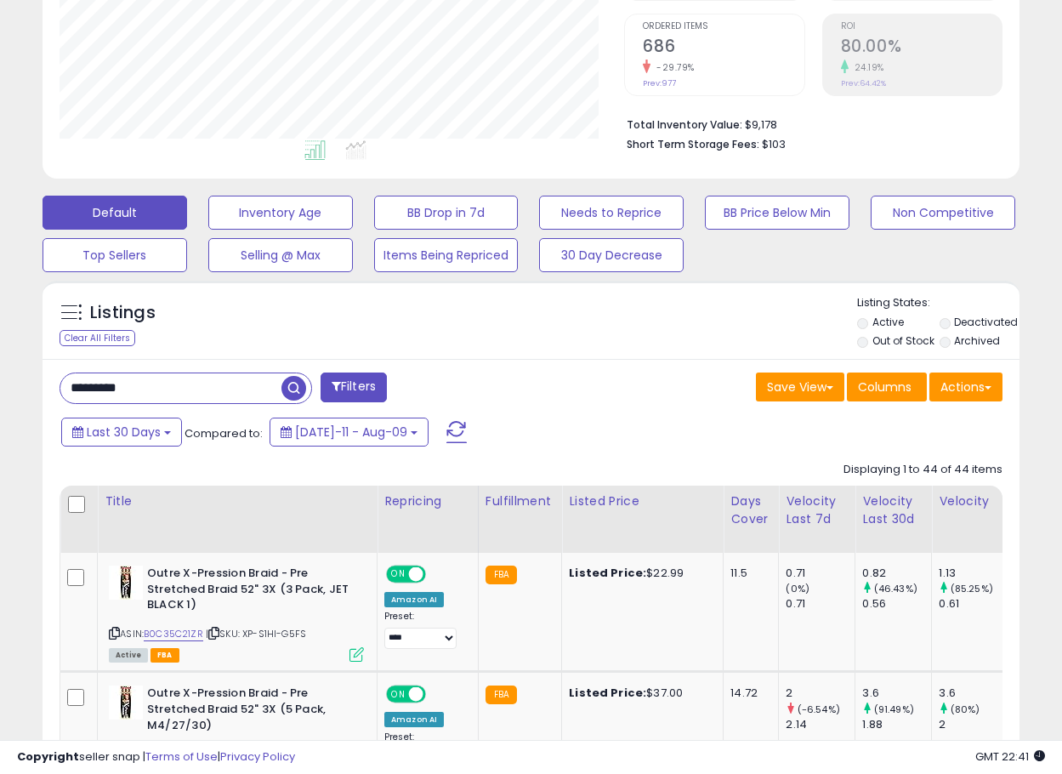
click at [299, 391] on span "button" at bounding box center [294, 388] width 25 height 25
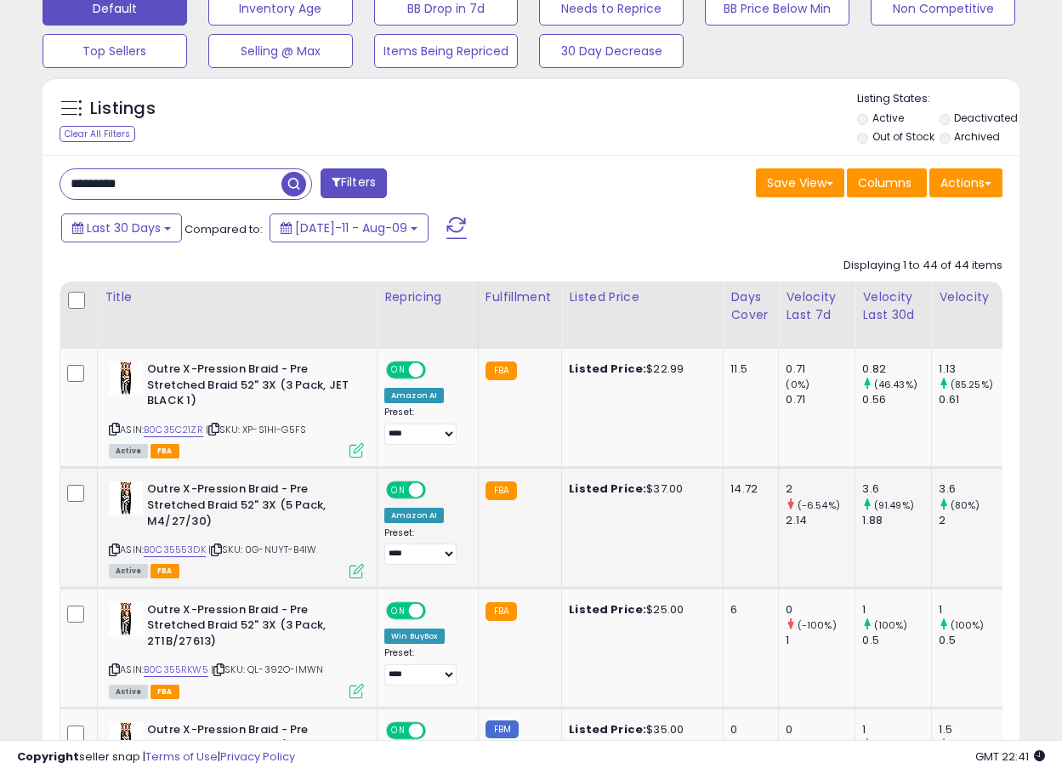
scroll to position [604, 0]
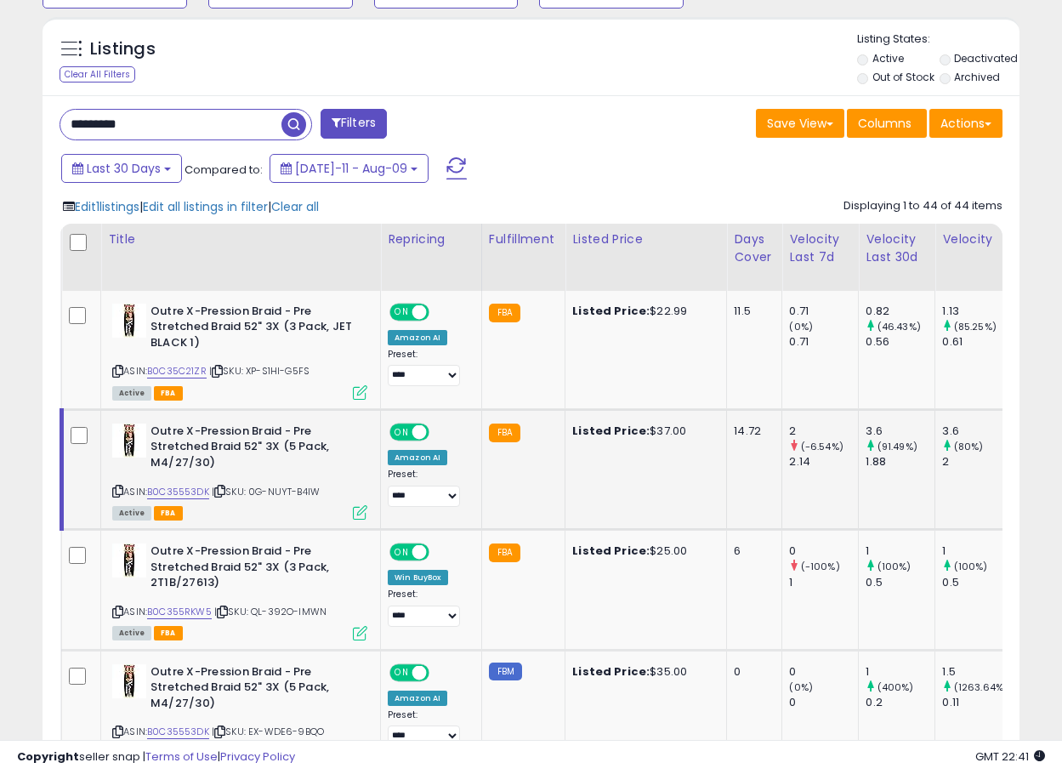
click at [116, 489] on icon at bounding box center [117, 490] width 11 height 9
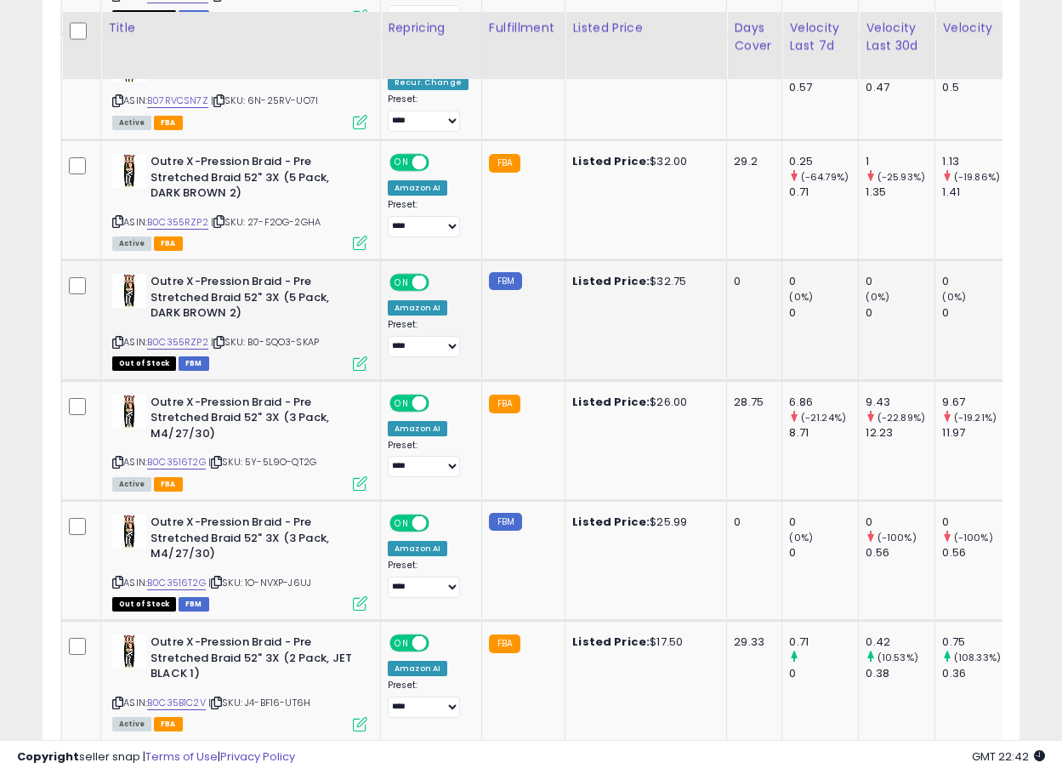
scroll to position [2418, 0]
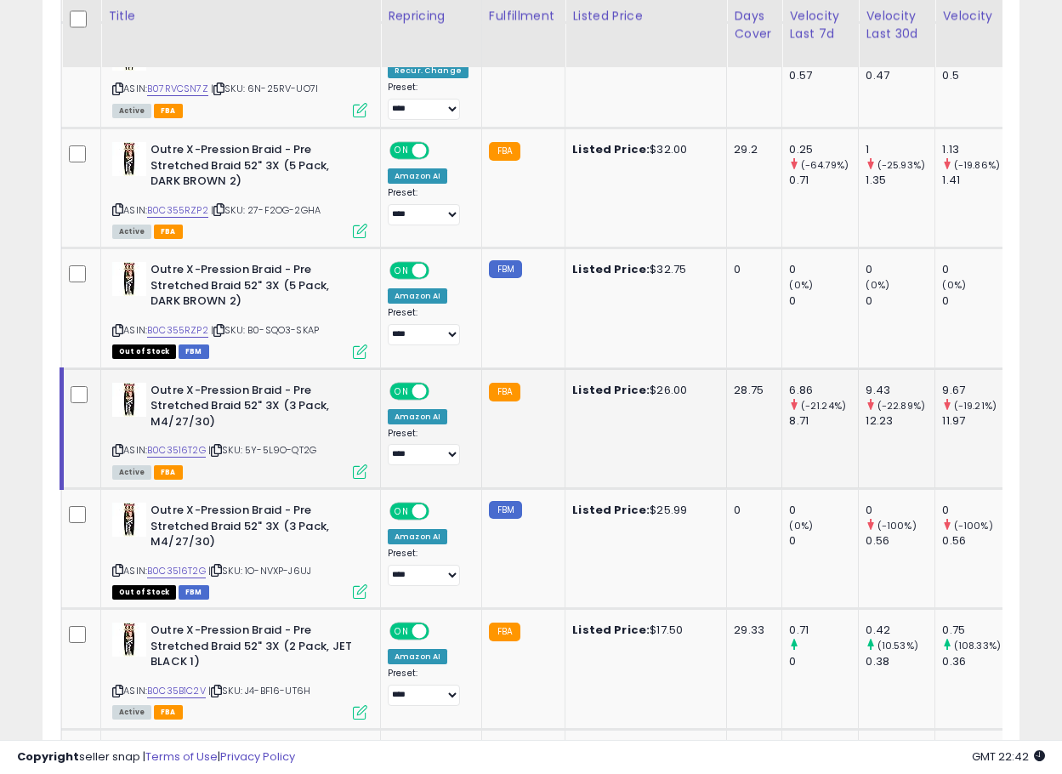
click at [118, 448] on icon at bounding box center [117, 450] width 11 height 9
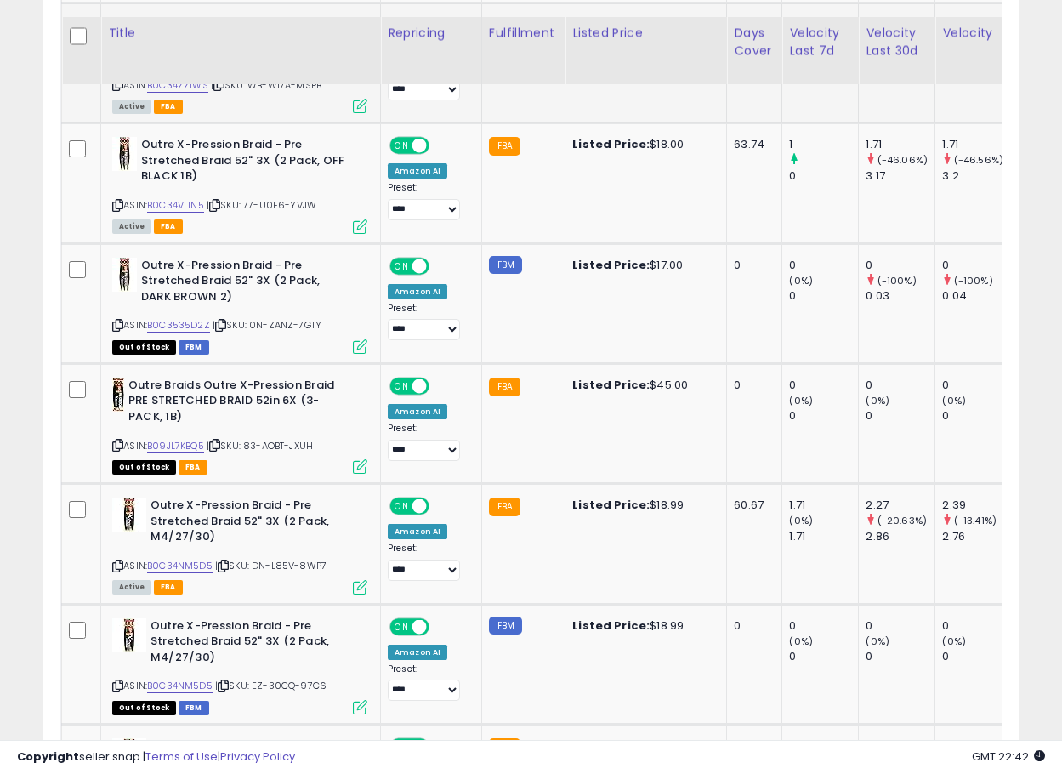
scroll to position [4459, 0]
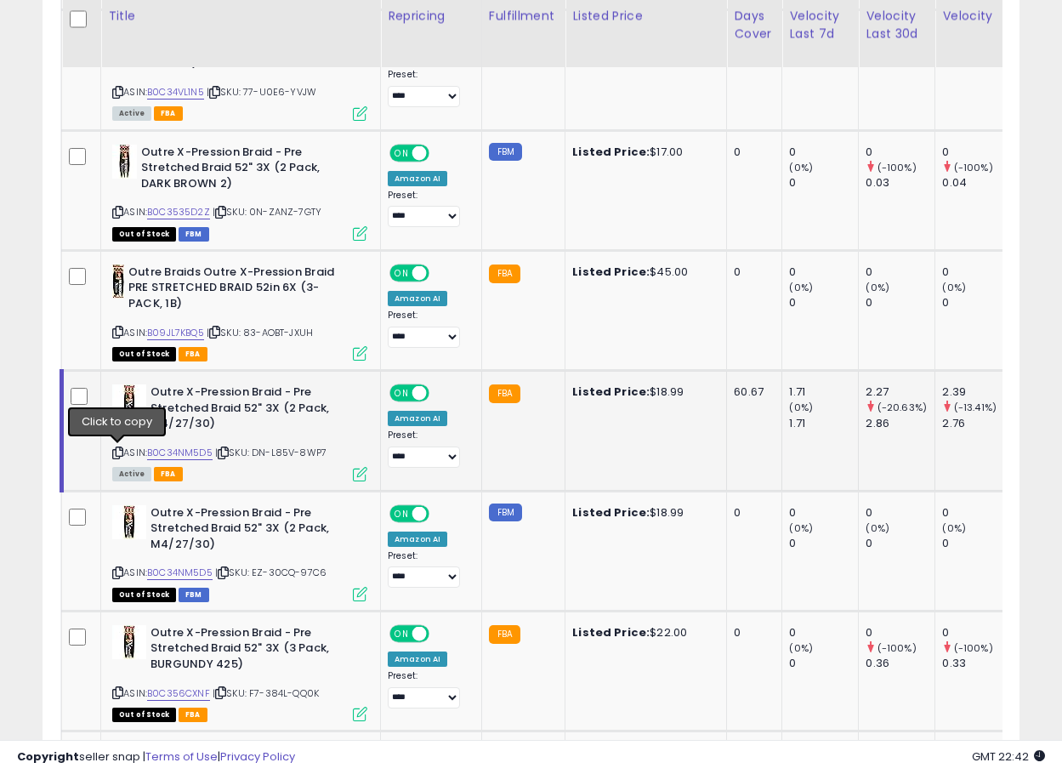
click at [118, 452] on icon at bounding box center [117, 452] width 11 height 9
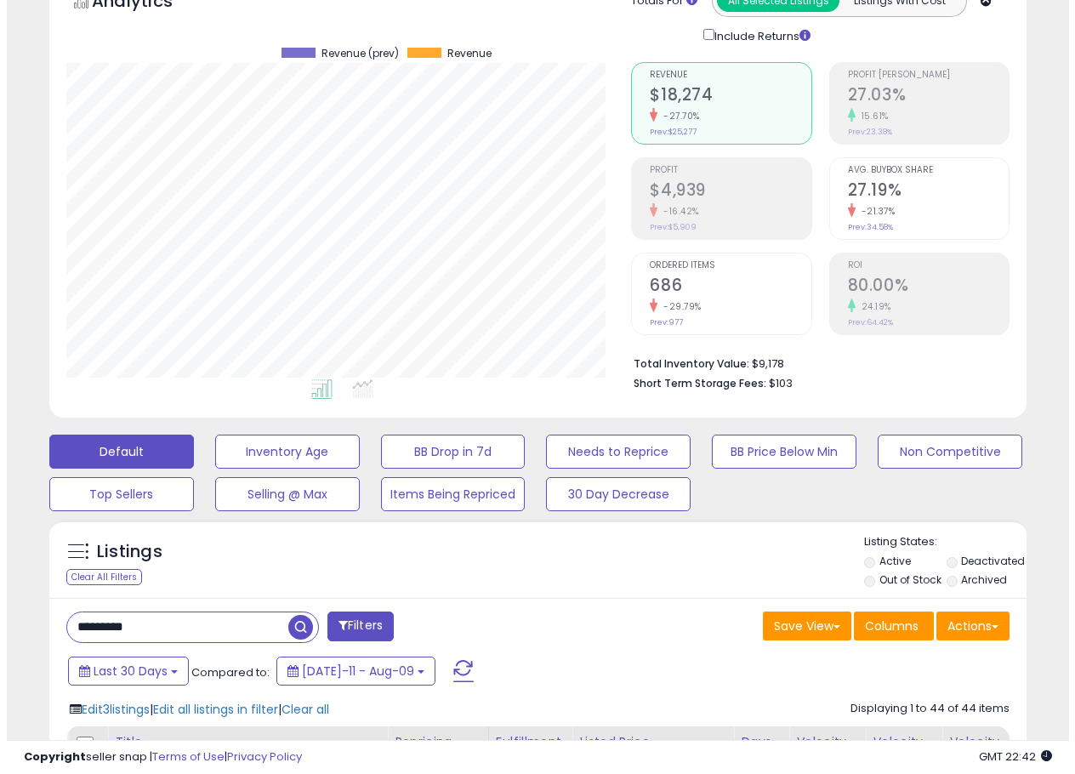
scroll to position [113, 0]
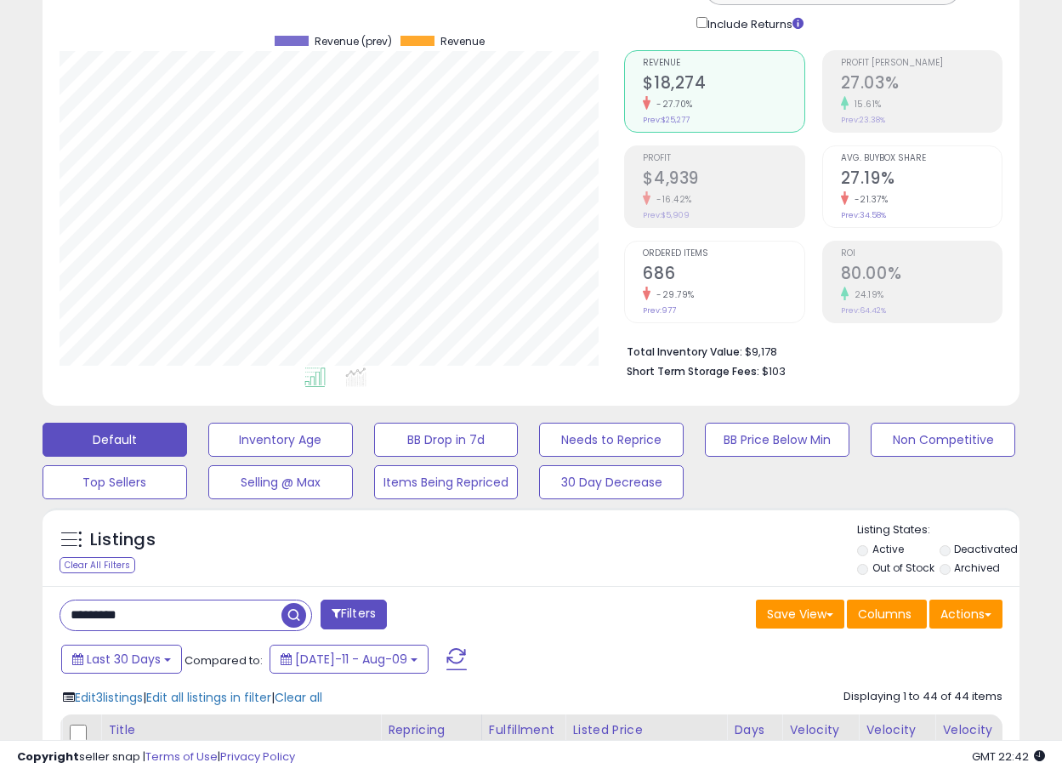
drag, startPoint x: 167, startPoint y: 606, endPoint x: 40, endPoint y: 629, distance: 128.9
click at [0, 619] on html "Unable to login Retrieving listings data.. has not yet accepted the Terms of Us…" at bounding box center [531, 274] width 1062 height 774
paste input "**"
click at [288, 613] on span "button" at bounding box center [294, 615] width 25 height 25
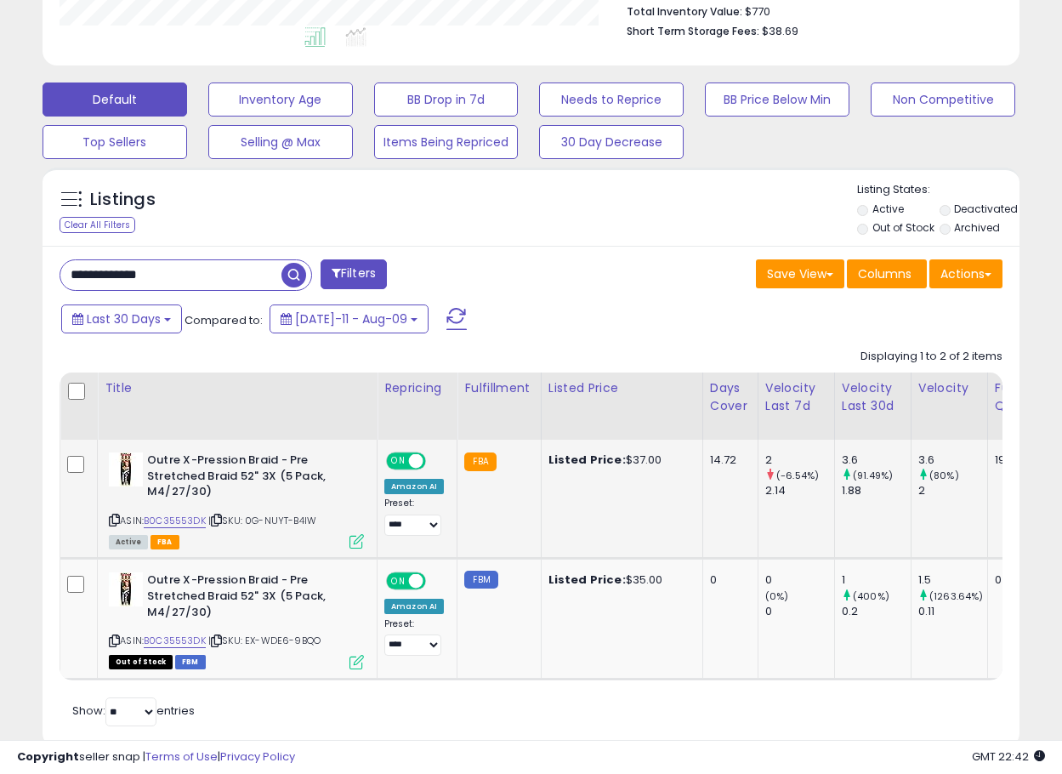
scroll to position [349, 566]
click at [114, 517] on icon at bounding box center [114, 519] width 11 height 9
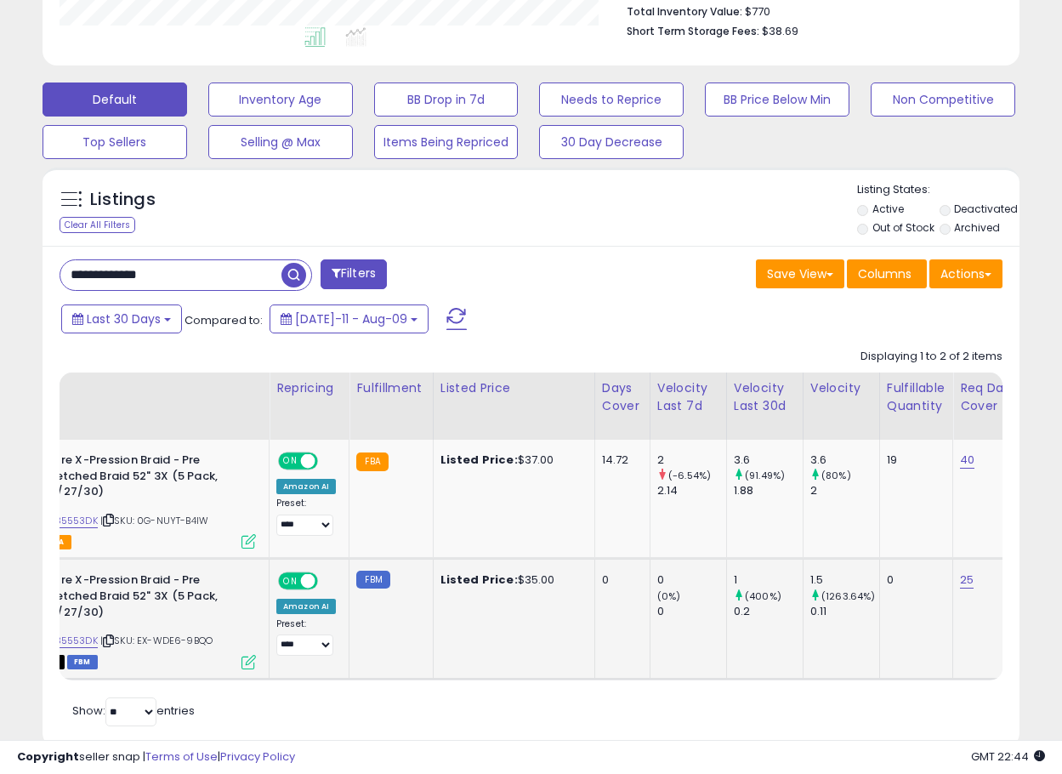
scroll to position [0, 0]
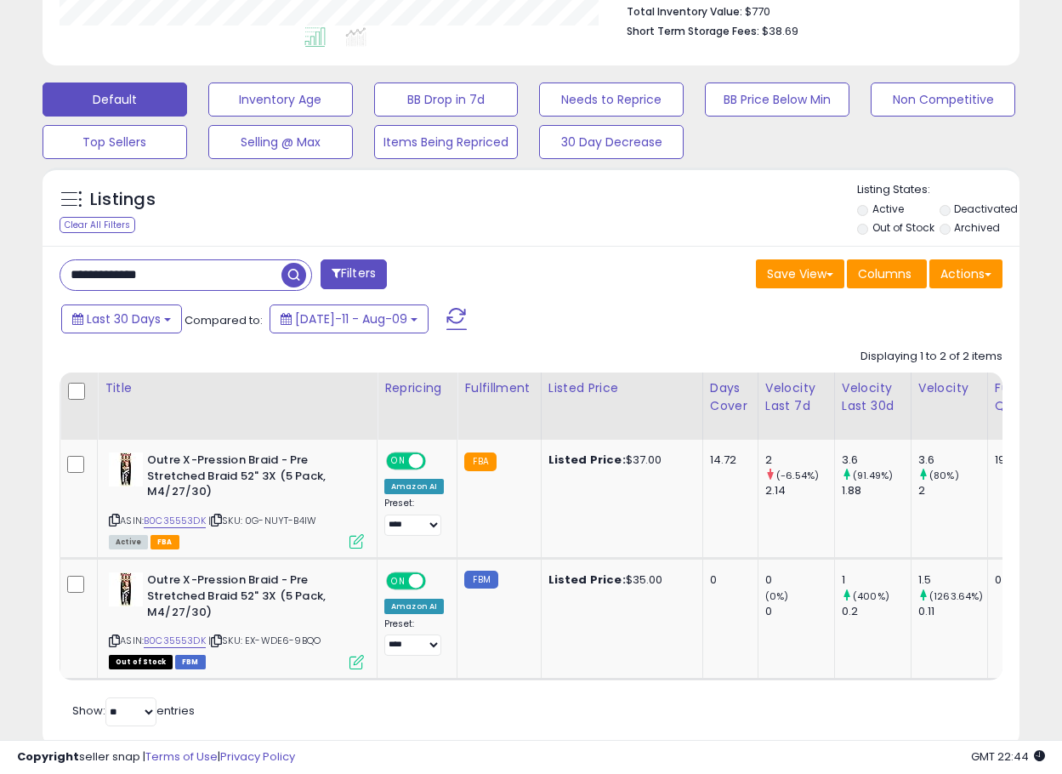
drag, startPoint x: 202, startPoint y: 284, endPoint x: 25, endPoint y: 265, distance: 178.8
click at [28, 265] on div "**********" at bounding box center [531, 194] width 1045 height 1150
paste input "text"
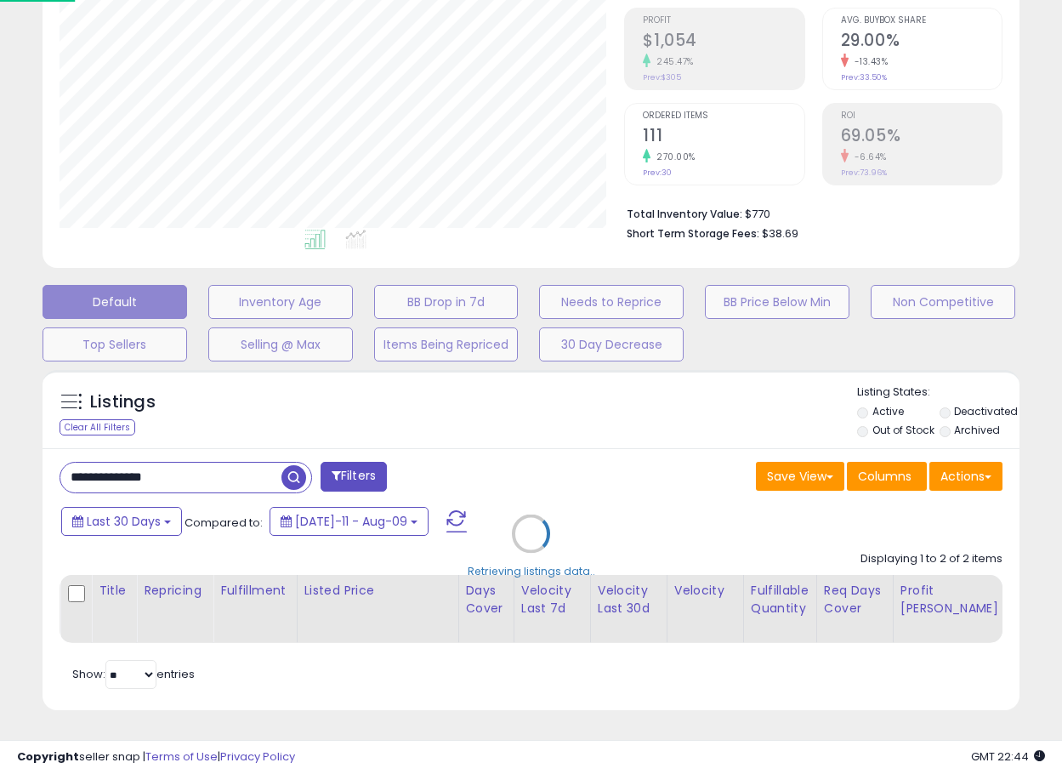
scroll to position [349, 572]
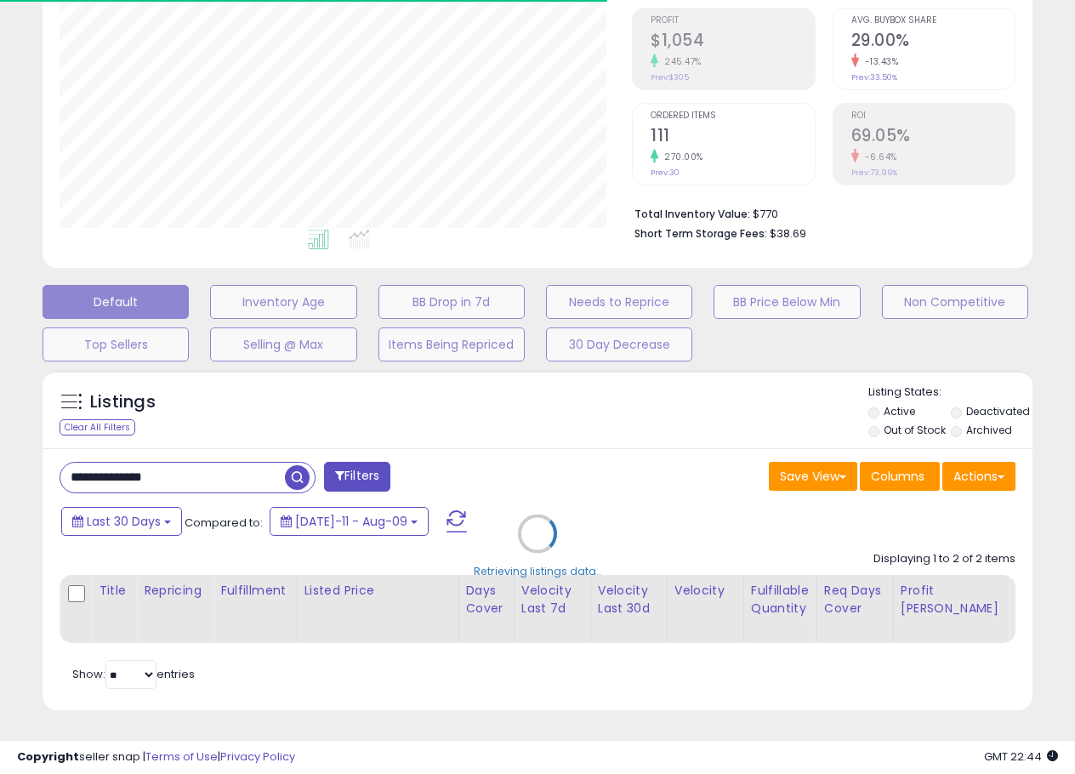
click at [631, 423] on div "Retrieving listings data.." at bounding box center [537, 546] width 1015 height 370
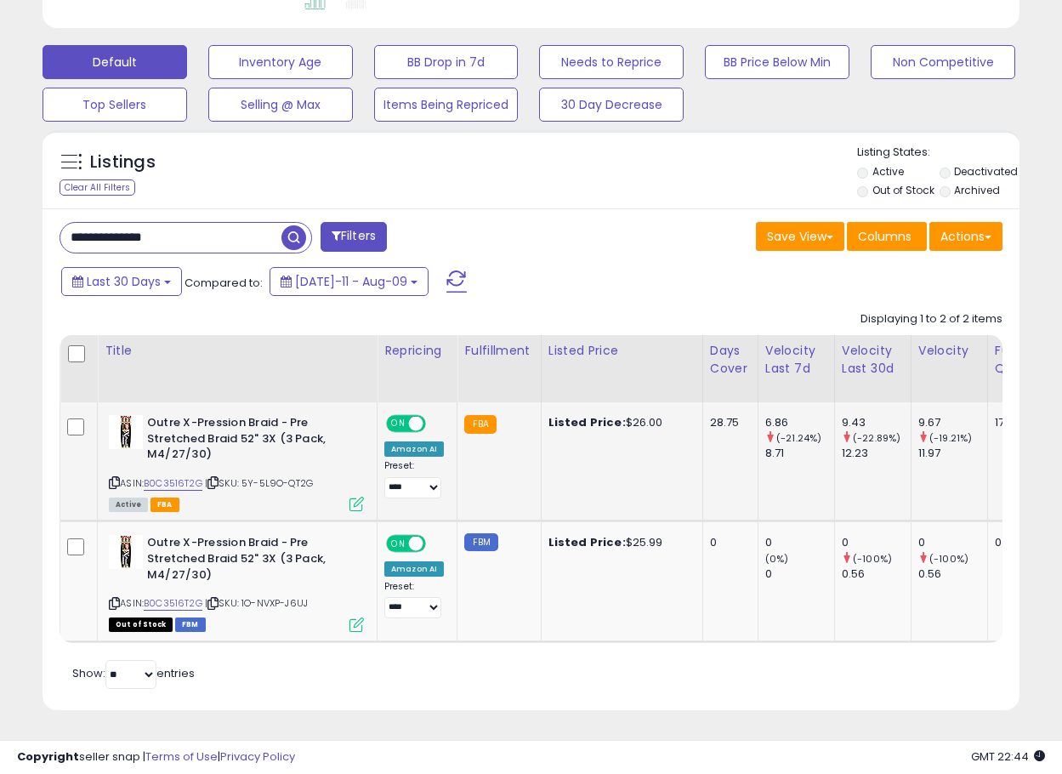
scroll to position [349, 566]
click at [117, 478] on icon at bounding box center [114, 482] width 11 height 9
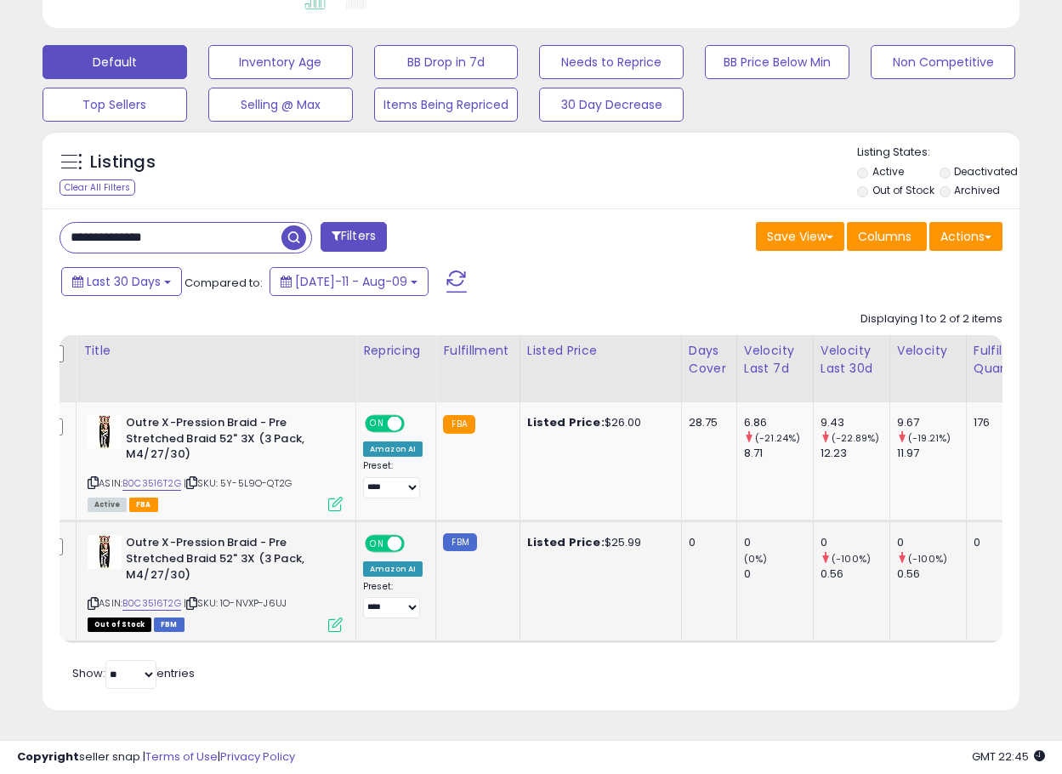
scroll to position [0, 0]
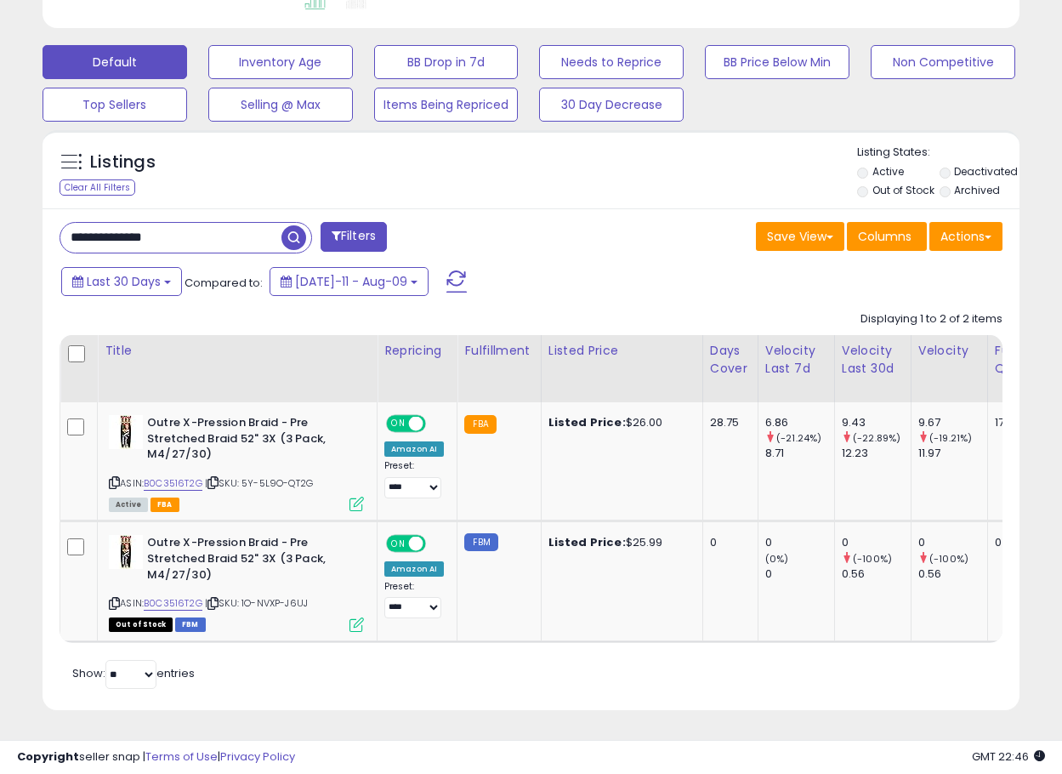
drag, startPoint x: 163, startPoint y: 229, endPoint x: -58, endPoint y: 231, distance: 221.1
paste input "text"
type input "**********"
click at [110, 478] on icon at bounding box center [114, 482] width 11 height 9
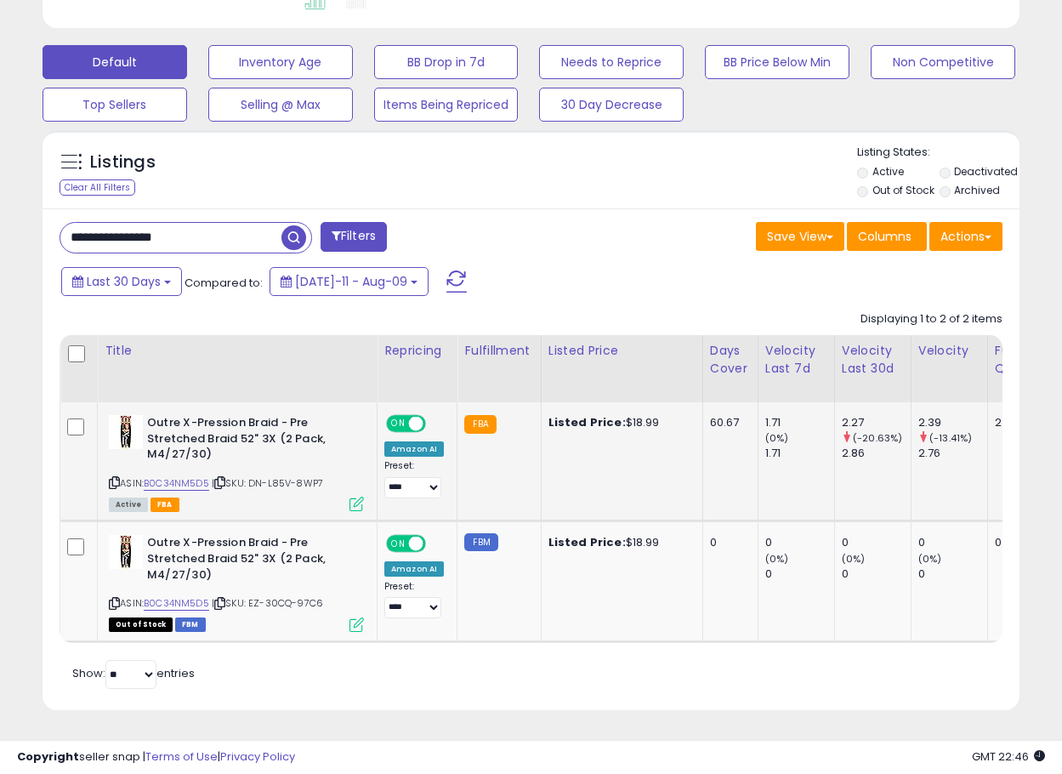
click at [353, 497] on icon at bounding box center [357, 504] width 14 height 14
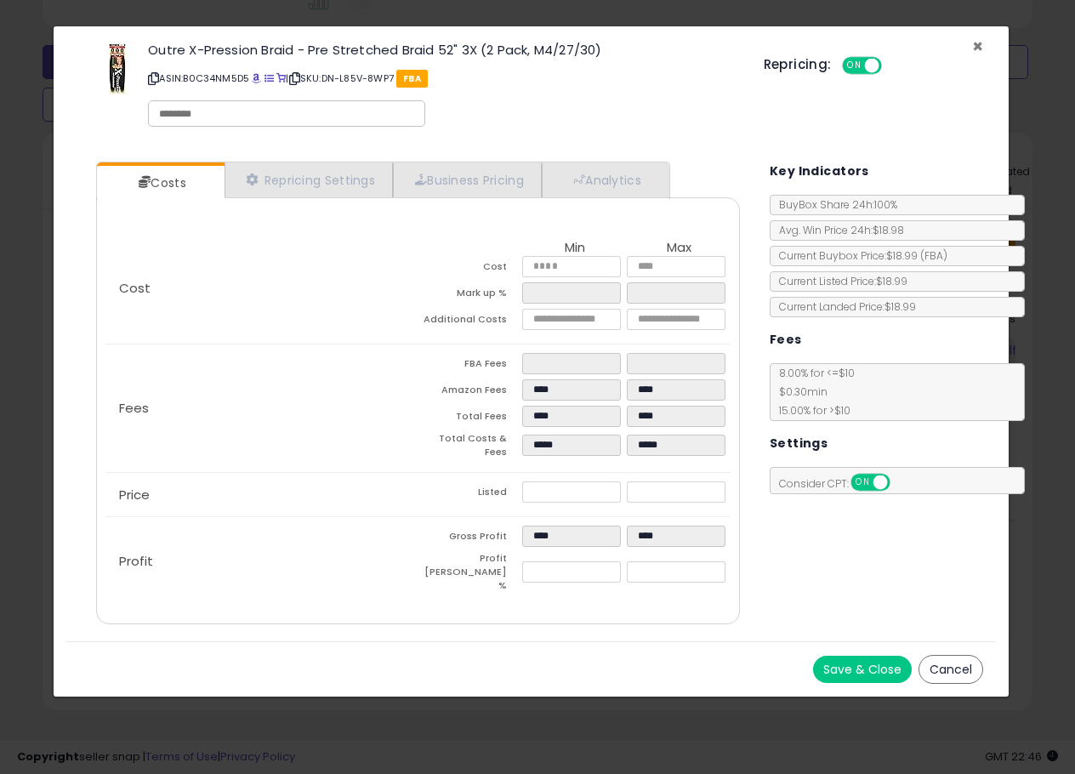
click at [975, 44] on span "×" at bounding box center [977, 46] width 11 height 25
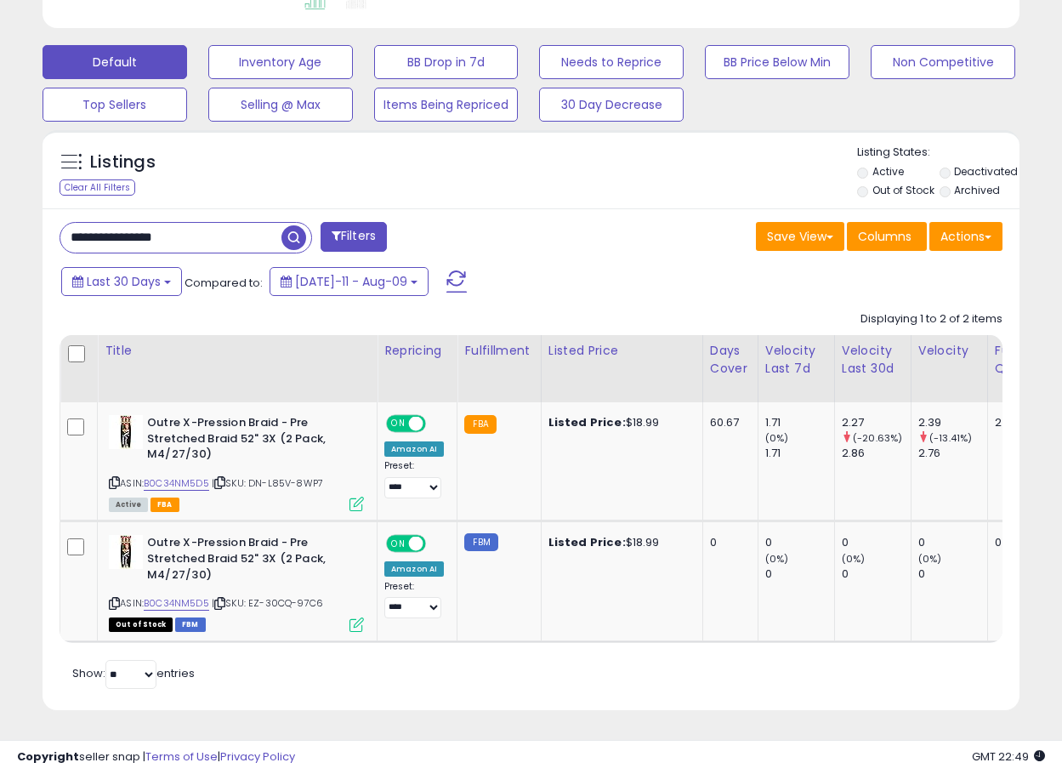
drag, startPoint x: 184, startPoint y: 226, endPoint x: -78, endPoint y: 202, distance: 263.0
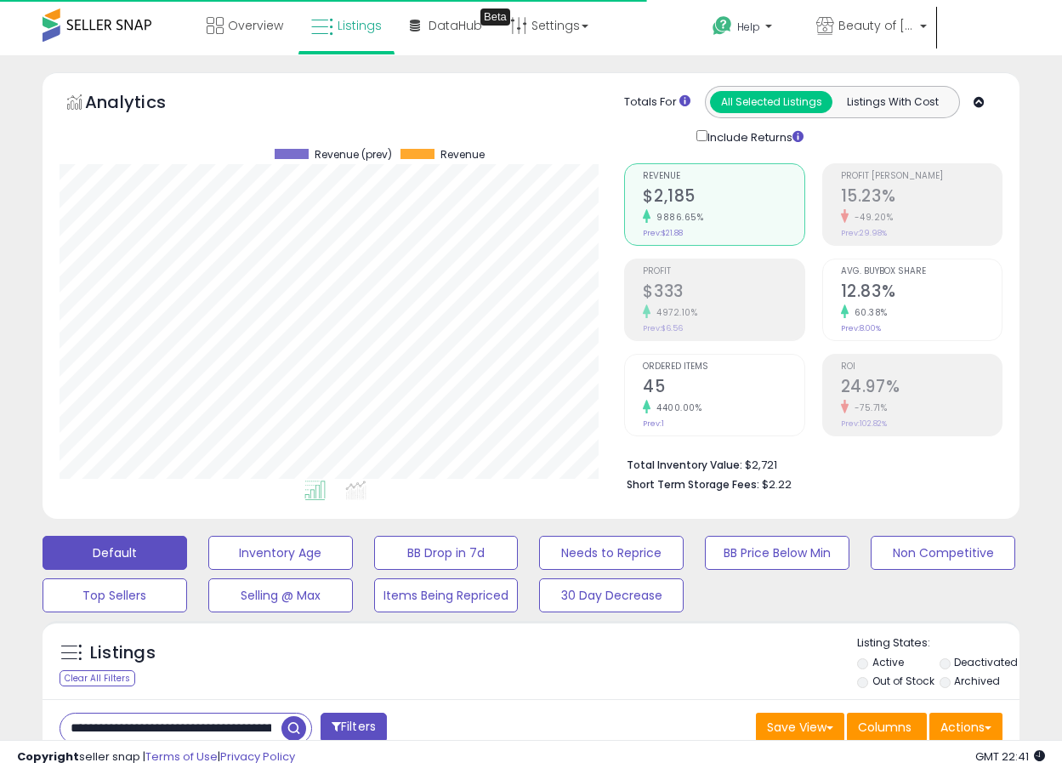
select select "**"
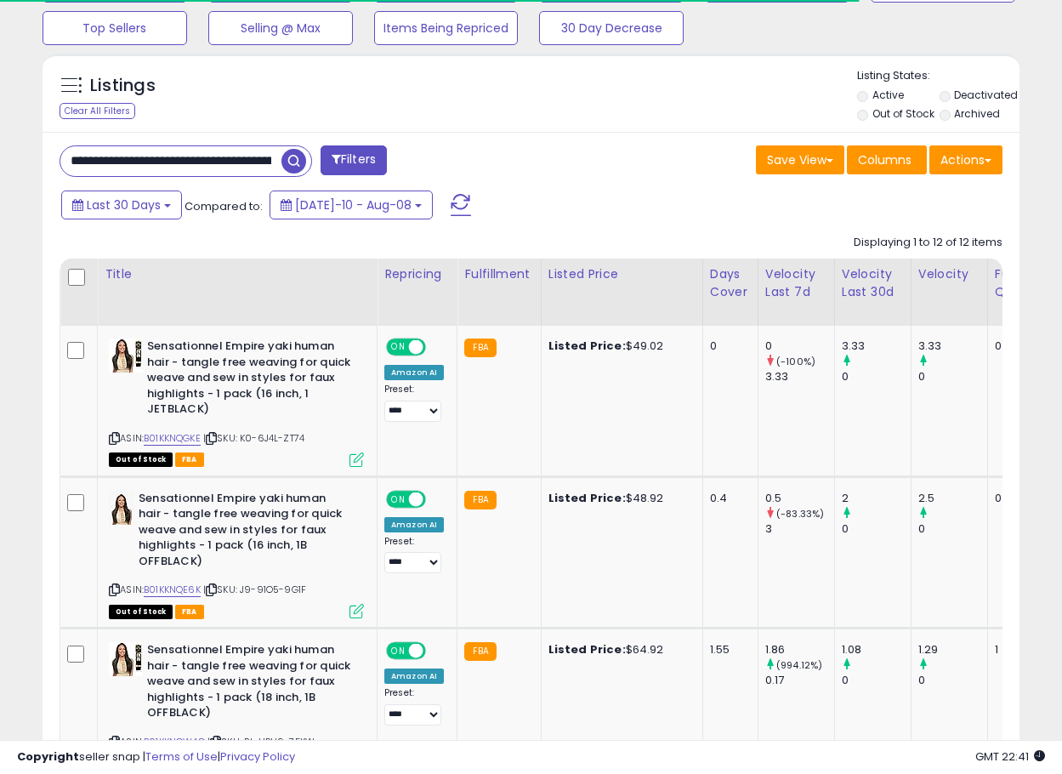
scroll to position [349, 566]
drag, startPoint x: 198, startPoint y: 164, endPoint x: 218, endPoint y: 152, distance: 22.9
click at [198, 164] on input "**********" at bounding box center [170, 161] width 221 height 30
